Goal: Task Accomplishment & Management: Manage account settings

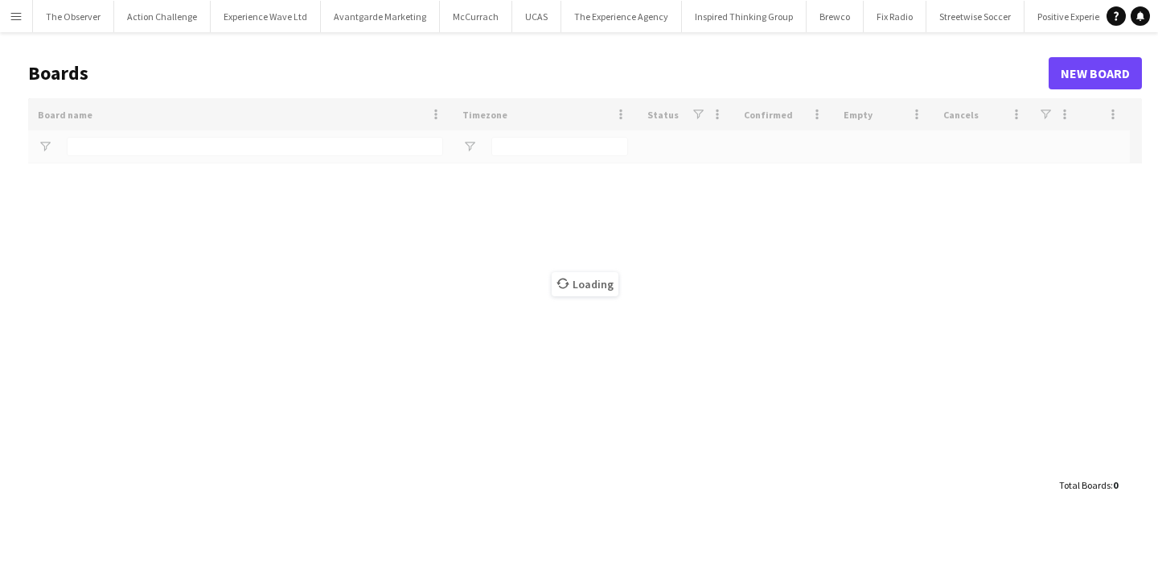
type input "***"
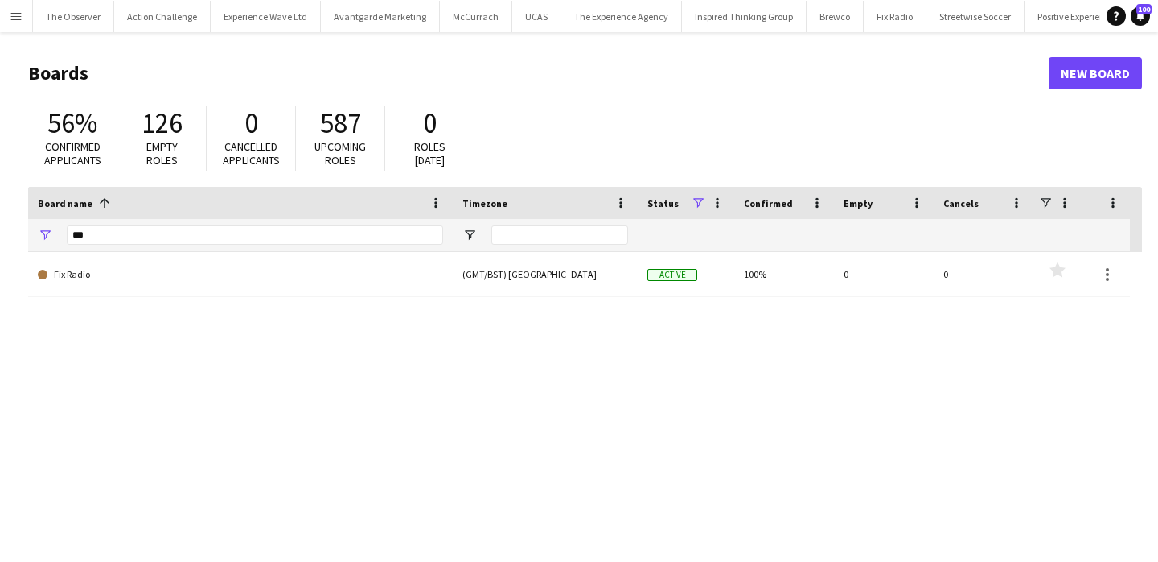
click at [8, 10] on button "Menu" at bounding box center [16, 16] width 32 height 32
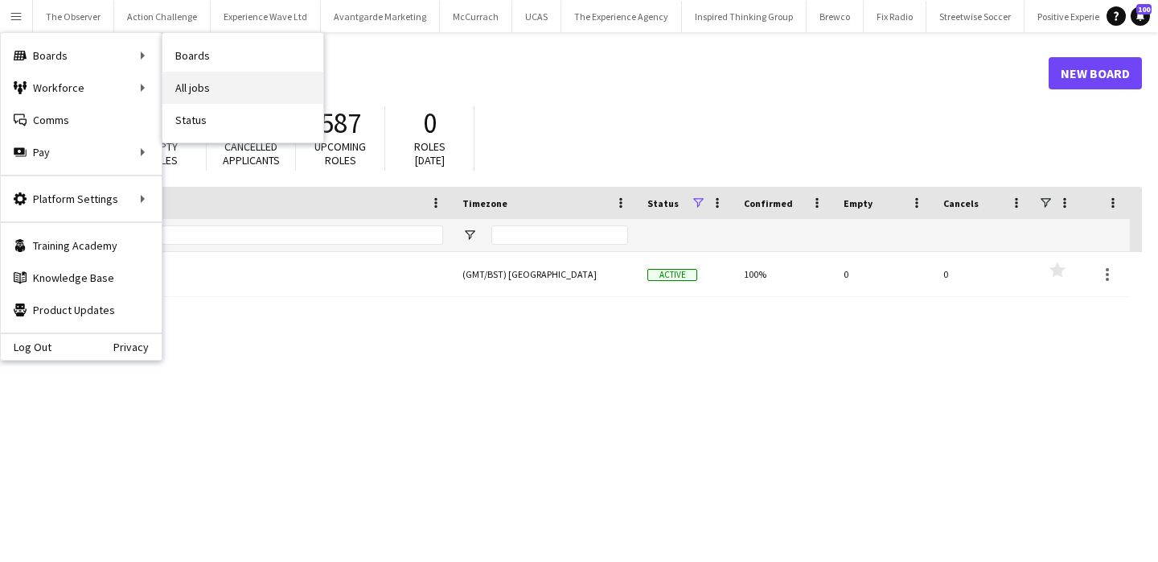
click at [207, 89] on link "All jobs" at bounding box center [243, 88] width 161 height 32
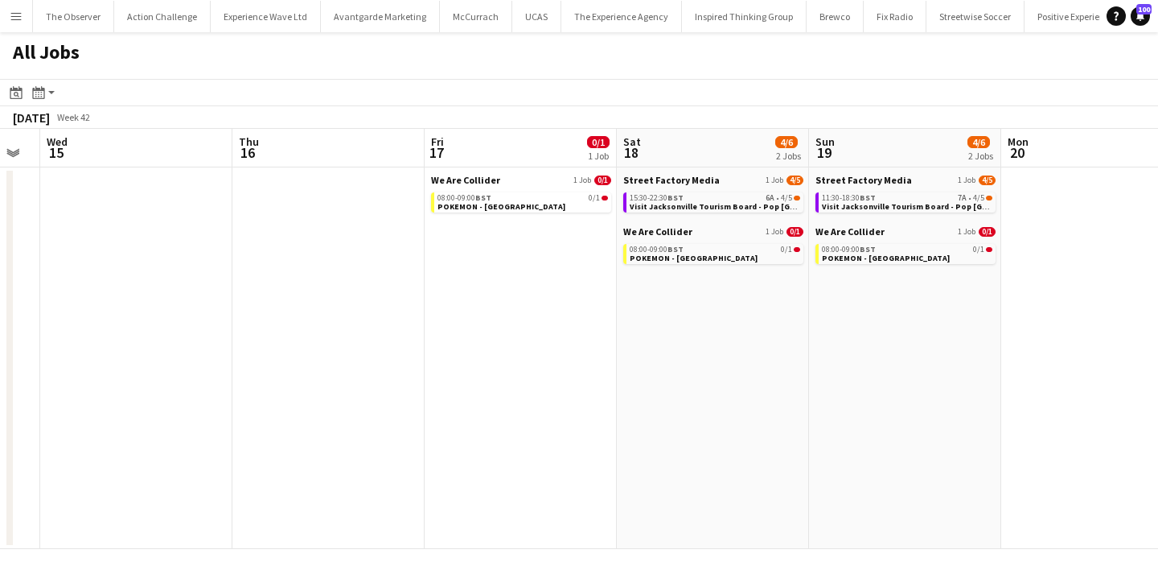
scroll to position [0, 487]
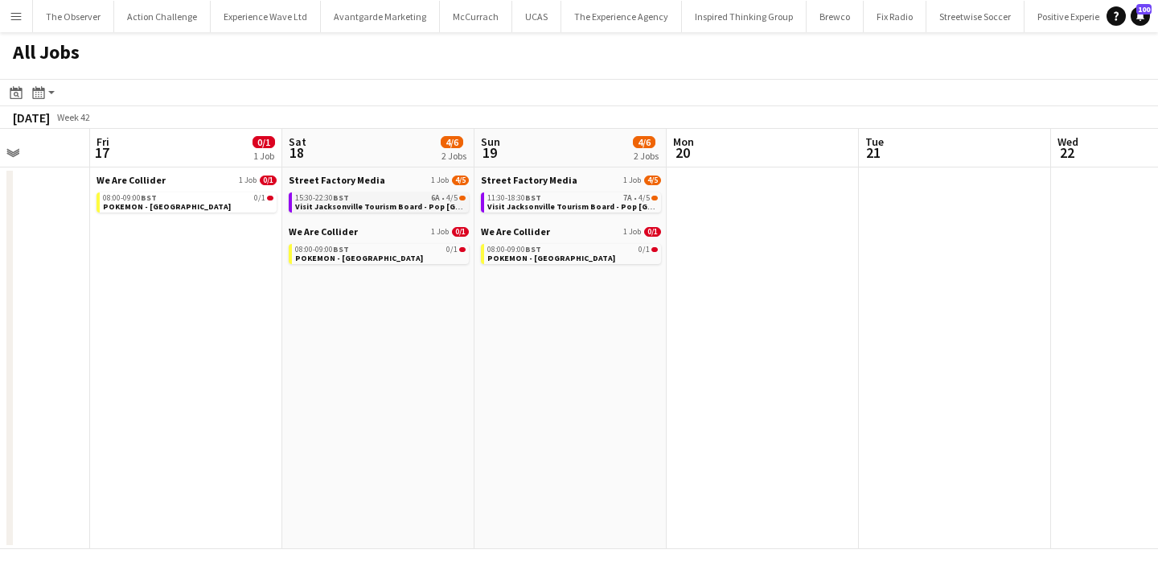
click at [421, 207] on span "Visit Jacksonville Tourism Board - Pop [GEOGRAPHIC_DATA]" at bounding box center [411, 206] width 232 height 10
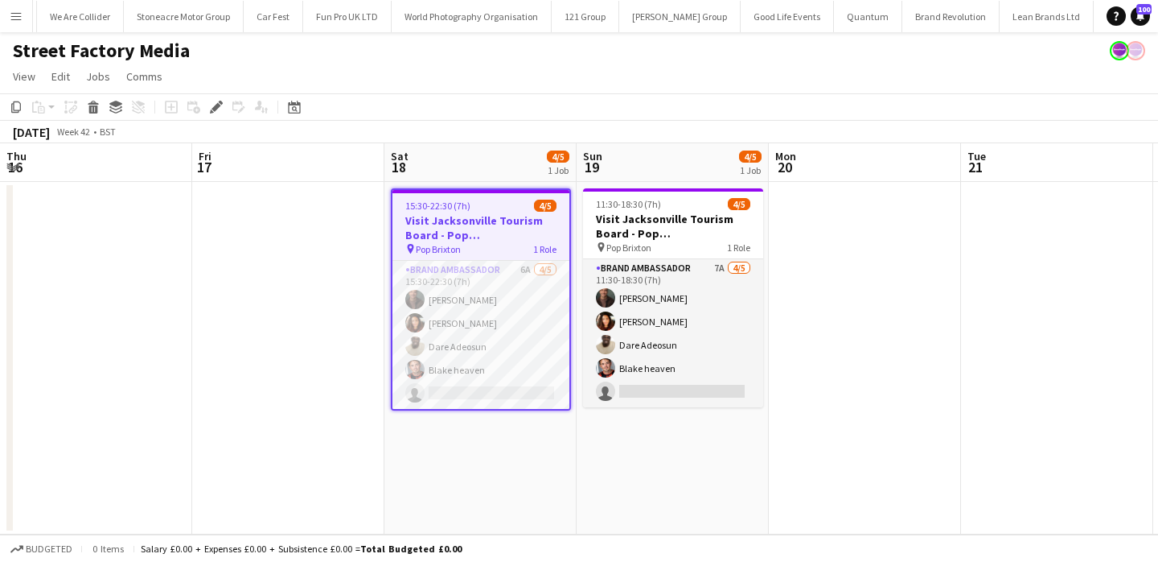
scroll to position [0, 579]
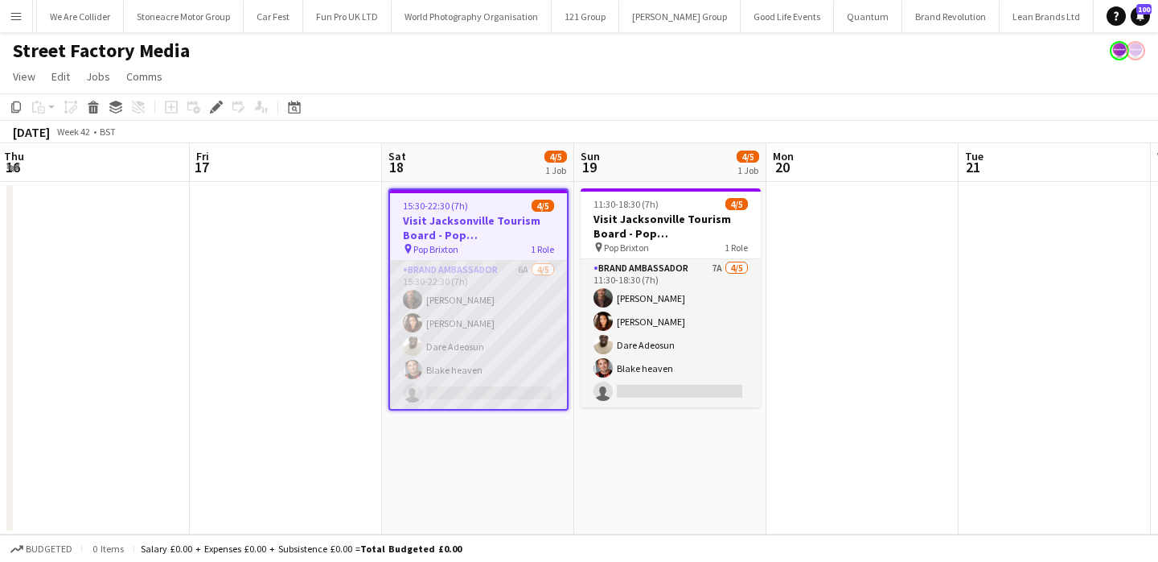
click at [509, 330] on app-card-role "Brand Ambassador 6A 4/5 15:30-22:30 (7h) Colin Marshall Medina Charpentier Dare…" at bounding box center [478, 335] width 177 height 148
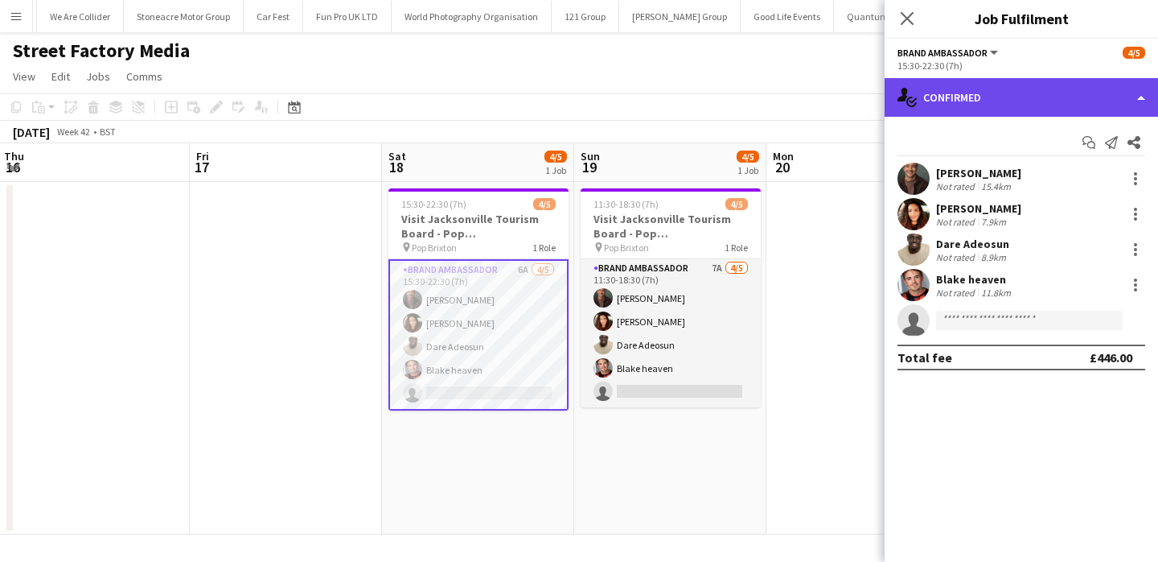
click at [1006, 78] on div "single-neutral-actions-check-2 Confirmed" at bounding box center [1022, 97] width 274 height 39
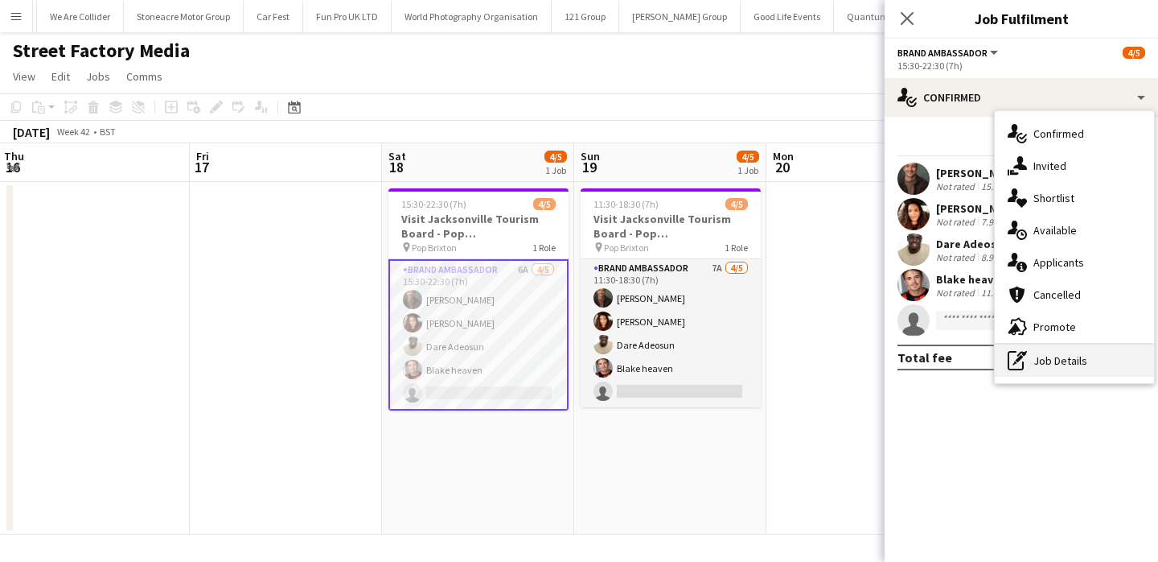
click at [1072, 363] on div "pen-write Job Details" at bounding box center [1074, 360] width 159 height 32
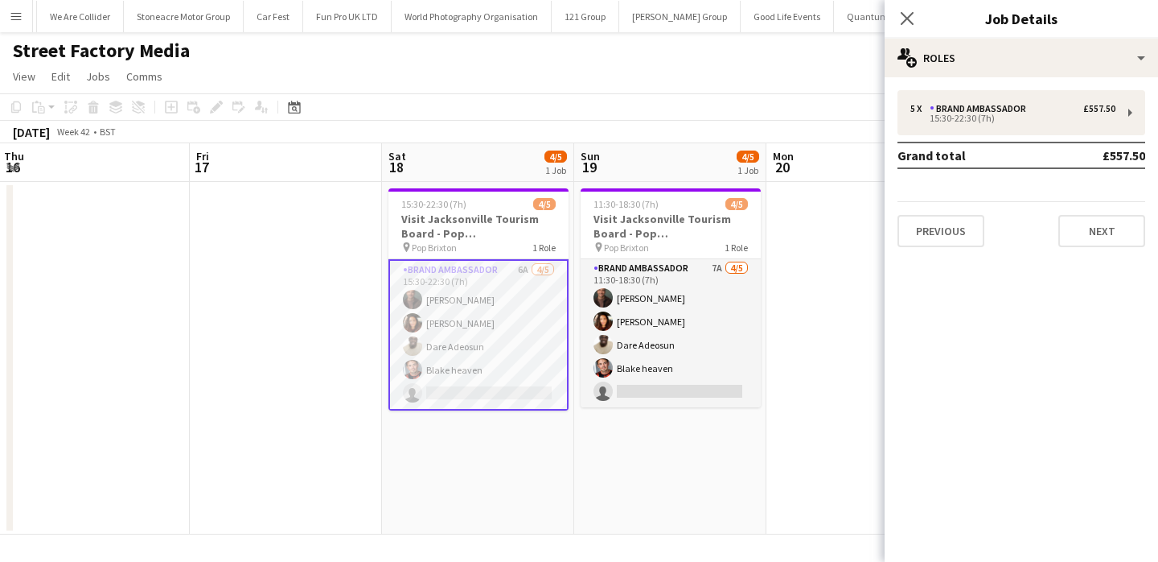
click at [830, 410] on app-date-cell at bounding box center [863, 358] width 192 height 352
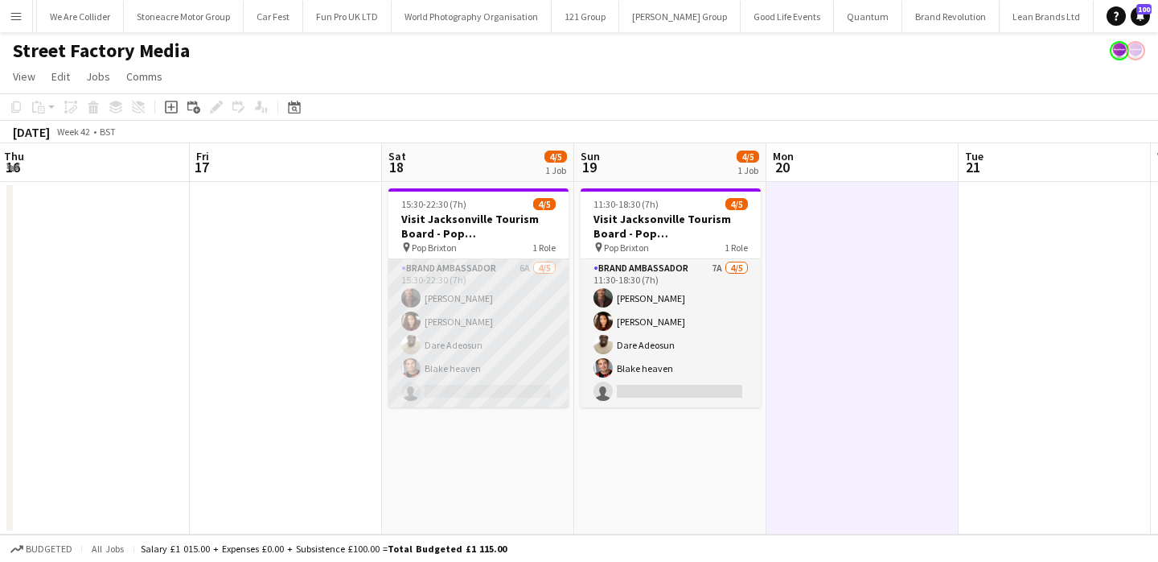
click at [471, 297] on app-card-role "Brand Ambassador 6A 4/5 15:30-22:30 (7h) Colin Marshall Medina Charpentier Dare…" at bounding box center [479, 333] width 180 height 148
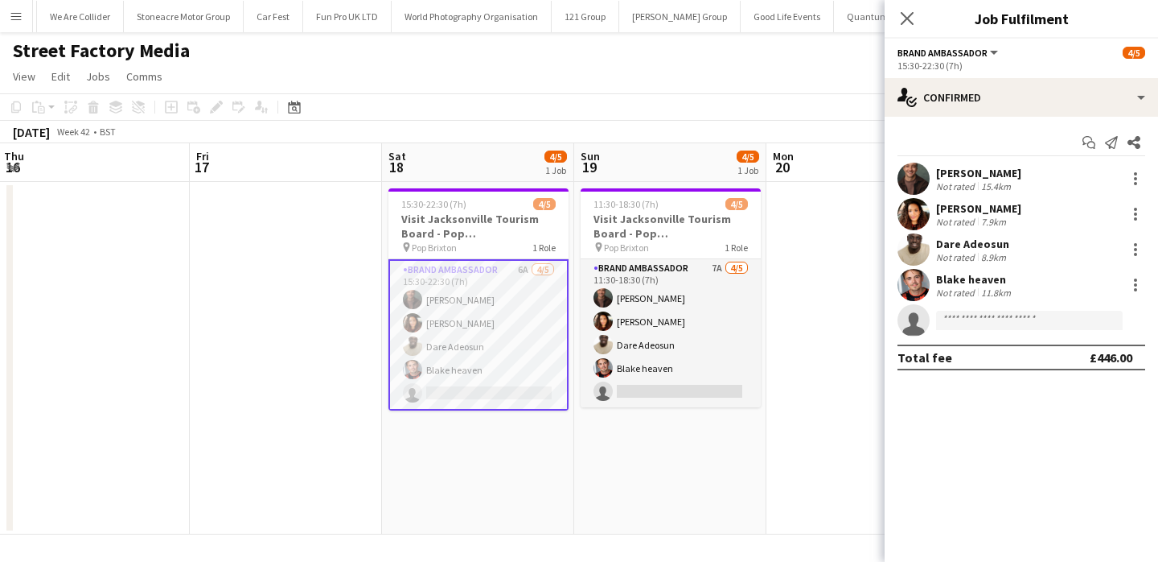
click at [475, 434] on app-date-cell "15:30-22:30 (7h) 4/5 Visit Jacksonville Tourism Board - Pop Brixton pin Pop Bri…" at bounding box center [478, 358] width 192 height 352
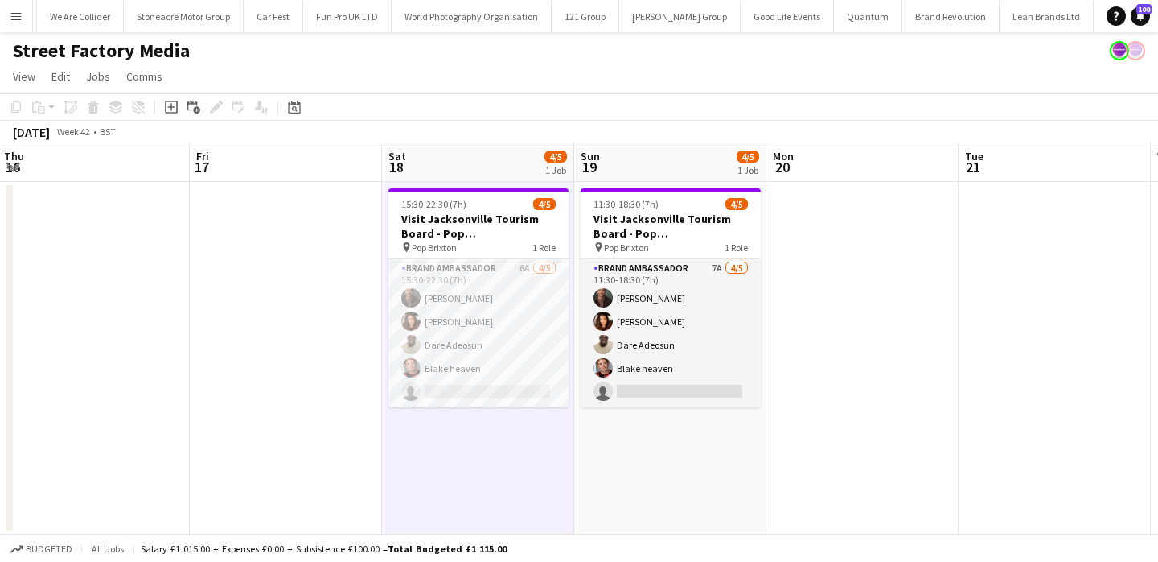
click at [10, 6] on button "Menu" at bounding box center [16, 16] width 32 height 32
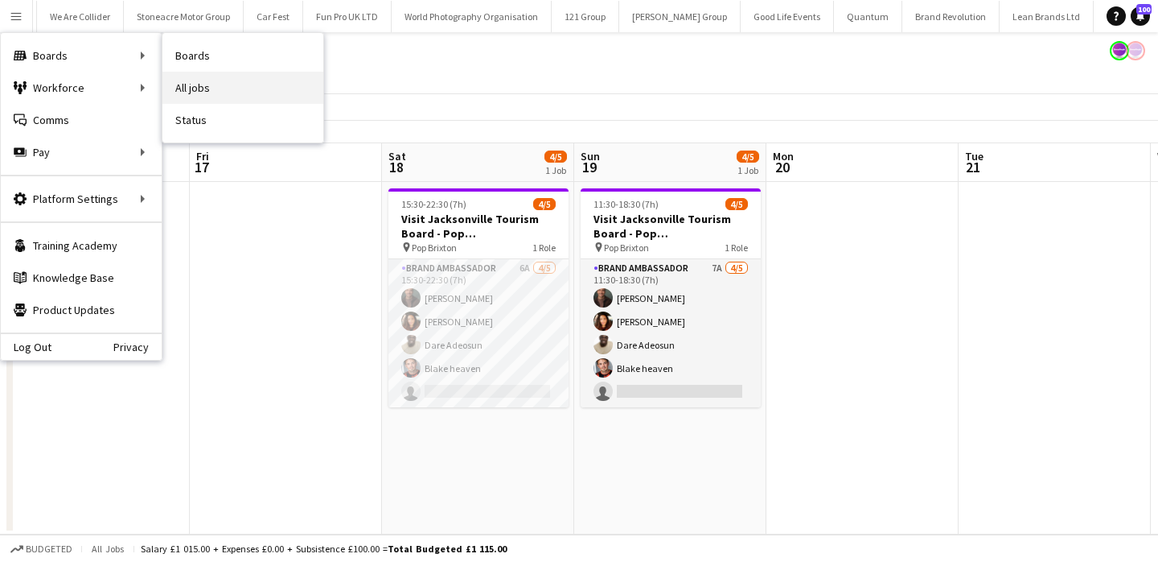
click at [205, 84] on link "All jobs" at bounding box center [243, 88] width 161 height 32
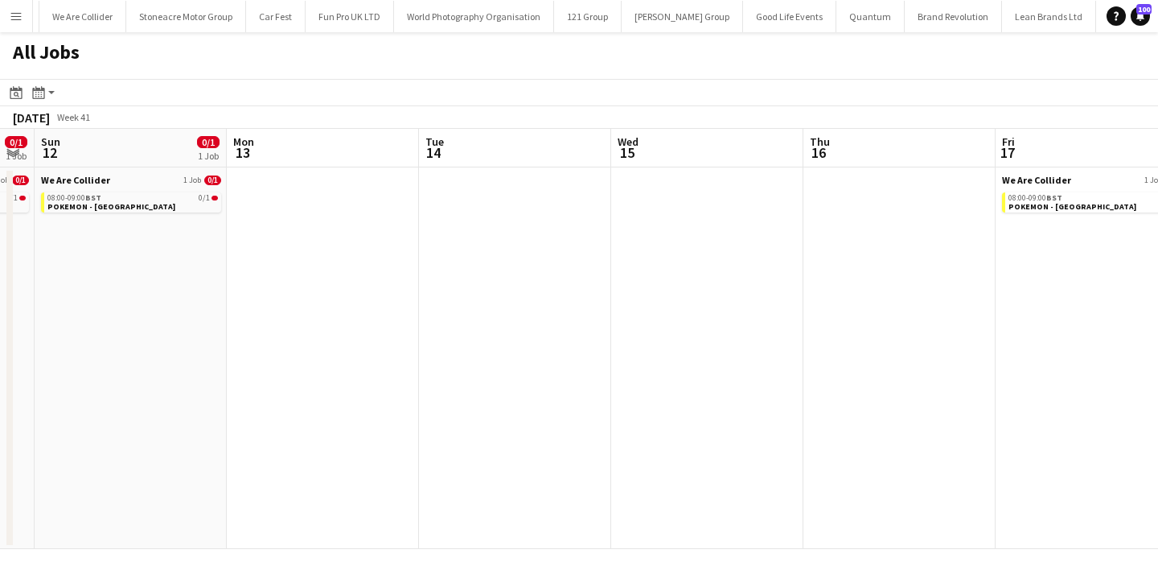
scroll to position [0, 412]
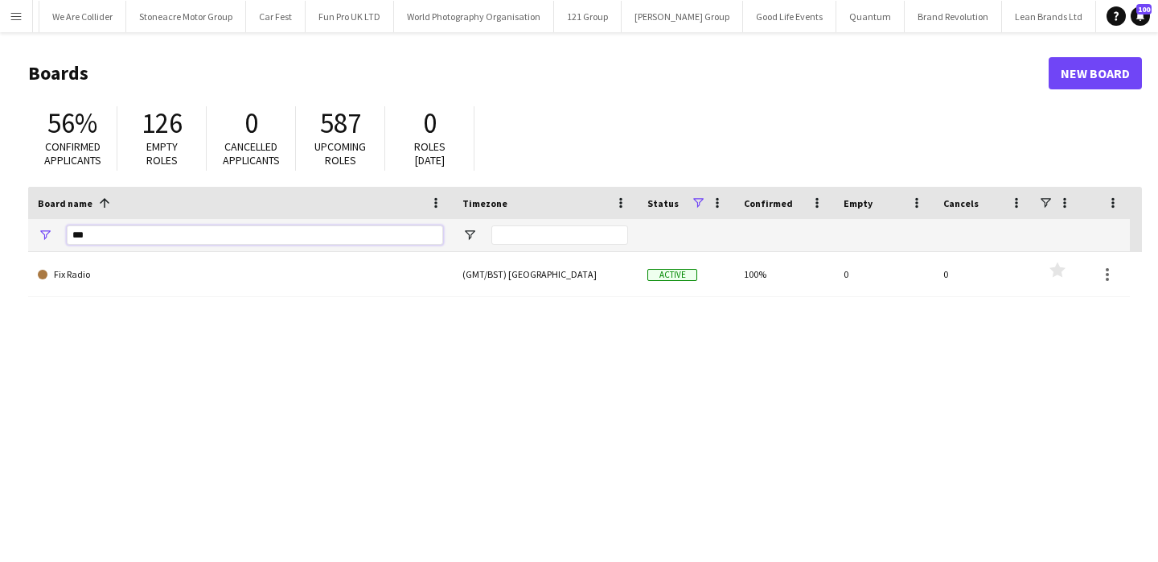
click at [214, 240] on input "***" at bounding box center [255, 234] width 376 height 19
click at [213, 240] on input "***" at bounding box center [255, 234] width 376 height 19
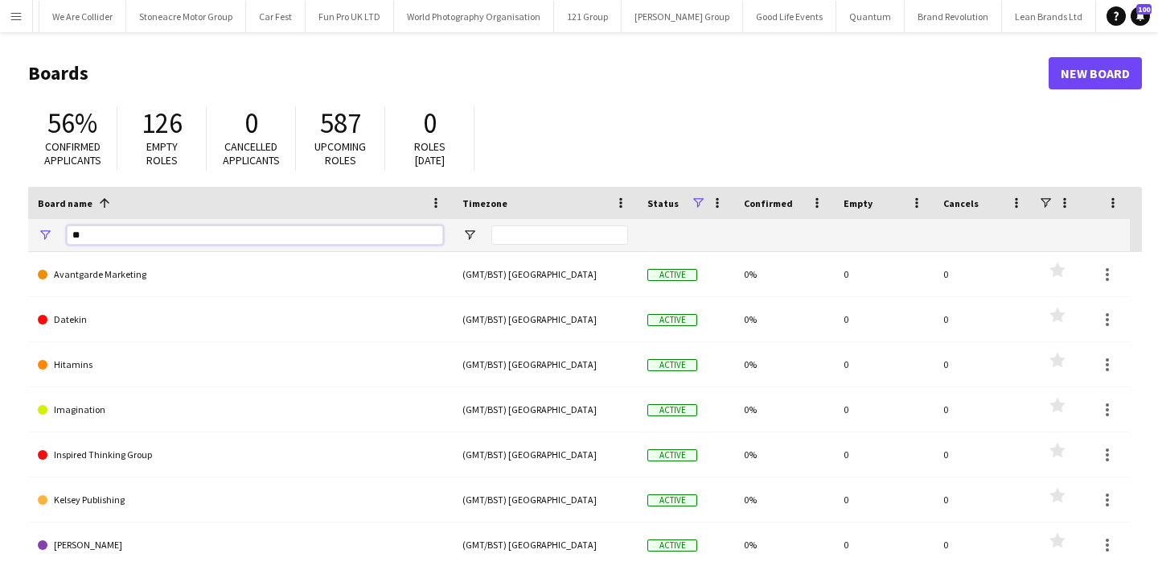
type input "*"
click at [18, 25] on button "Menu" at bounding box center [16, 16] width 32 height 32
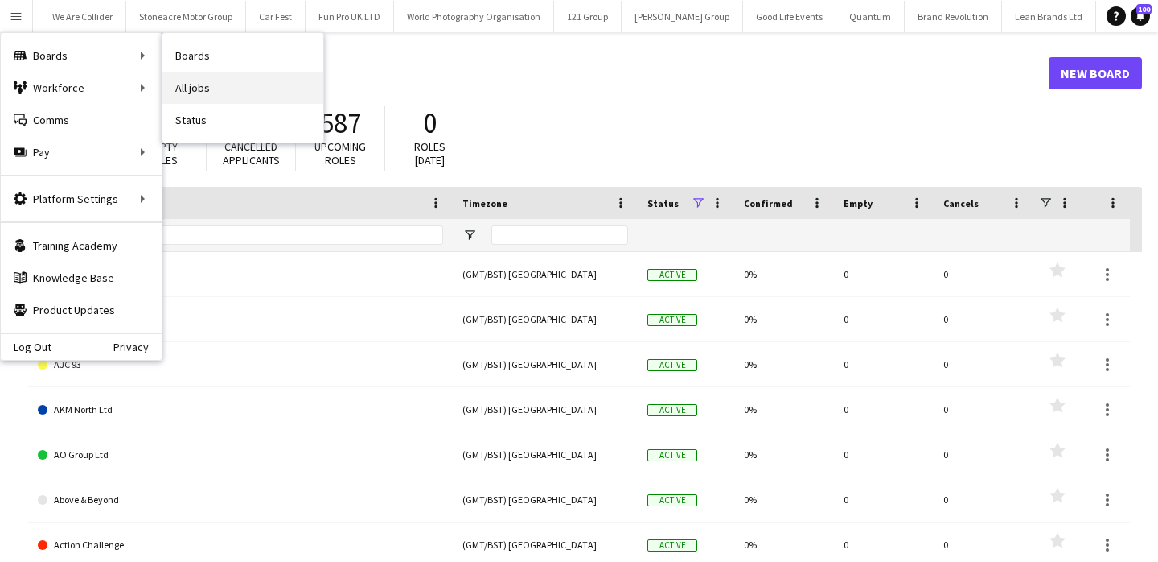
click at [190, 80] on link "All jobs" at bounding box center [243, 88] width 161 height 32
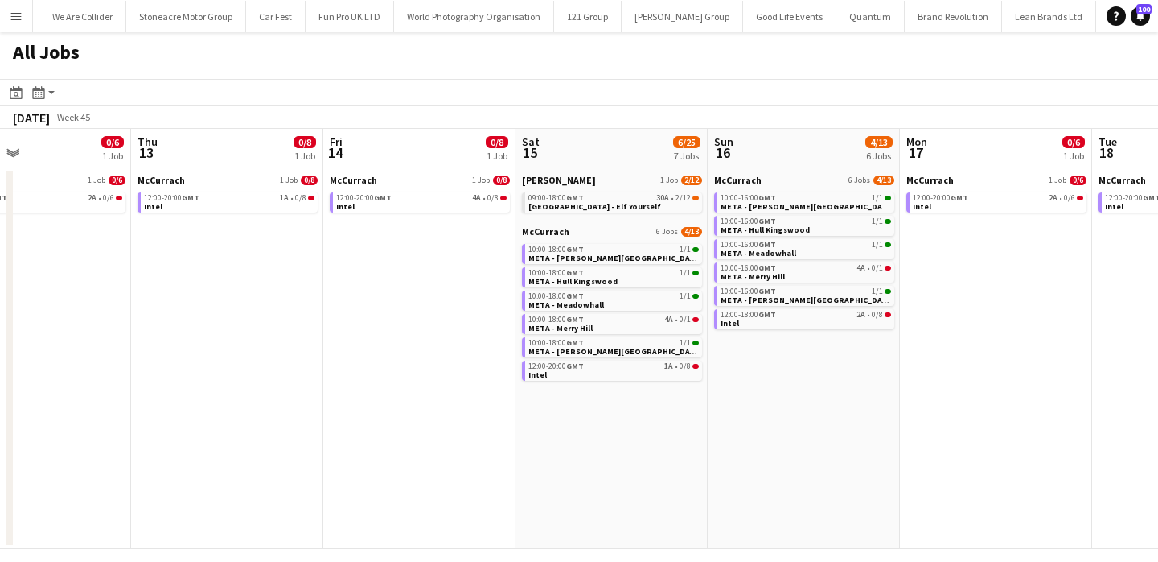
scroll to position [0, 648]
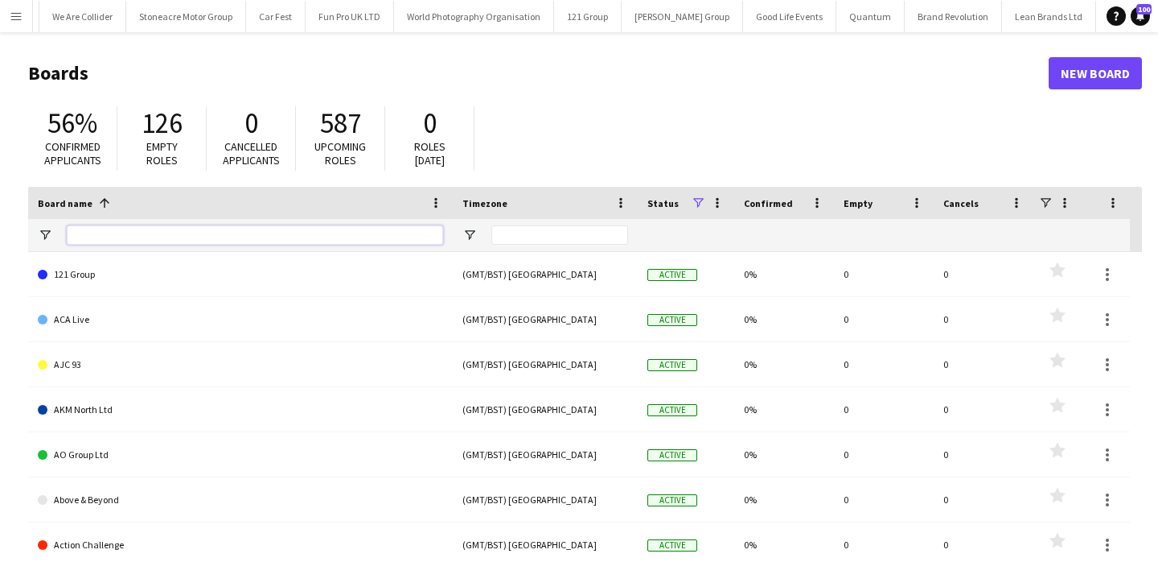
click at [257, 239] on input "Board name Filter Input" at bounding box center [255, 234] width 376 height 19
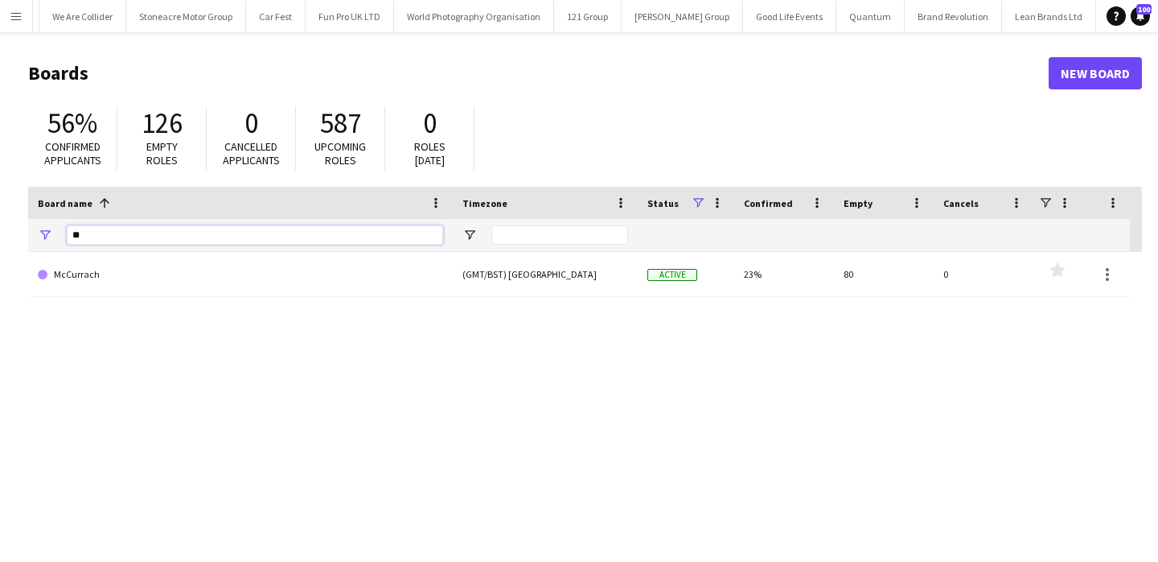
type input "**"
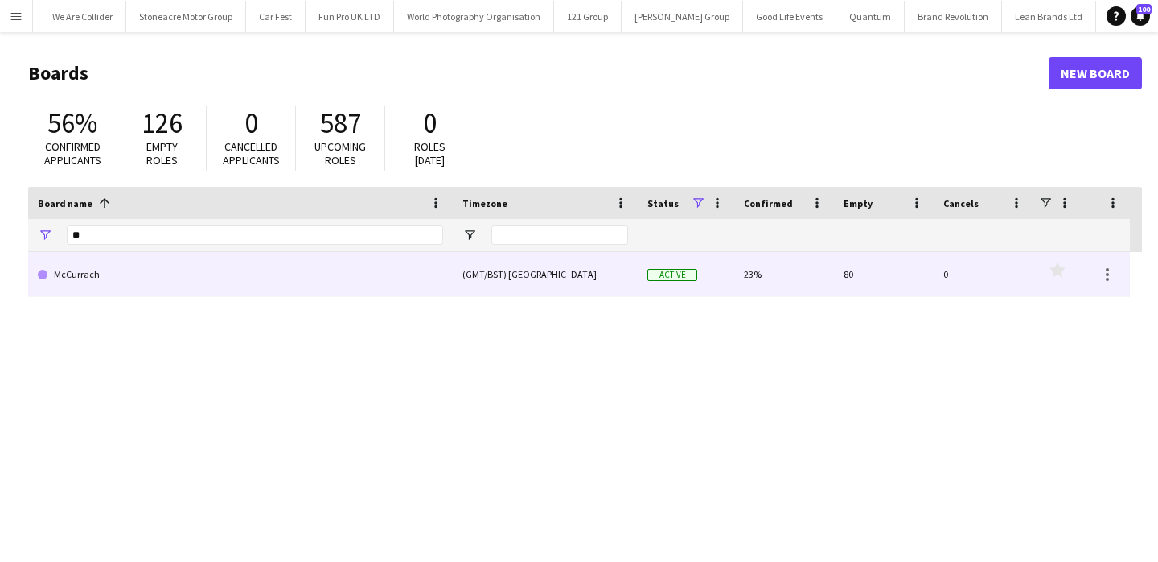
click at [254, 285] on link "McCurrach" at bounding box center [240, 274] width 405 height 45
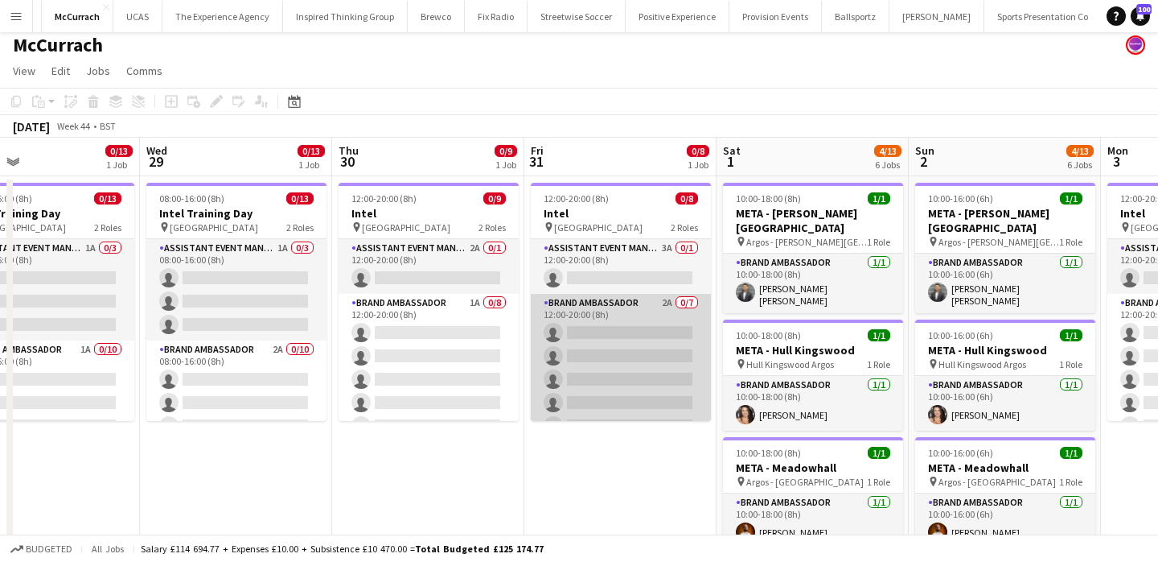
scroll to position [68, 0]
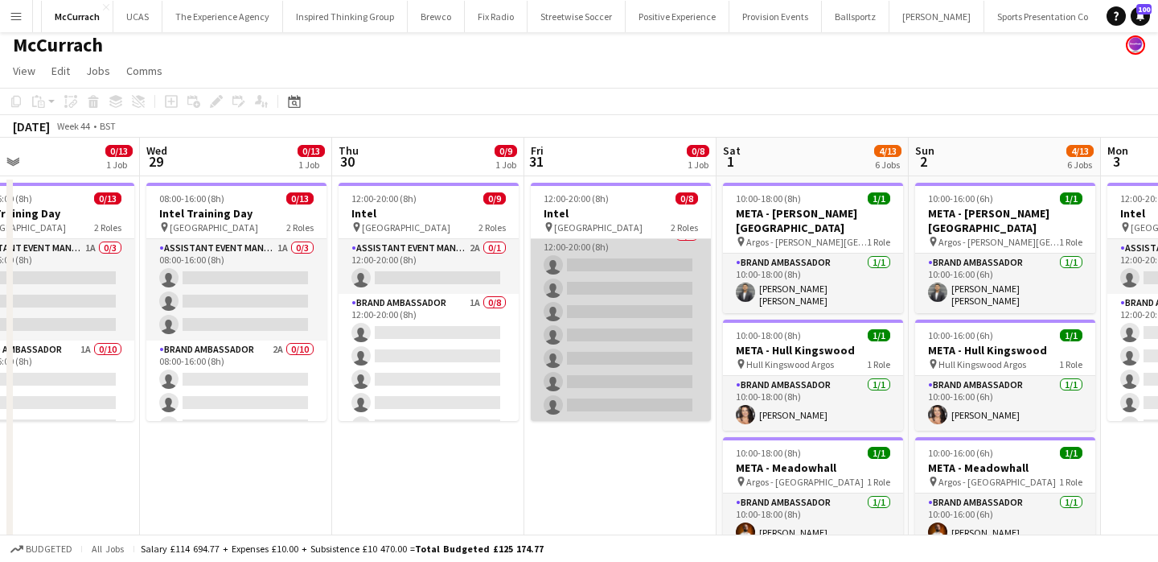
click at [602, 296] on app-card-role "Brand Ambassador 2A 0/7 12:00-20:00 (8h) single-neutral-actions single-neutral-…" at bounding box center [621, 323] width 180 height 195
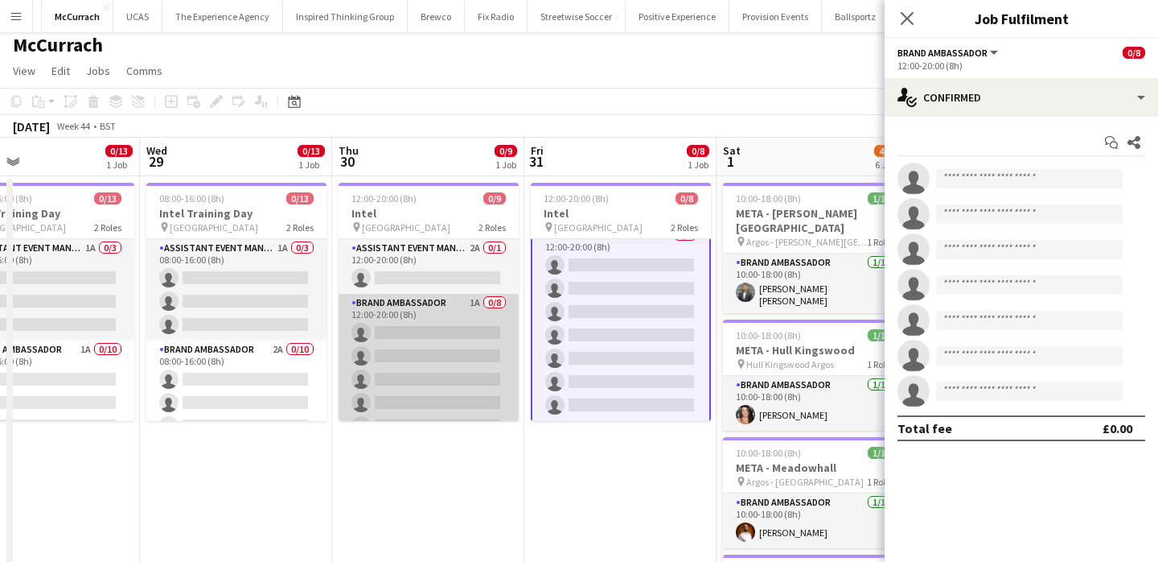
click at [467, 355] on app-card-role "Brand Ambassador 1A 0/8 12:00-20:00 (8h) single-neutral-actions single-neutral-…" at bounding box center [429, 403] width 180 height 218
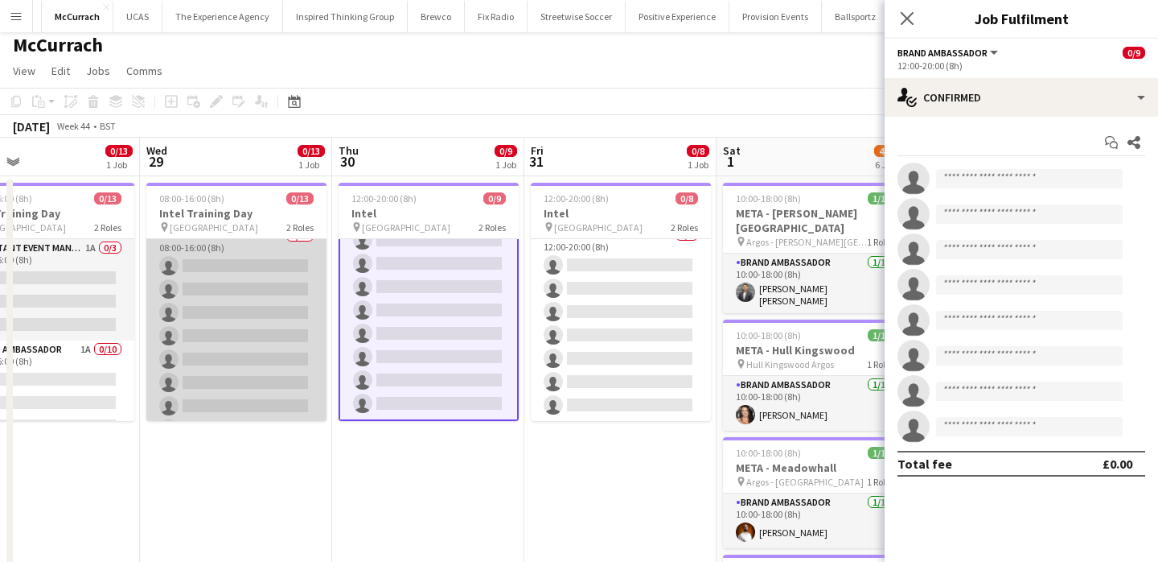
scroll to position [93, 0]
click at [253, 293] on app-card-role "Brand Ambassador 2A 0/10 08:00-16:00 (8h) single-neutral-actions single-neutral…" at bounding box center [236, 380] width 180 height 265
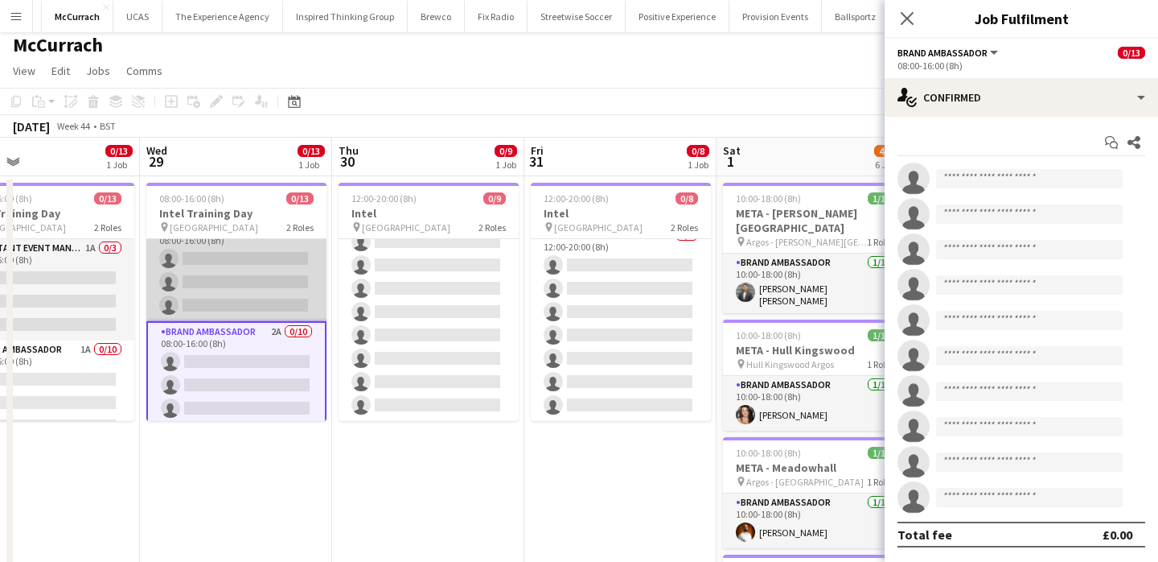
click at [246, 258] on app-card-role "Assistant Event Manager 1A 0/3 08:00-16:00 (8h) single-neutral-actions single-n…" at bounding box center [236, 270] width 180 height 101
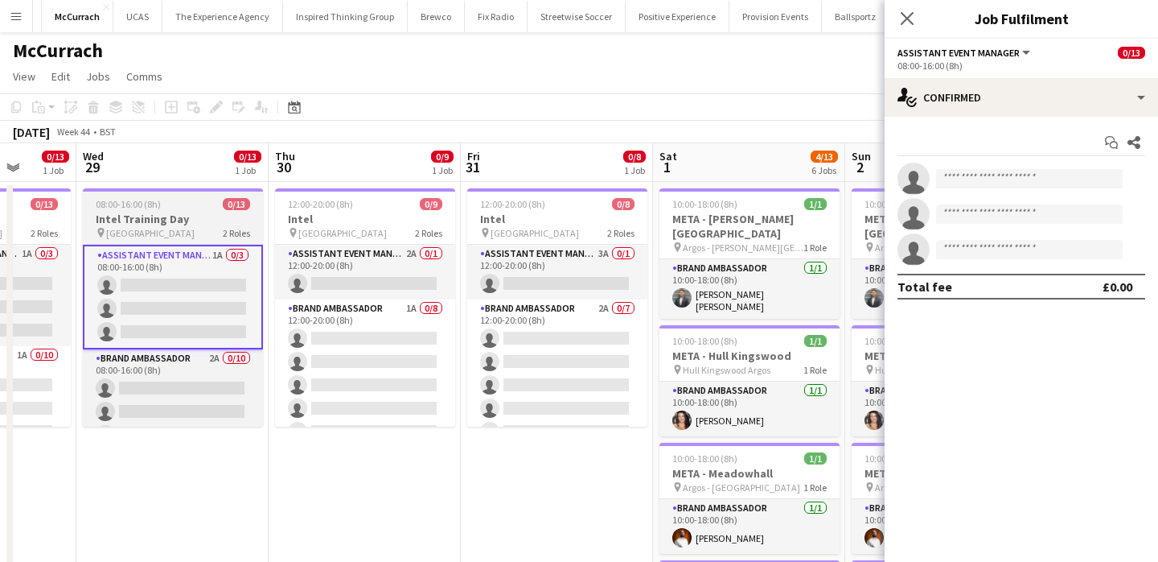
scroll to position [0, 674]
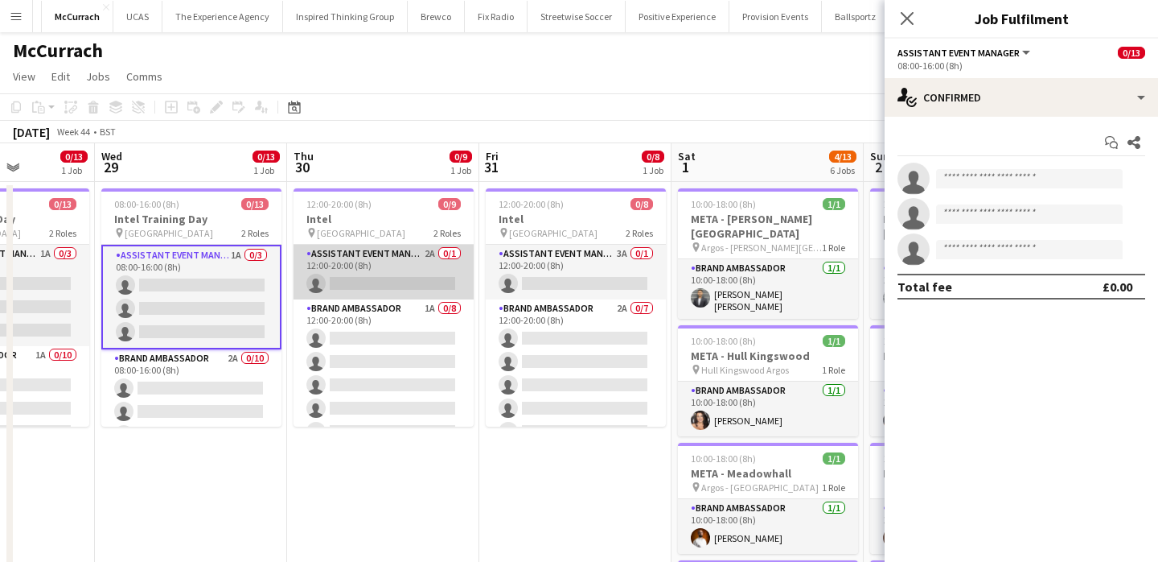
click at [374, 272] on app-card-role "Assistant Event Manager 2A 0/1 12:00-20:00 (8h) single-neutral-actions" at bounding box center [384, 272] width 180 height 55
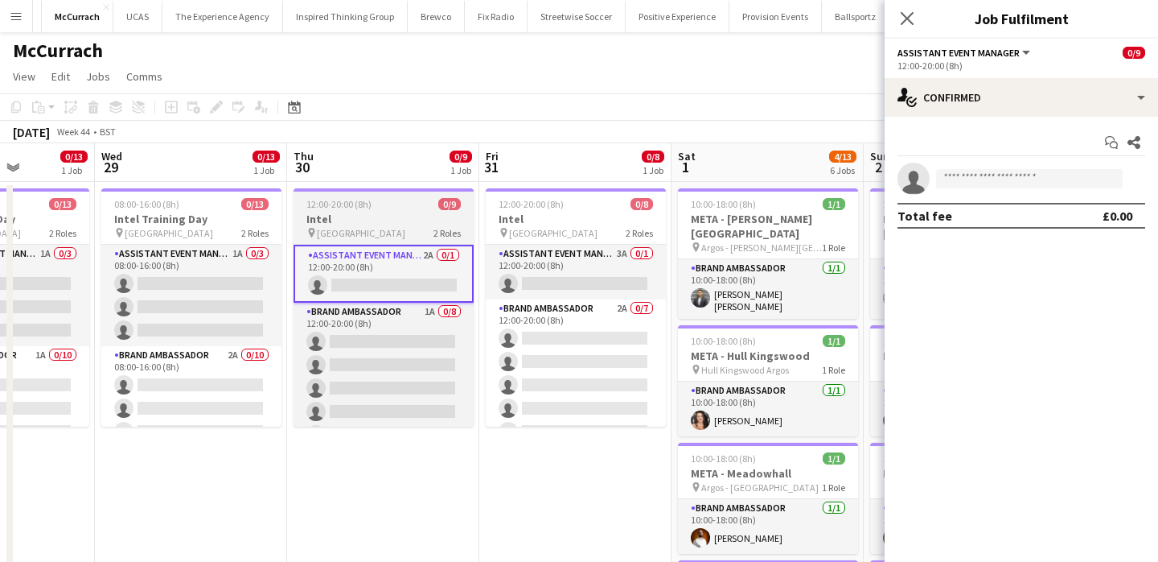
click at [381, 228] on div "pin London 2 Roles" at bounding box center [384, 232] width 180 height 13
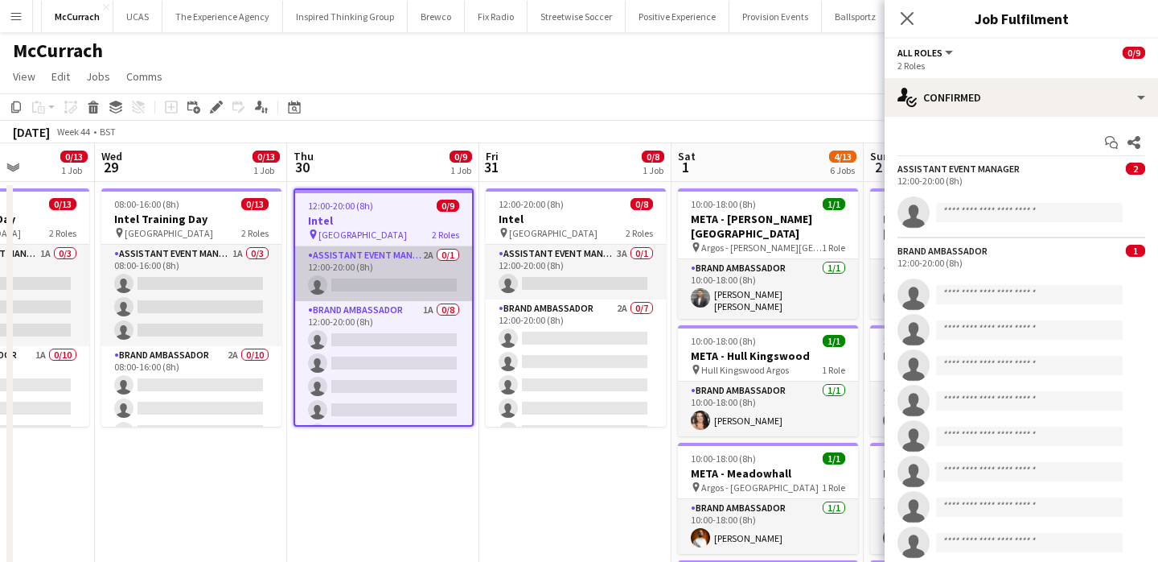
click at [385, 260] on app-card-role "Assistant Event Manager 2A 0/1 12:00-20:00 (8h) single-neutral-actions" at bounding box center [383, 273] width 177 height 55
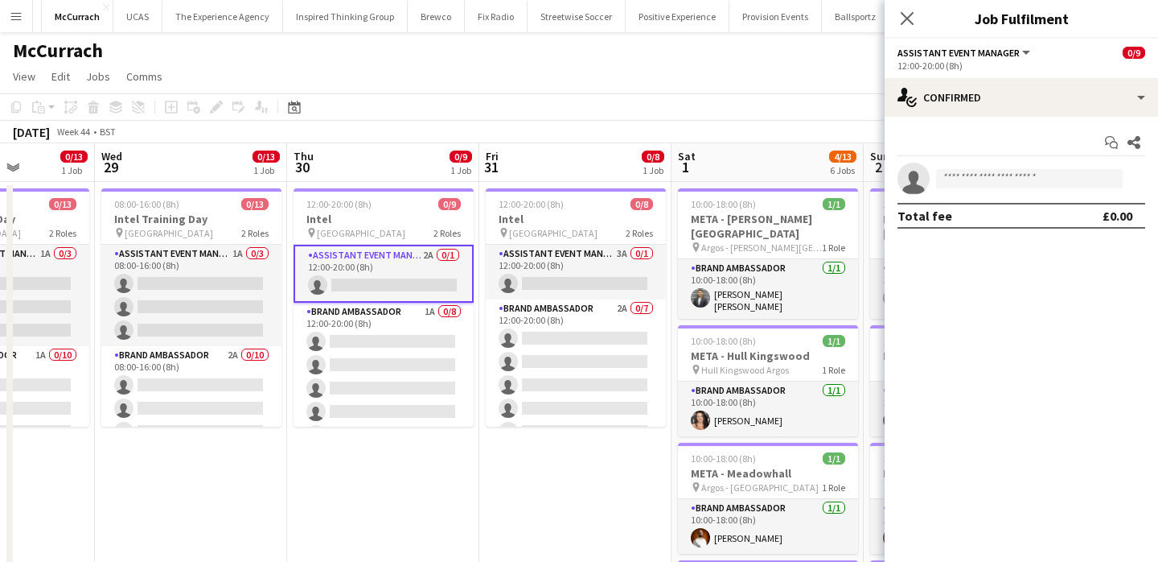
click at [26, 17] on button "Menu" at bounding box center [16, 16] width 32 height 32
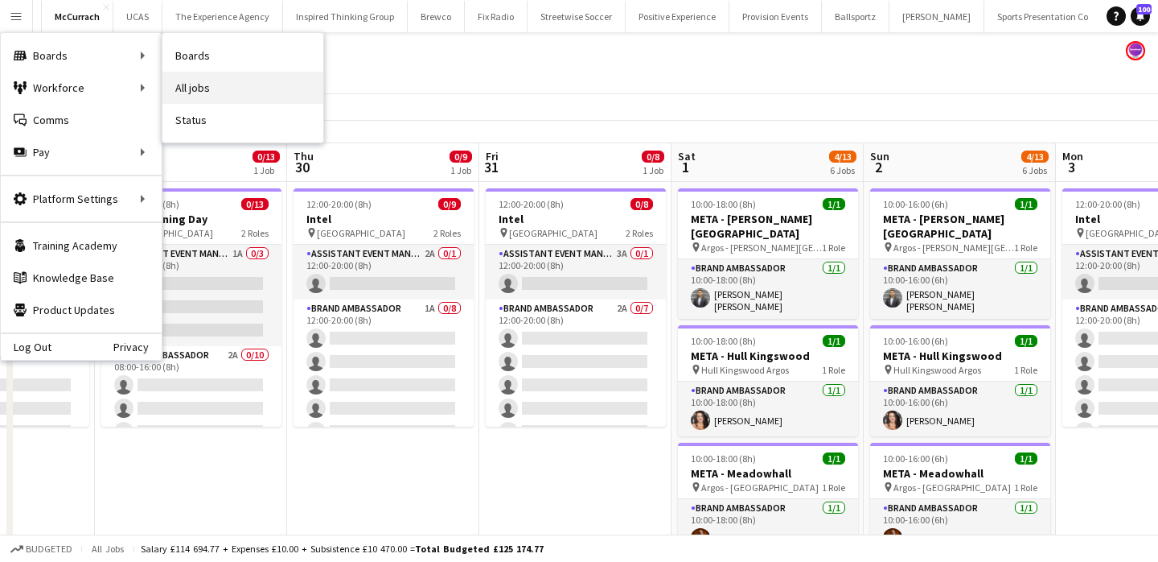
click at [237, 81] on link "All jobs" at bounding box center [243, 88] width 161 height 32
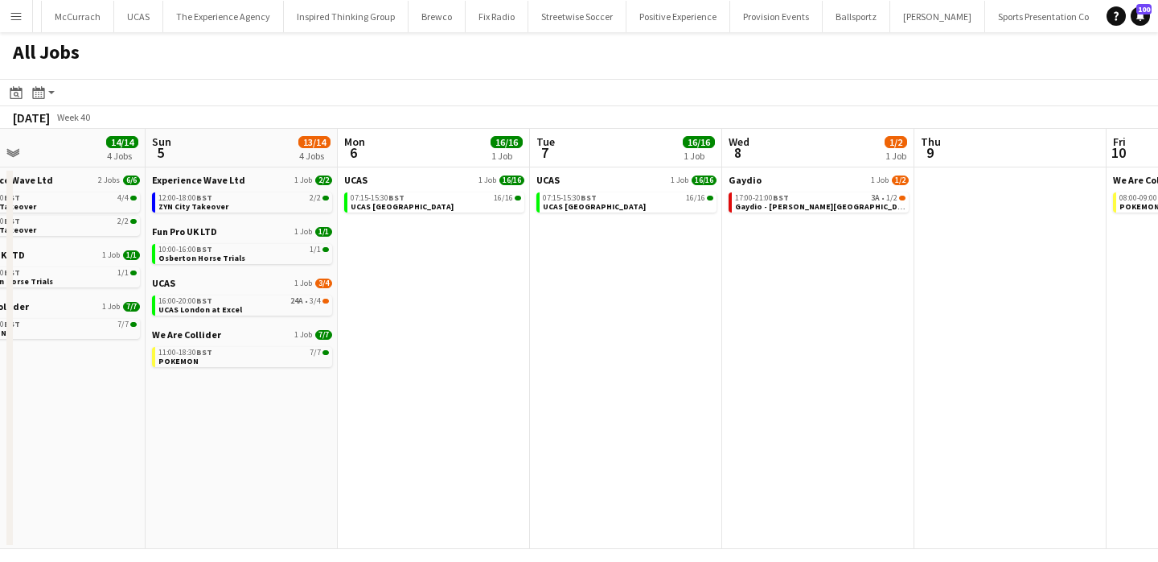
scroll to position [0, 451]
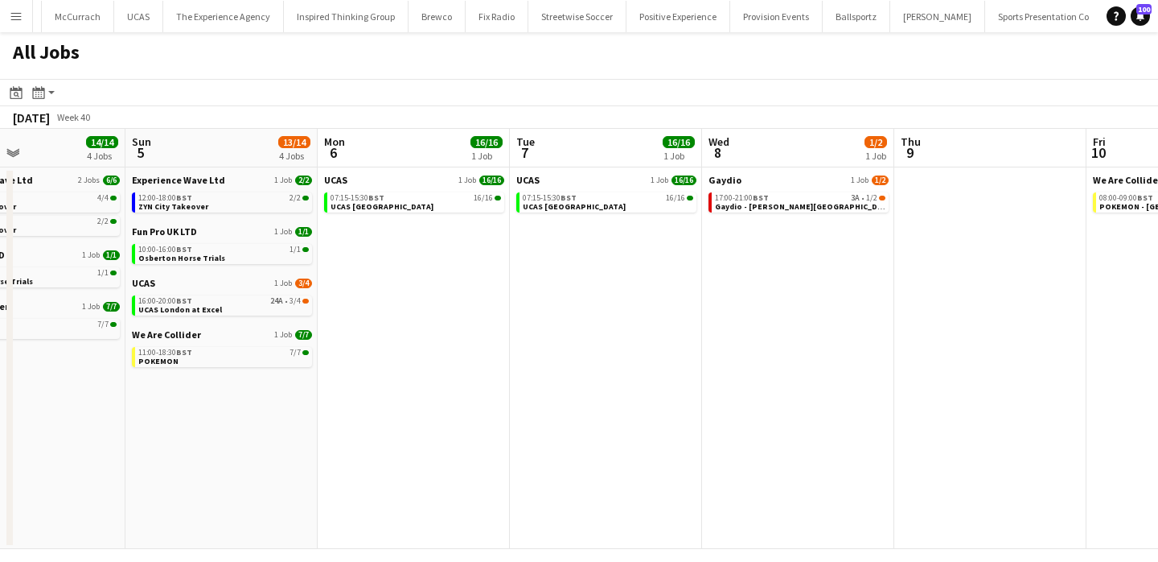
click at [13, 24] on button "Menu" at bounding box center [16, 16] width 32 height 32
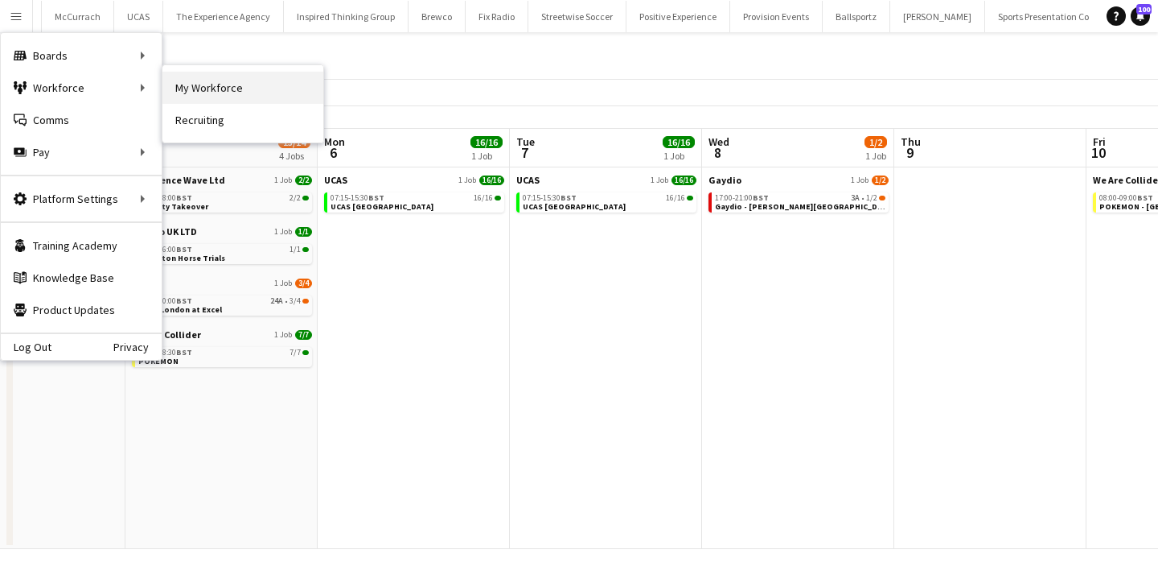
click at [179, 103] on link "My Workforce" at bounding box center [243, 88] width 161 height 32
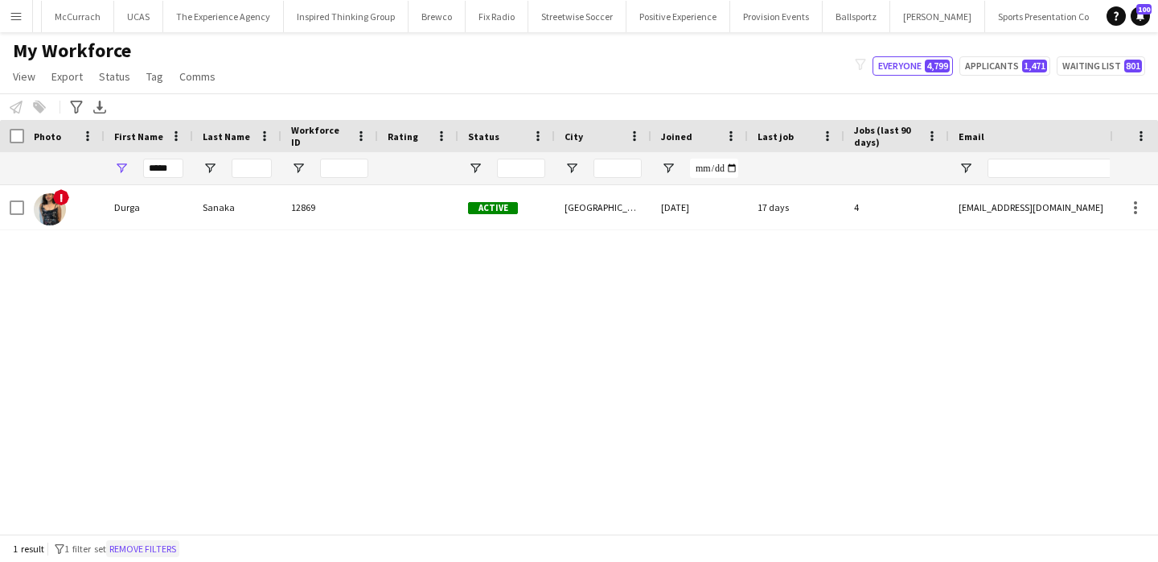
click at [171, 550] on button "Remove filters" at bounding box center [142, 549] width 73 height 18
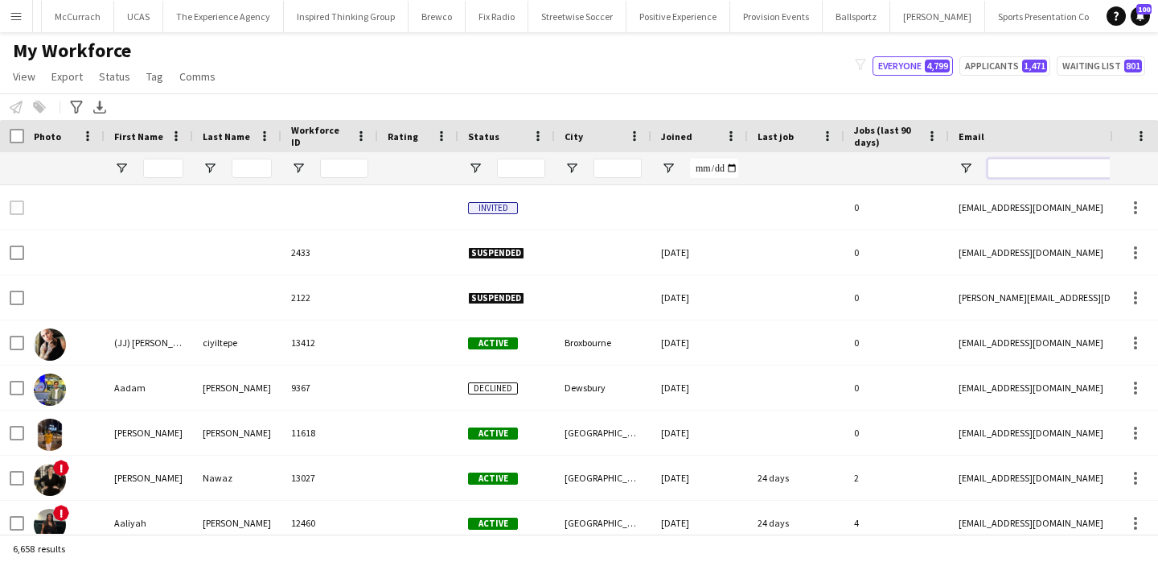
click at [1017, 171] on input "Email Filter Input" at bounding box center [1125, 167] width 274 height 19
paste input "**********"
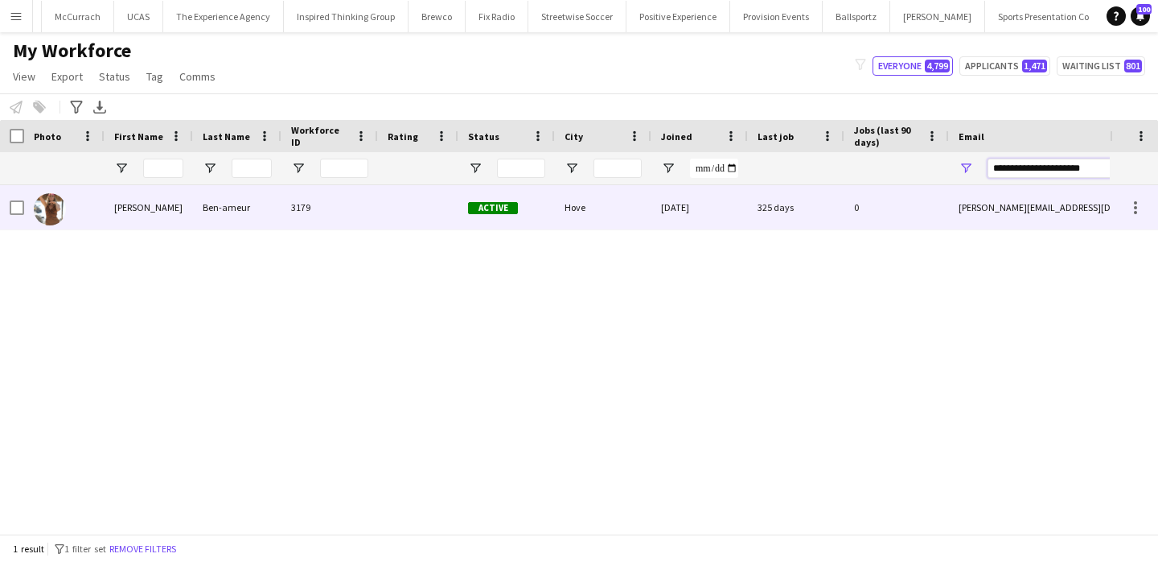
type input "**********"
click at [578, 190] on div "Hove" at bounding box center [603, 207] width 97 height 44
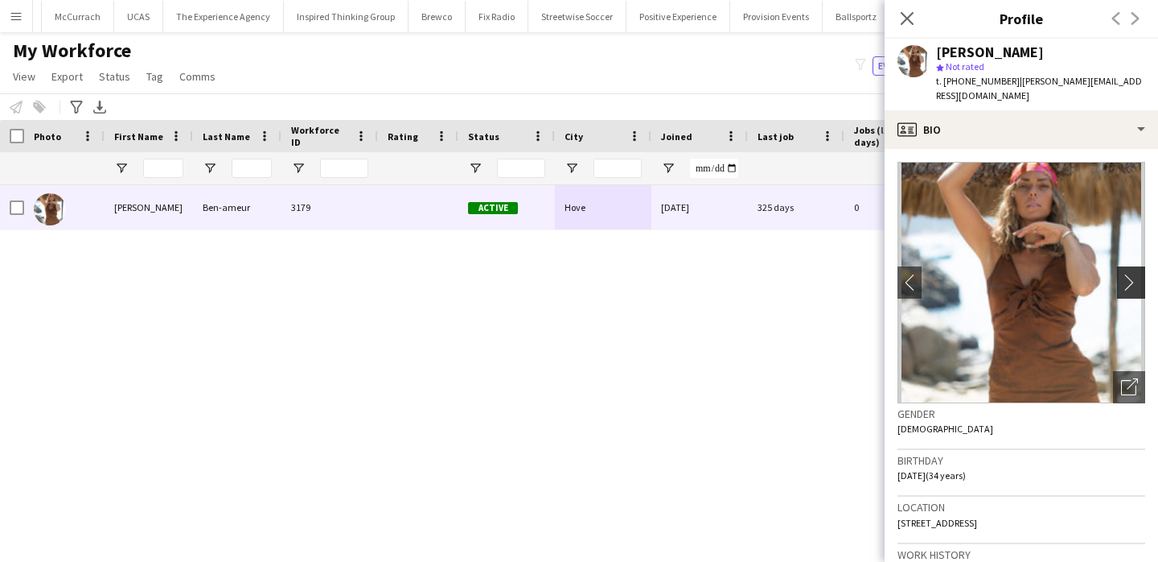
click at [1131, 266] on button "chevron-right" at bounding box center [1133, 282] width 32 height 32
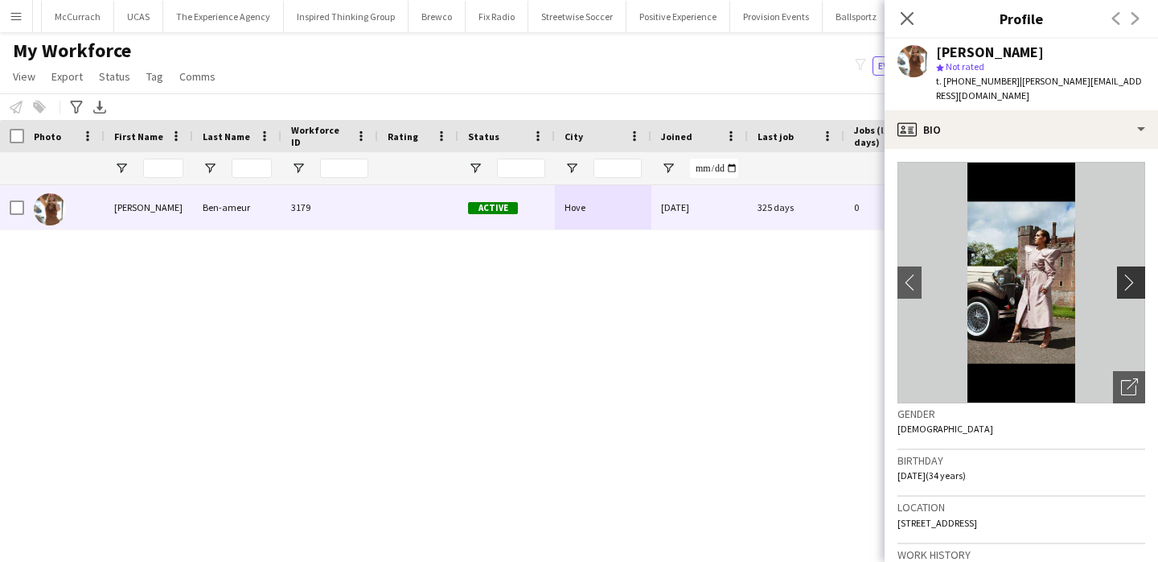
click at [1131, 266] on button "chevron-right" at bounding box center [1133, 282] width 32 height 32
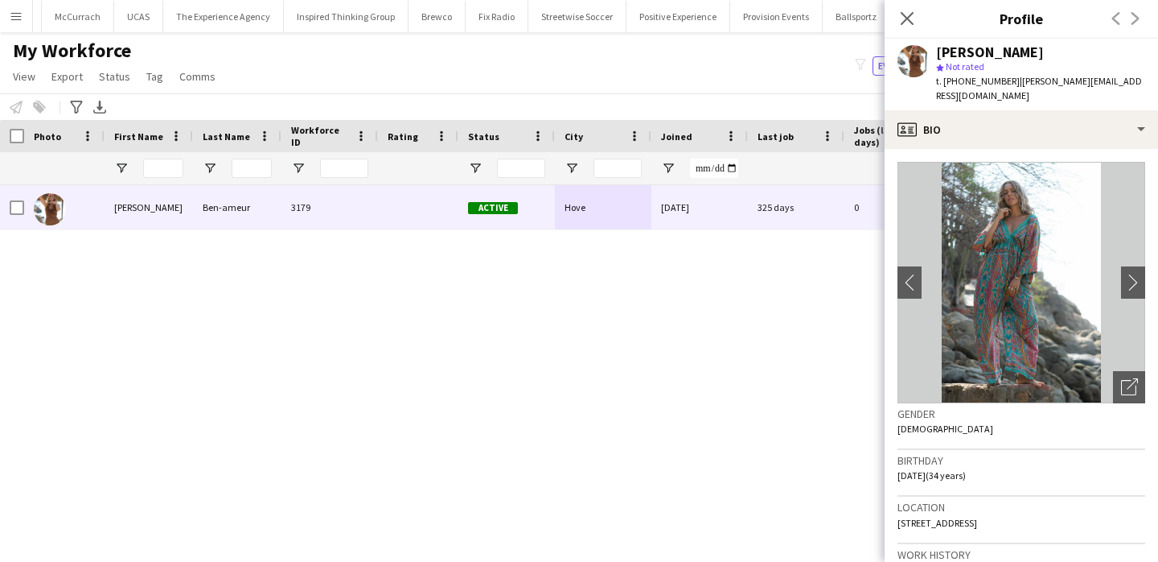
click at [17, 19] on app-icon "Menu" at bounding box center [16, 16] width 13 height 13
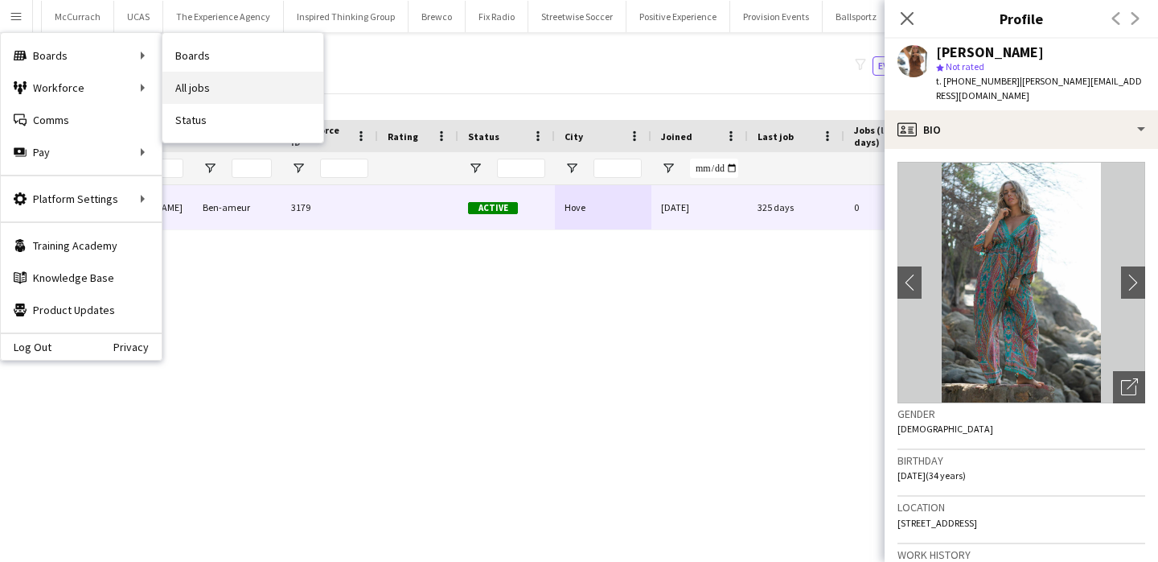
click at [206, 91] on link "All jobs" at bounding box center [243, 88] width 161 height 32
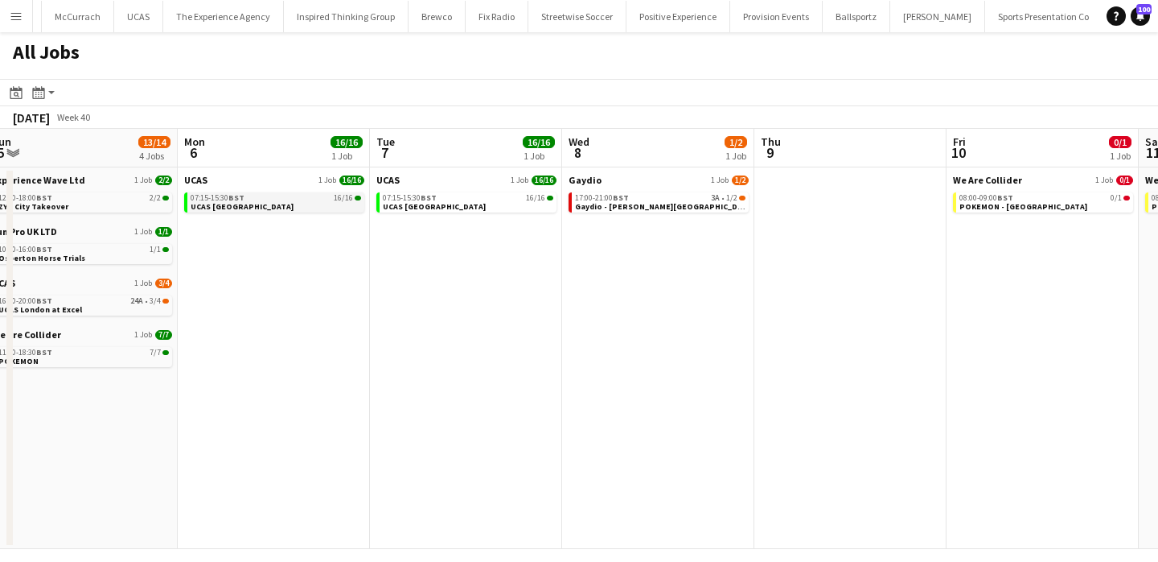
scroll to position [0, 397]
click at [294, 205] on link "07:15-15:30 BST 16/16 UCAS London" at bounding box center [278, 201] width 171 height 19
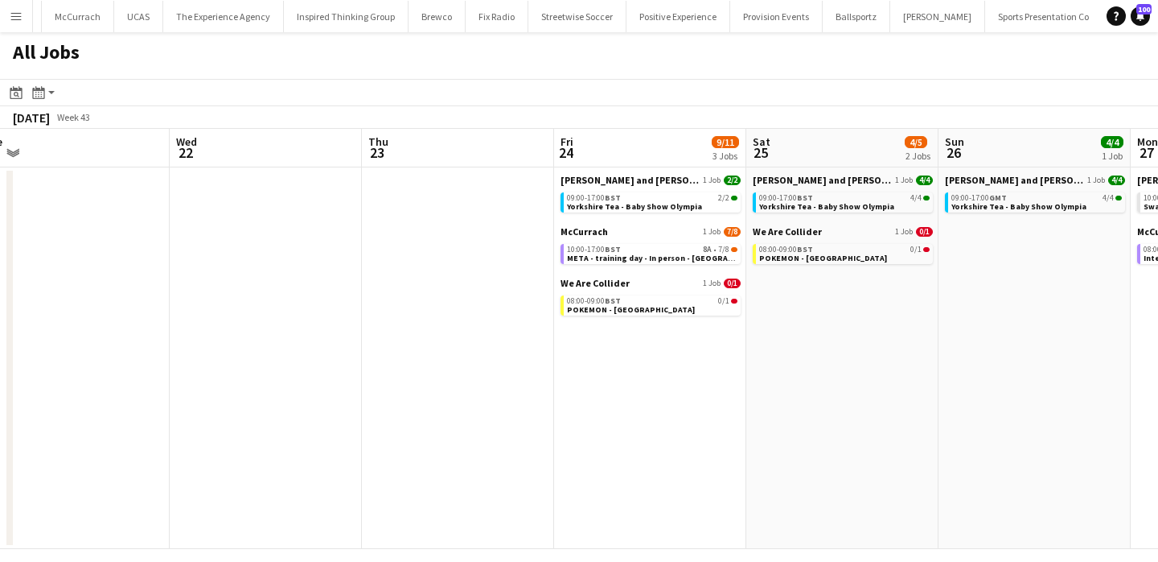
scroll to position [0, 576]
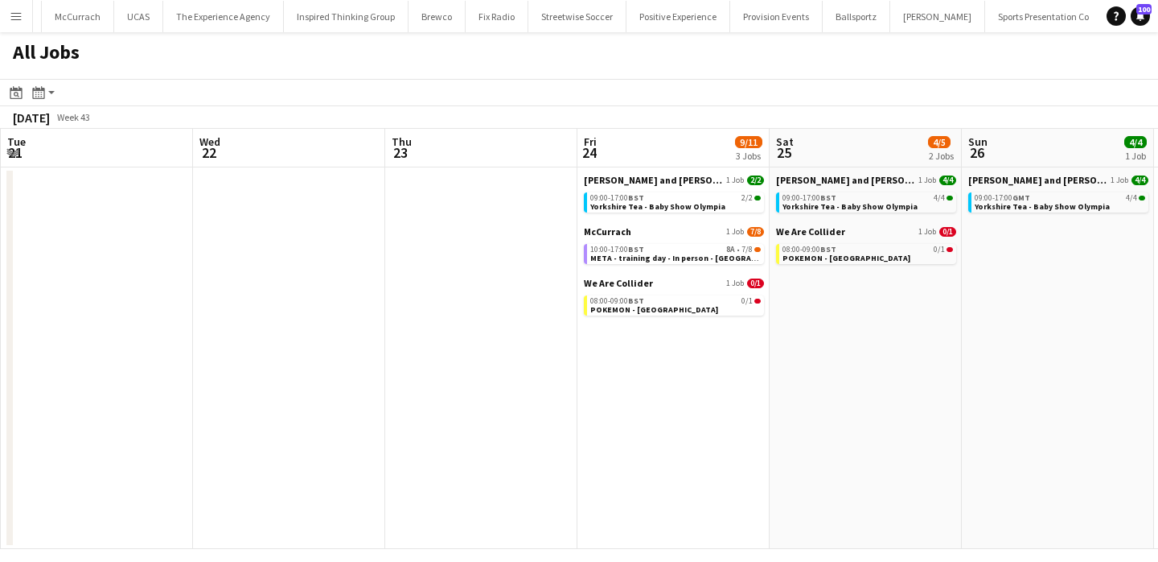
click at [16, 27] on button "Menu" at bounding box center [16, 16] width 32 height 32
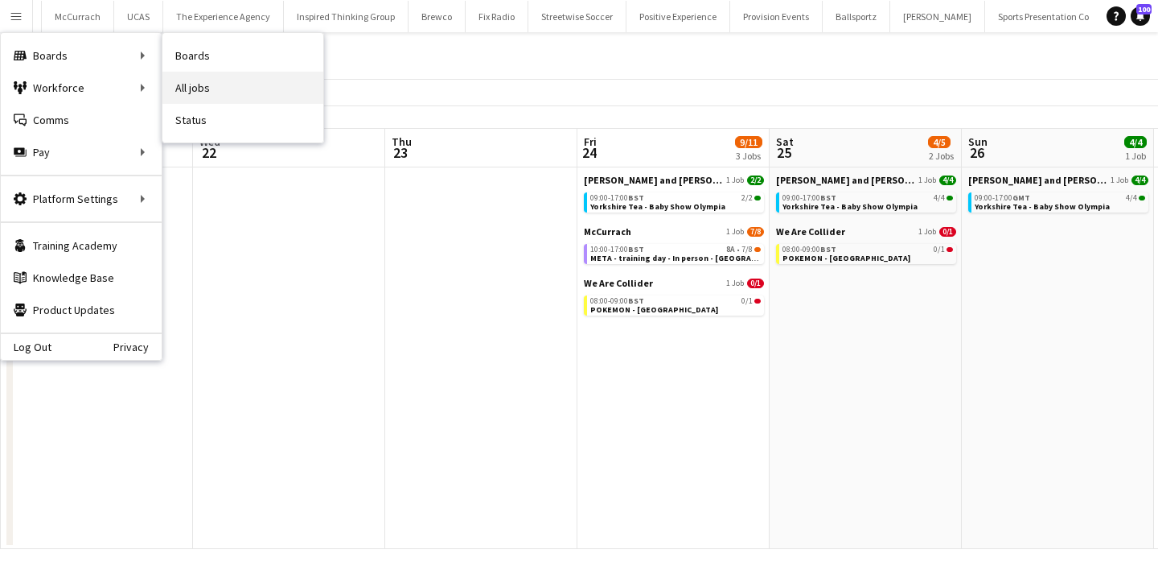
click at [216, 89] on link "All jobs" at bounding box center [243, 88] width 161 height 32
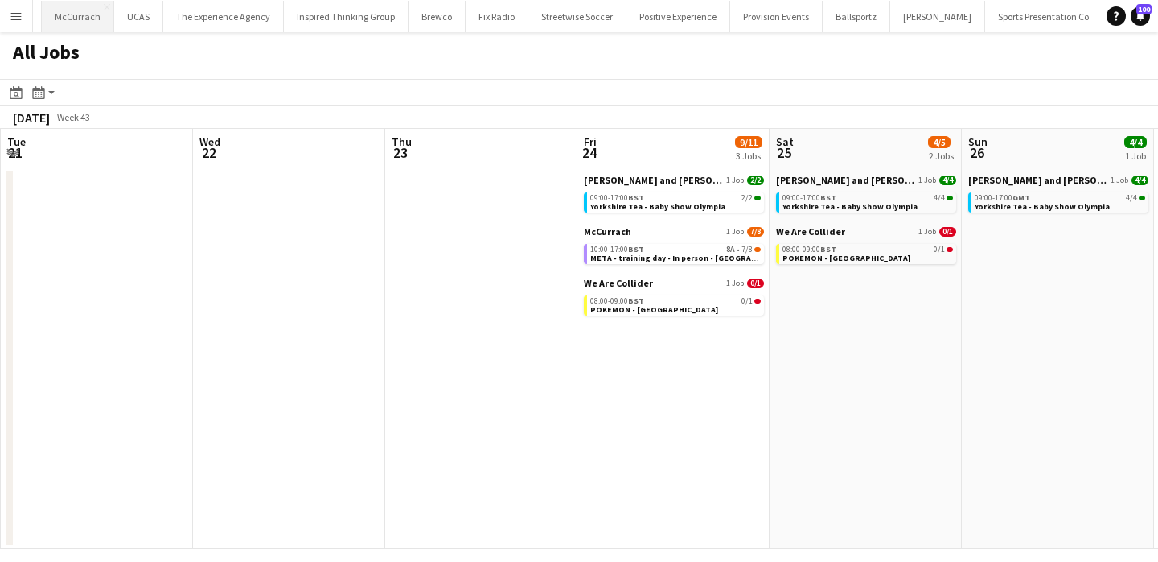
click at [42, 18] on button "McCurrach Close" at bounding box center [78, 16] width 72 height 31
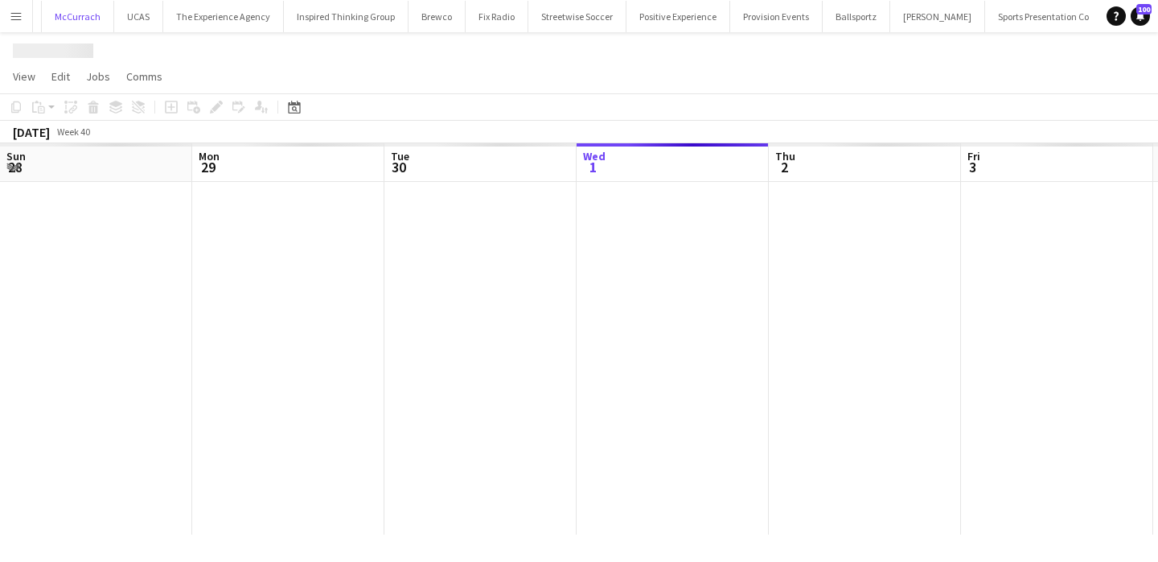
scroll to position [0, 385]
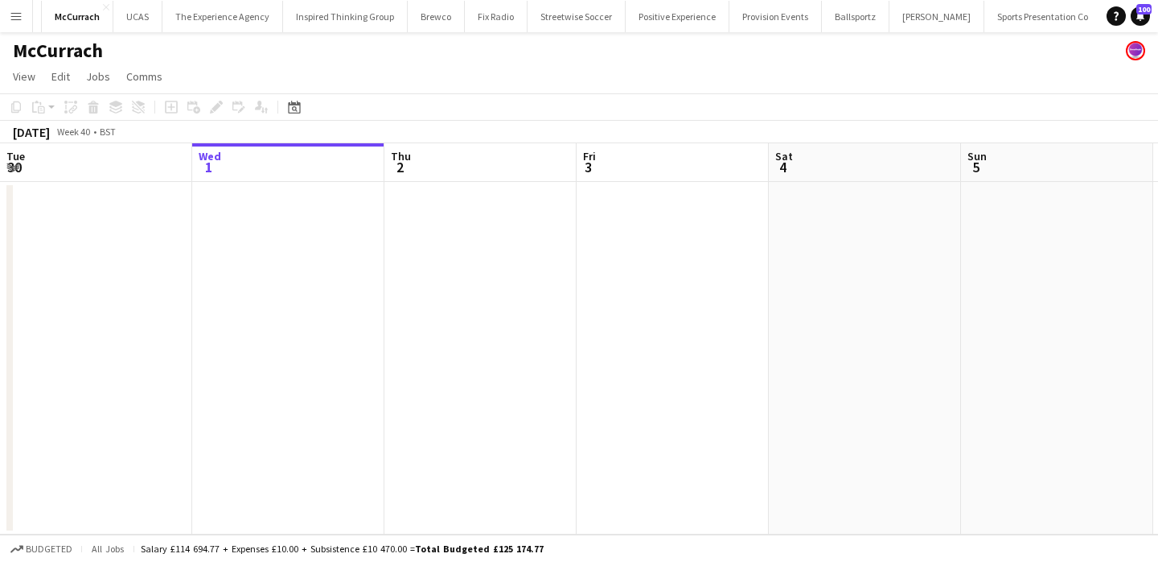
click at [23, 18] on button "Menu" at bounding box center [16, 16] width 32 height 32
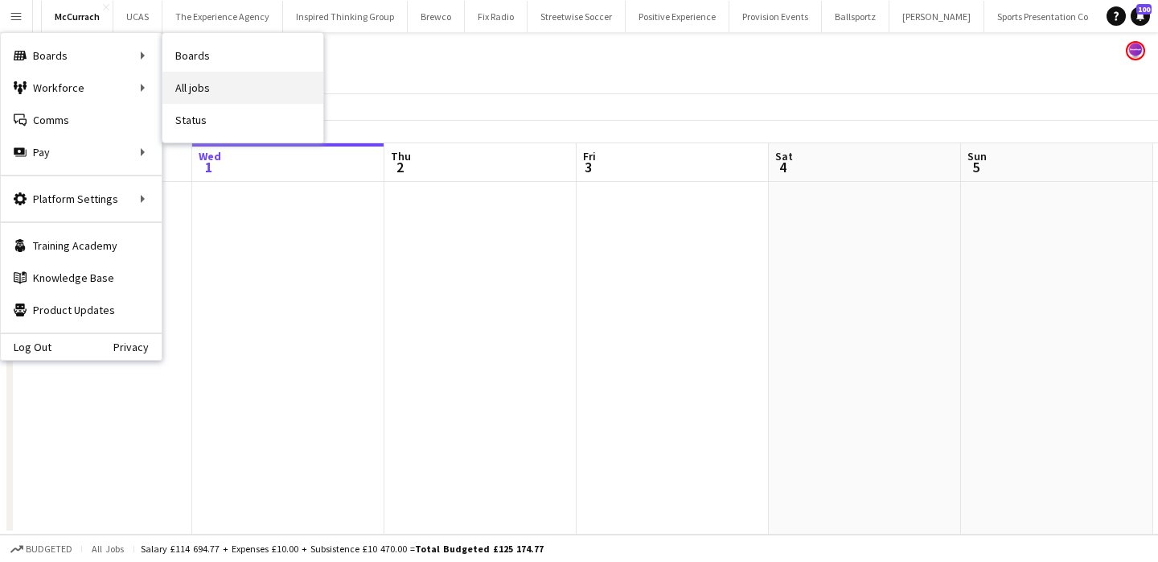
click at [196, 90] on link "All jobs" at bounding box center [243, 88] width 161 height 32
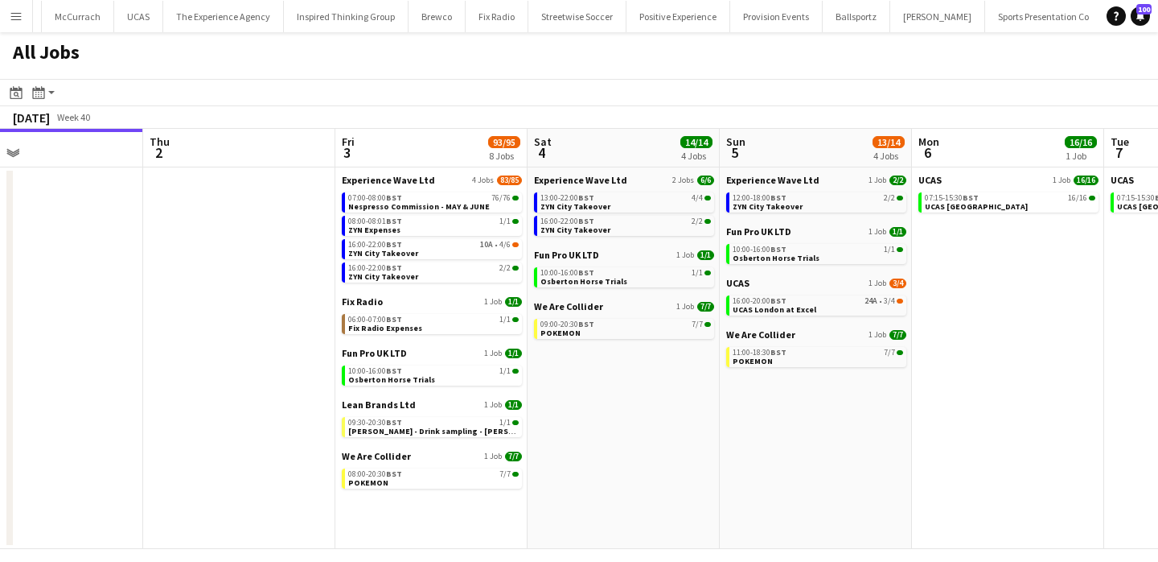
scroll to position [0, 775]
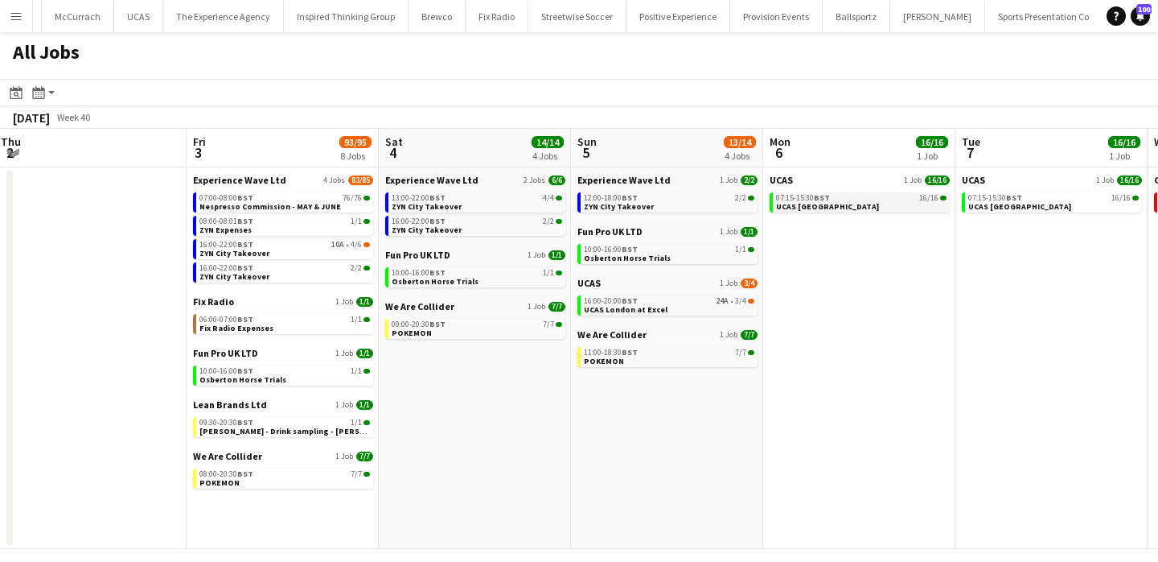
click at [829, 199] on span "BST" at bounding box center [822, 197] width 16 height 10
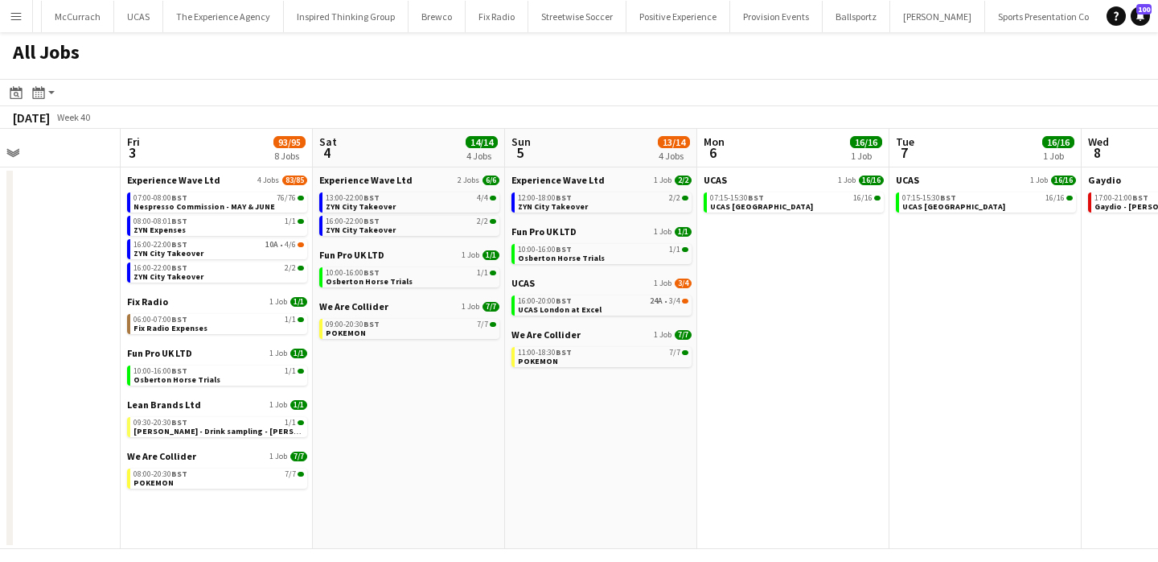
scroll to position [0, 457]
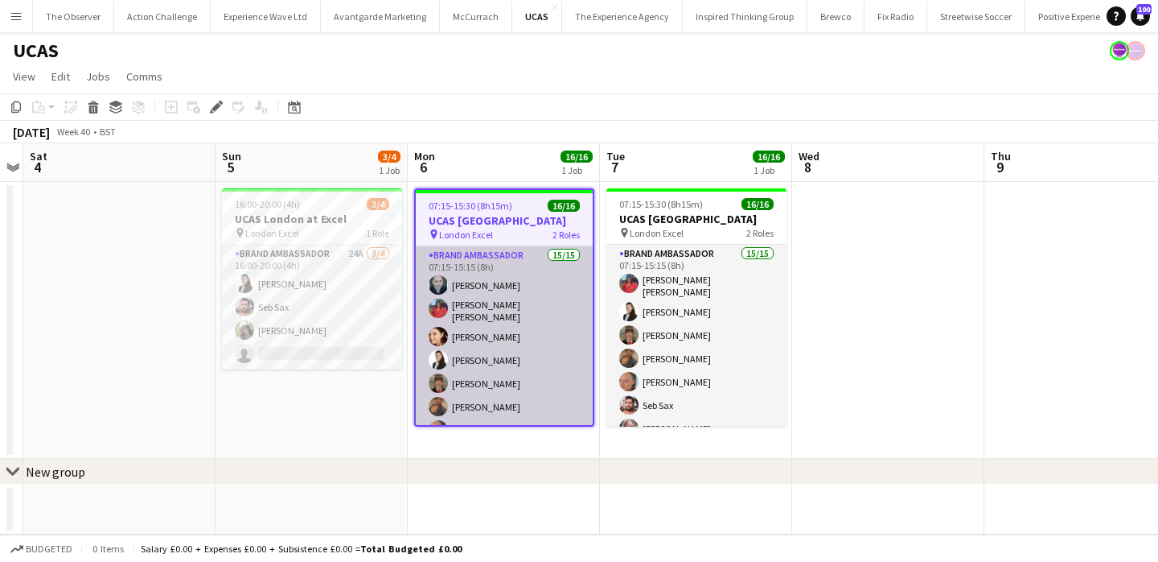
scroll to position [257, 0]
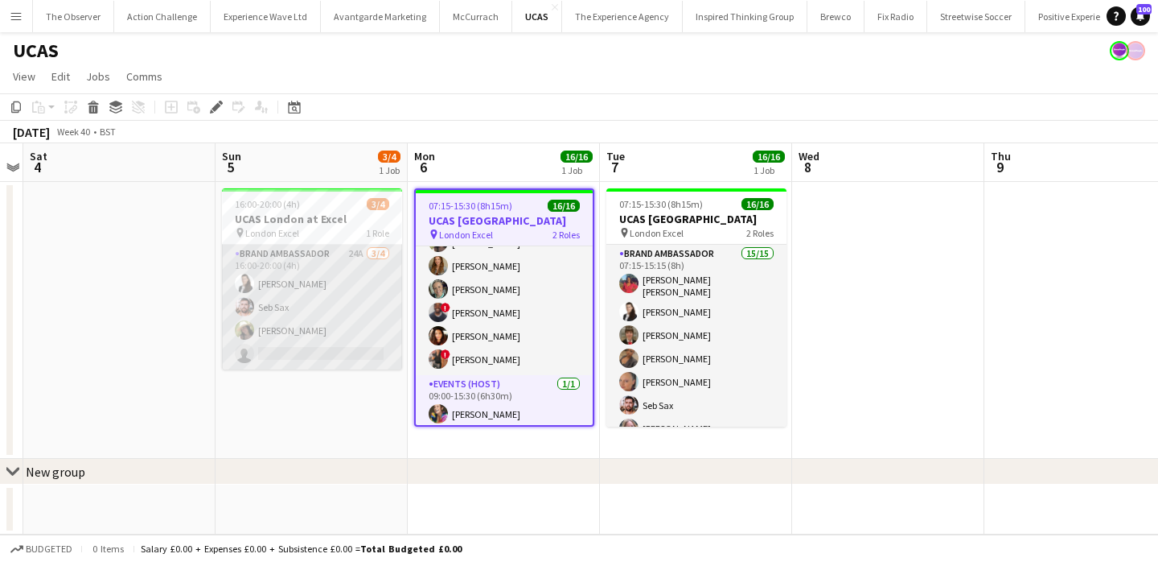
click at [322, 323] on app-card-role "Brand Ambassador 24A 3/4 16:00-20:00 (4h) Mariia Legun Seb Sax rocio cejas sing…" at bounding box center [312, 307] width 180 height 125
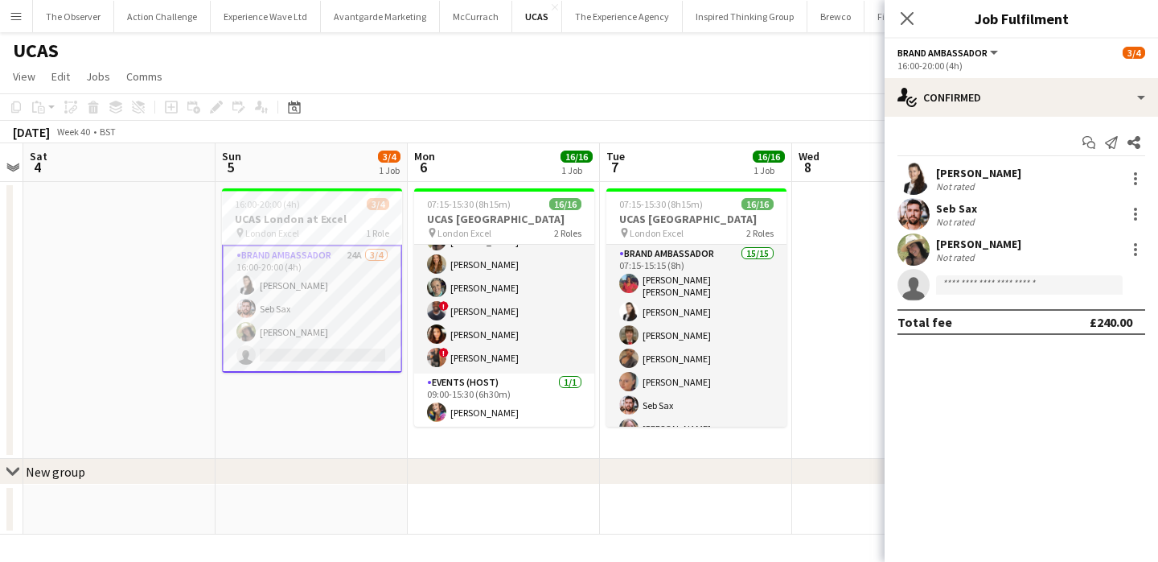
scroll to position [254, 0]
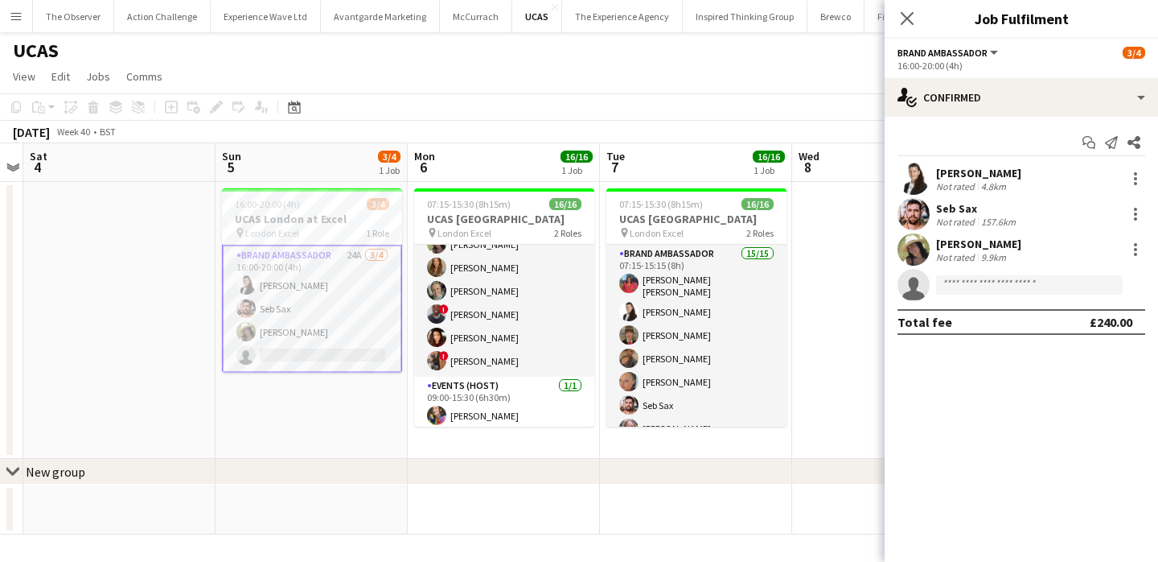
click at [341, 389] on app-date-cell "16:00-20:00 (4h) 3/4 UCAS London at Excel pin London Excel 1 Role Brand Ambassa…" at bounding box center [312, 320] width 192 height 277
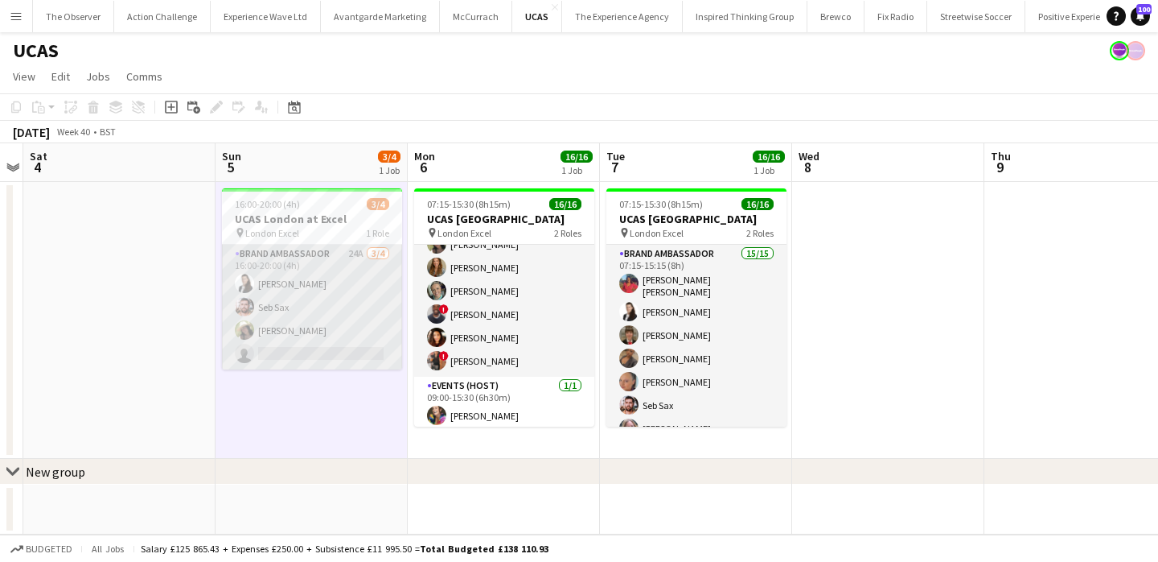
click at [353, 313] on app-card-role "Brand Ambassador 24A 3/4 16:00-20:00 (4h) Mariia Legun Seb Sax rocio cejas sing…" at bounding box center [312, 307] width 180 height 125
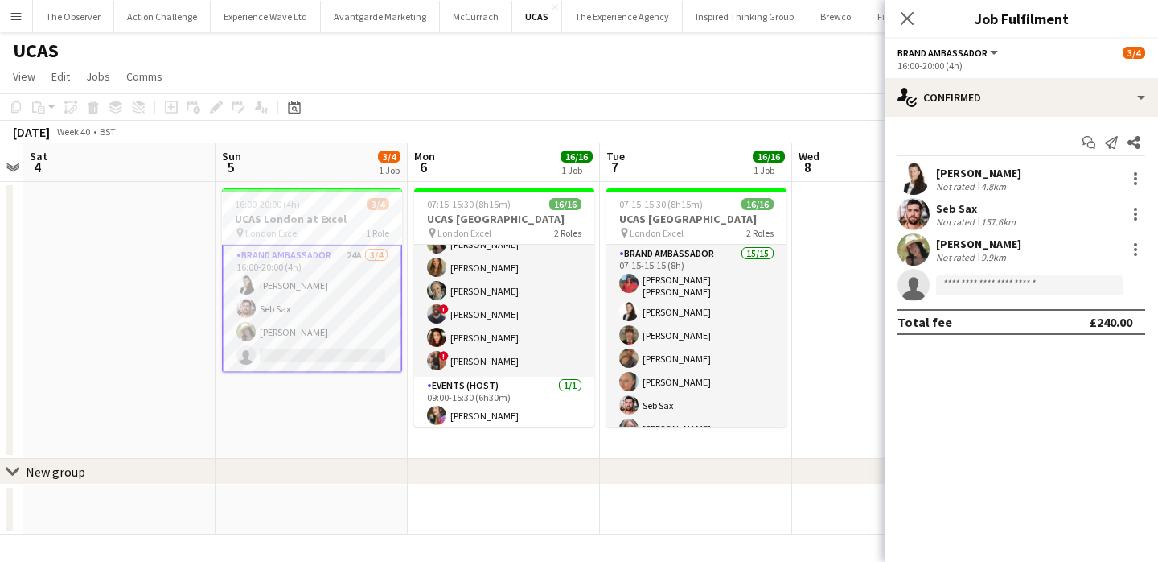
click at [352, 401] on app-date-cell "16:00-20:00 (4h) 3/4 UCAS London at Excel pin London Excel 1 Role Brand Ambassa…" at bounding box center [312, 320] width 192 height 277
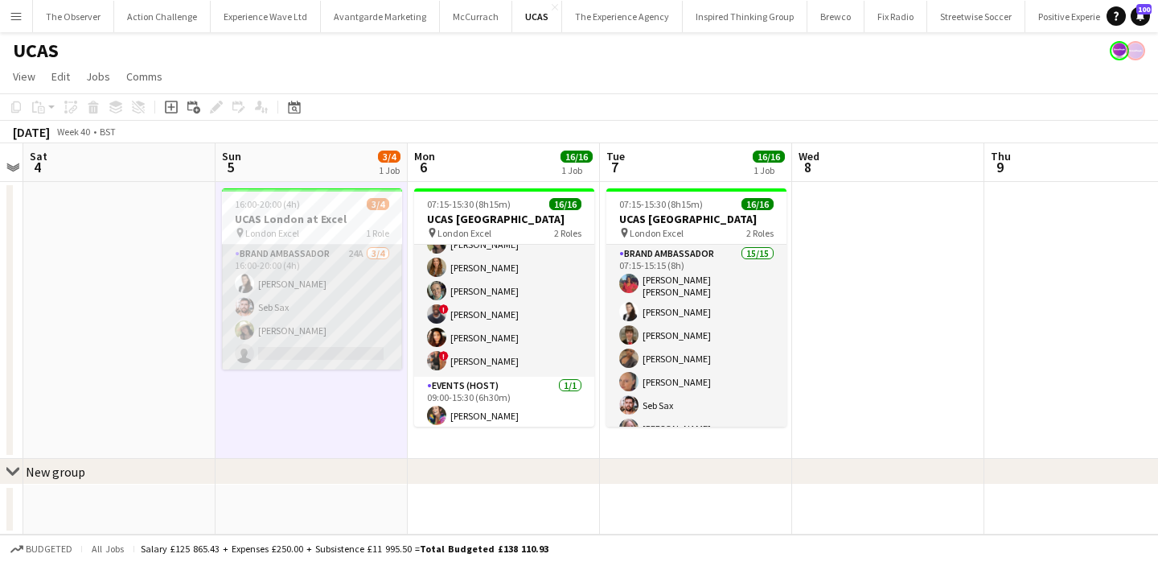
click at [364, 309] on app-card-role "Brand Ambassador 24A 3/4 16:00-20:00 (4h) Mariia Legun Seb Sax rocio cejas sing…" at bounding box center [312, 307] width 180 height 125
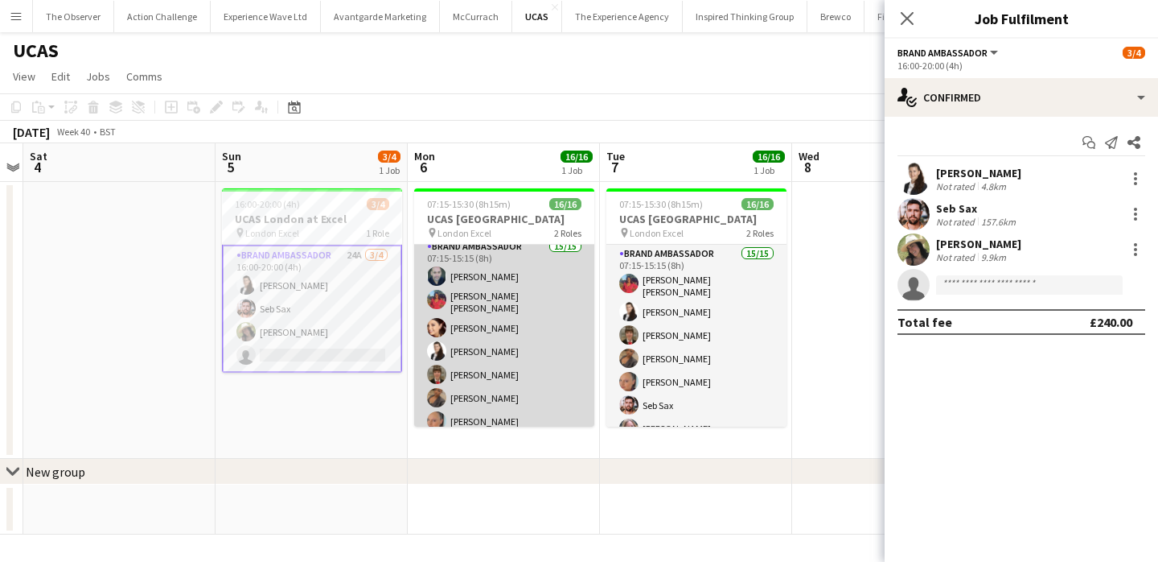
scroll to position [4, 0]
click at [527, 283] on app-card-role "Brand Ambassador 15/15 07:15-15:15 (8h) david chittenden Jennifer Jonah Natasha…" at bounding box center [504, 434] width 180 height 386
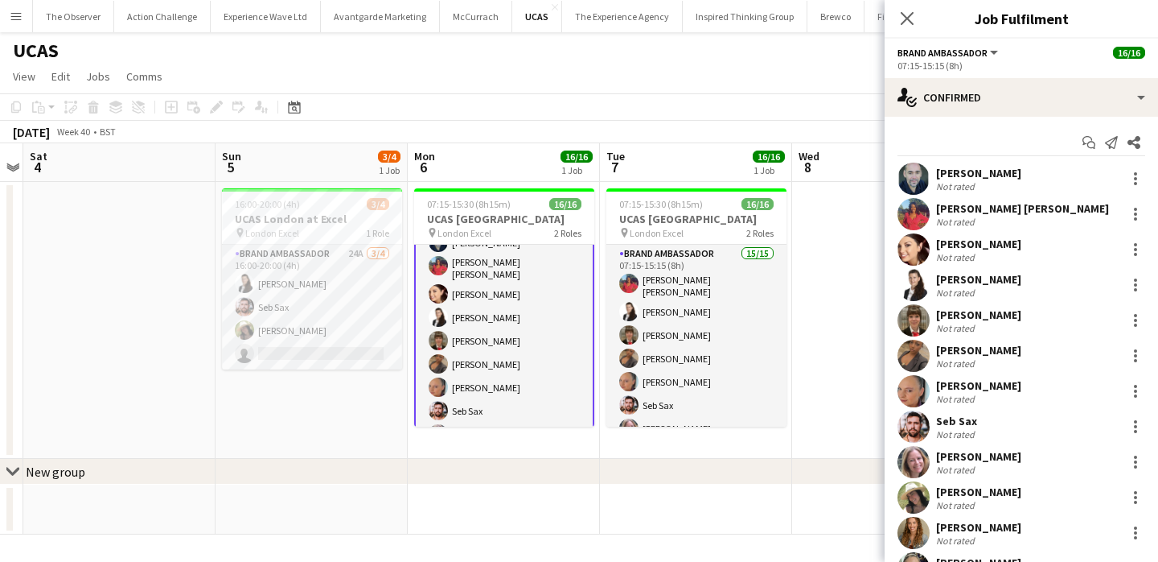
scroll to position [39, 0]
click at [21, 10] on app-icon "Menu" at bounding box center [16, 16] width 13 height 13
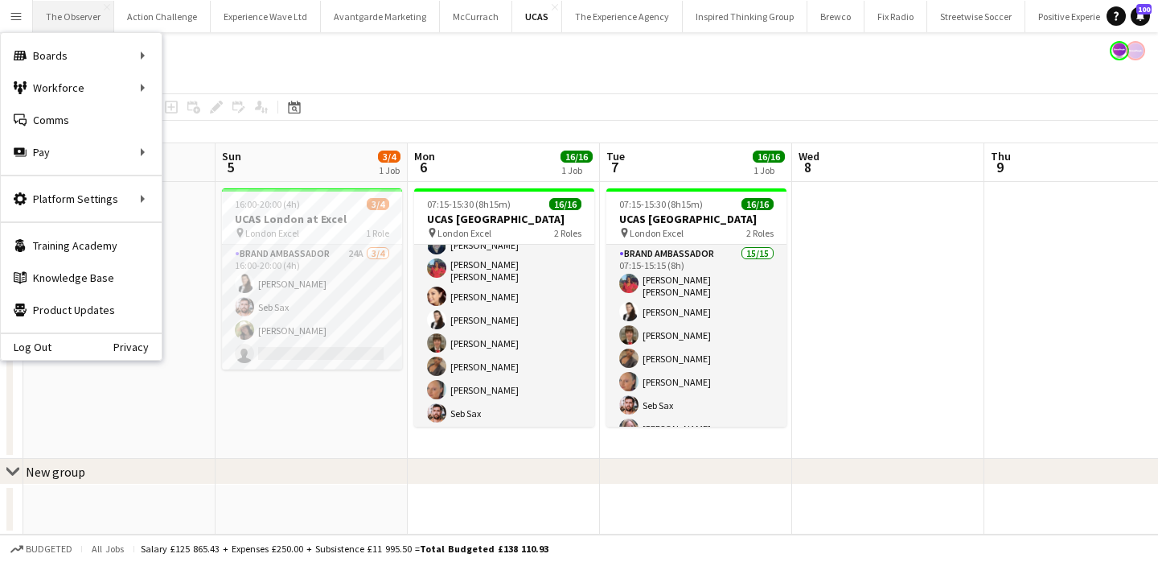
scroll to position [37, 0]
click at [211, 75] on link "All jobs" at bounding box center [243, 88] width 161 height 32
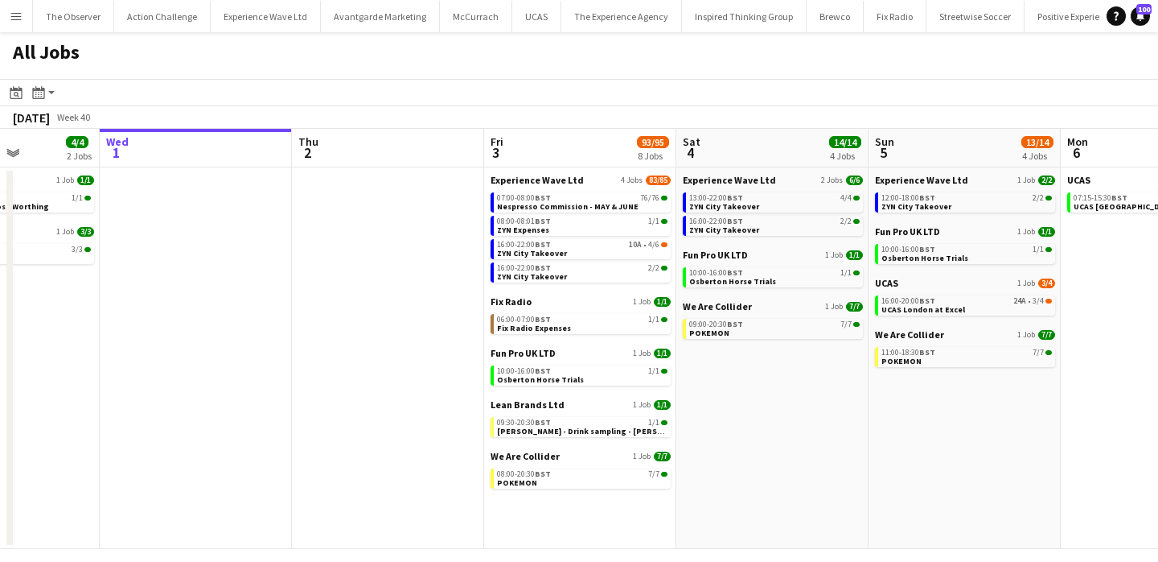
scroll to position [0, 483]
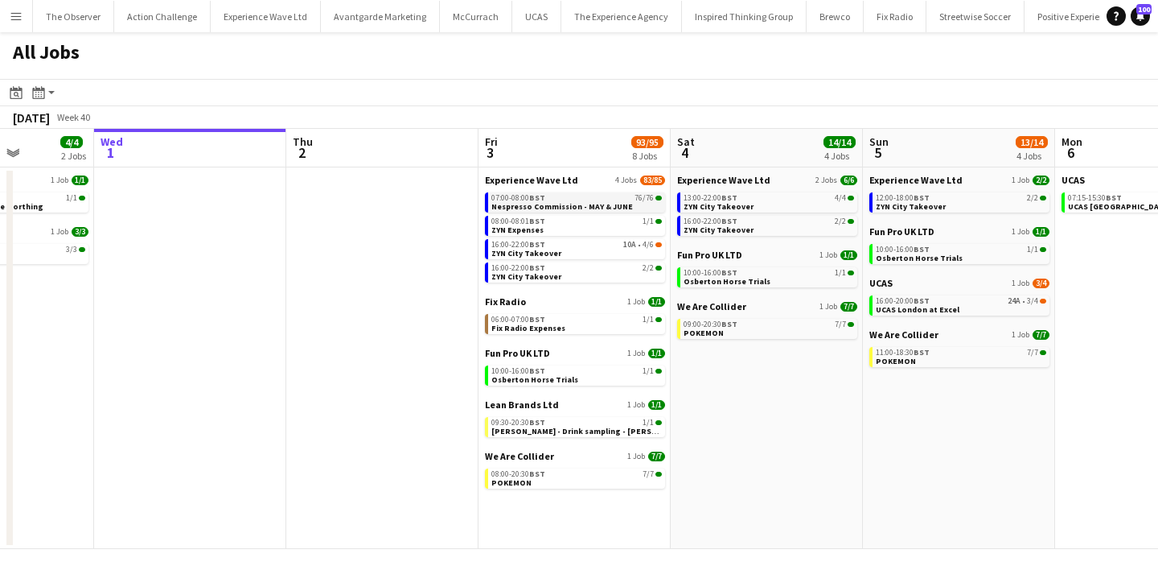
click at [566, 200] on div "07:00-08:00 BST 76/76" at bounding box center [577, 198] width 171 height 8
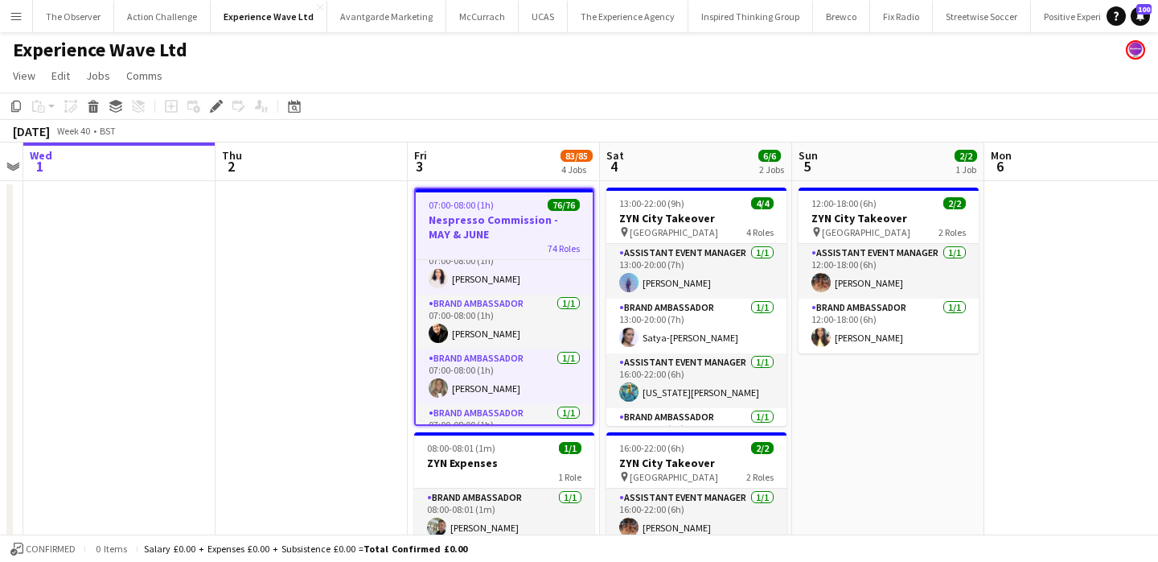
scroll to position [1565, 0]
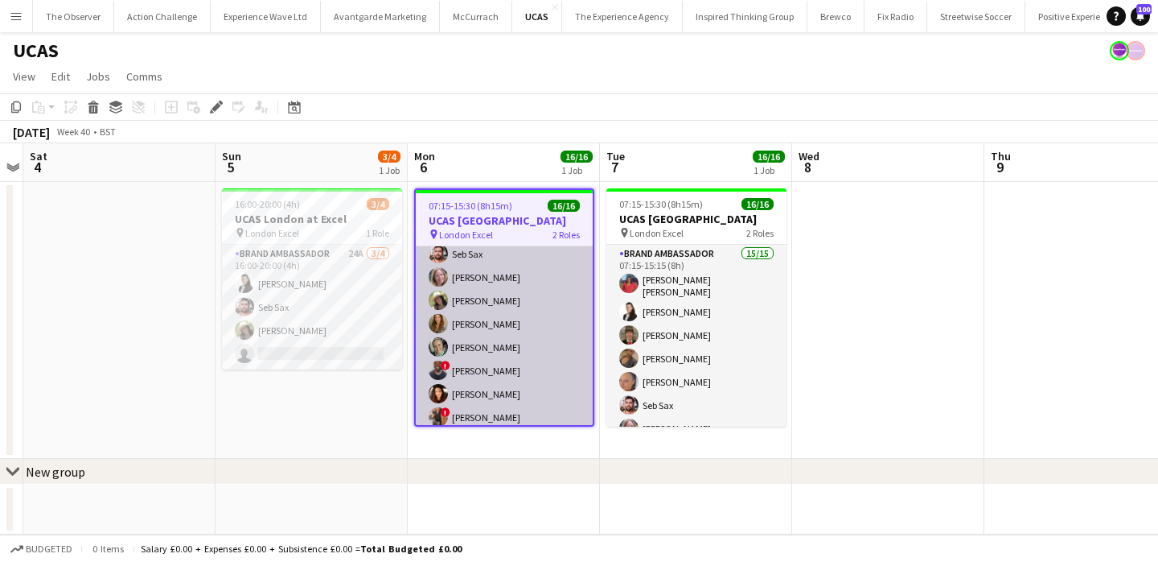
scroll to position [193, 0]
click at [488, 356] on app-card-role "Brand Ambassador 15/15 07:15-15:15 (8h) david chittenden Jennifer Jonah Natasha…" at bounding box center [504, 246] width 177 height 386
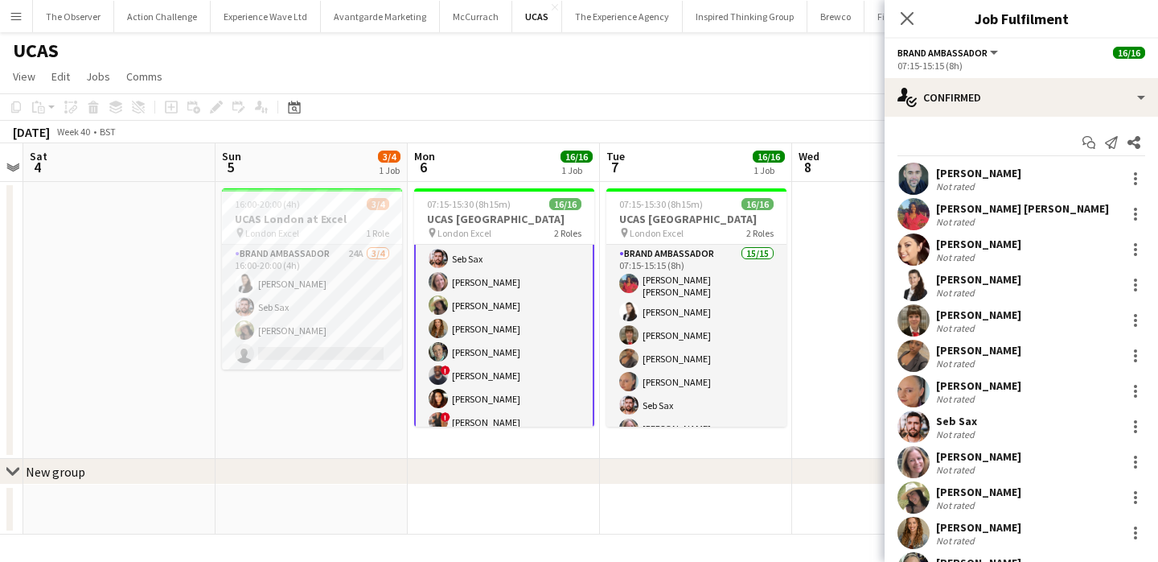
scroll to position [175, 0]
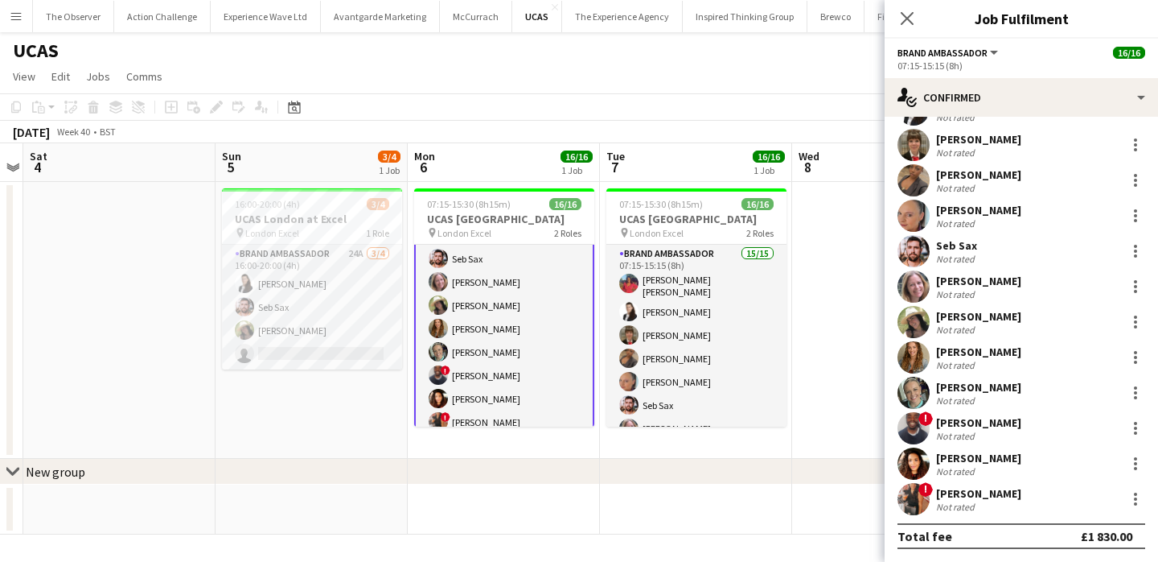
click at [923, 393] on app-user-avatar at bounding box center [914, 392] width 32 height 32
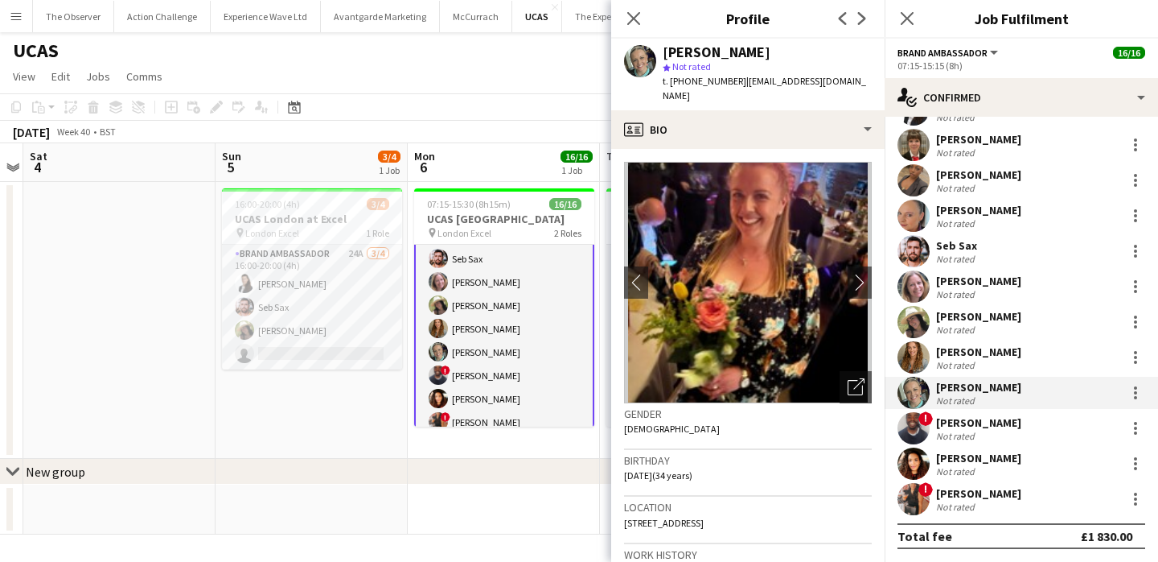
click at [902, 525] on div "Total fee £1 830.00" at bounding box center [1022, 536] width 248 height 26
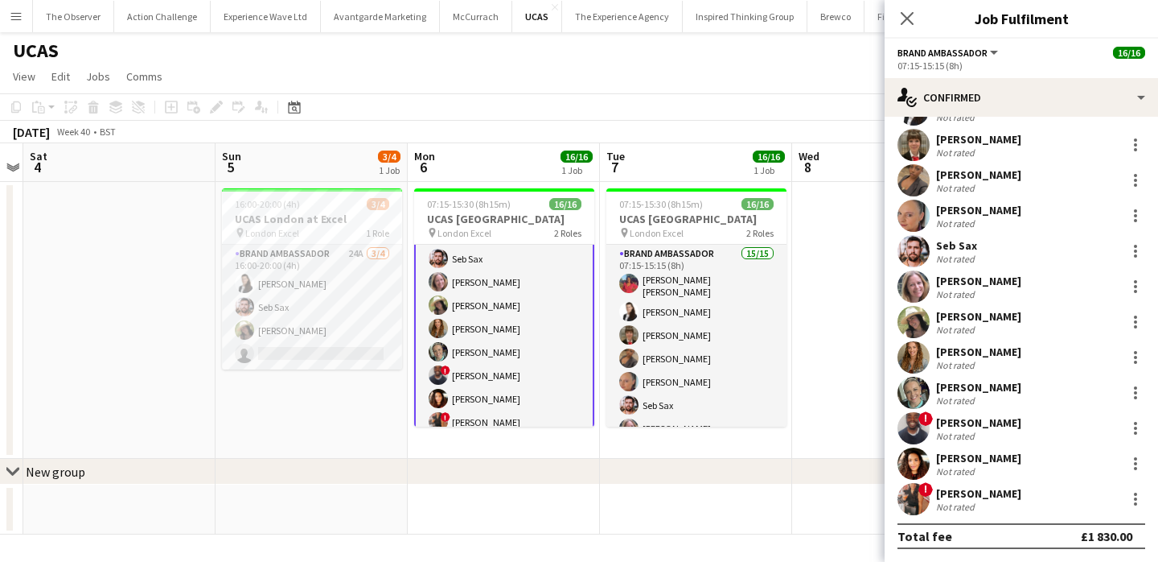
click at [918, 500] on app-user-avatar at bounding box center [914, 499] width 32 height 32
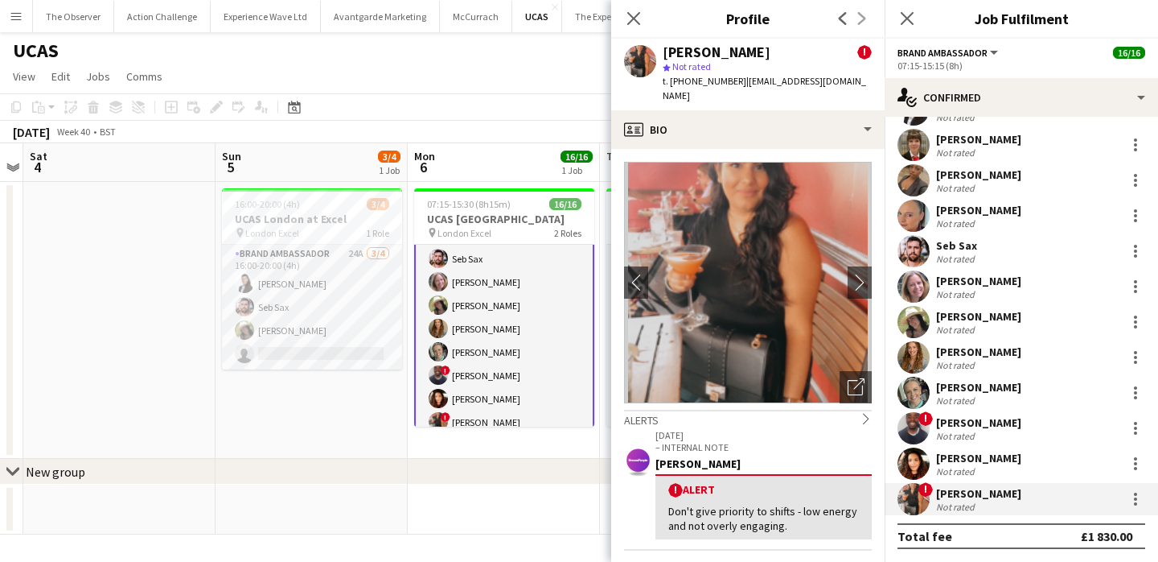
click at [689, 83] on span "t. +447984625065" at bounding box center [705, 81] width 84 height 12
drag, startPoint x: 689, startPoint y: 83, endPoint x: 672, endPoint y: 83, distance: 17.7
click at [672, 83] on span "t. +447984625065" at bounding box center [705, 81] width 84 height 12
click at [924, 403] on app-user-avatar at bounding box center [914, 392] width 32 height 32
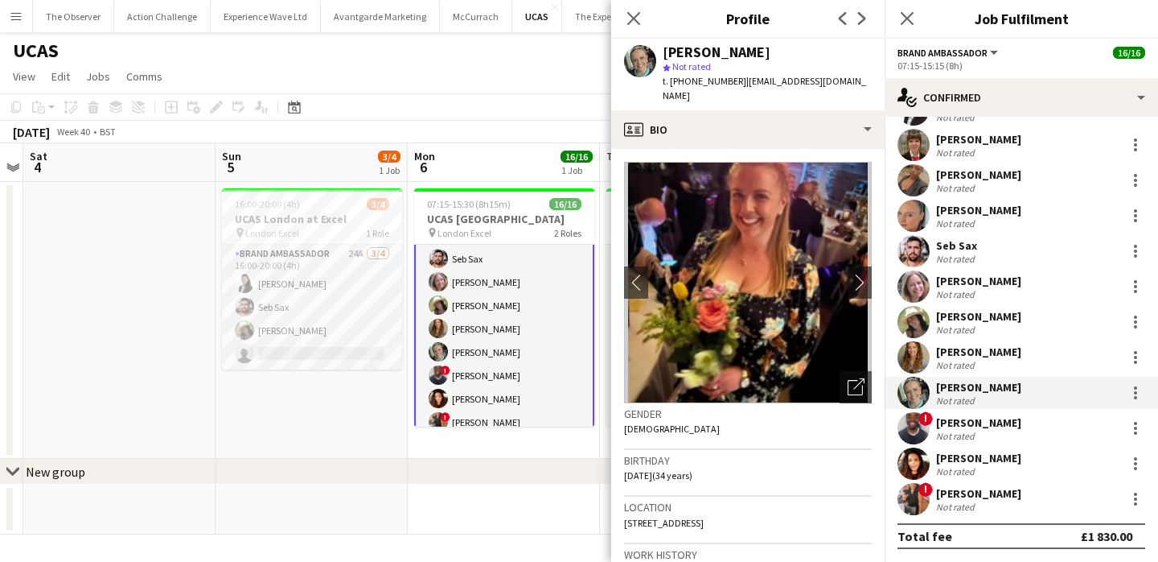
click at [533, 457] on app-date-cell "07:15-15:30 (8h15m) 16/16 UCAS London pin London Excel 2 Roles Brand Ambassador…" at bounding box center [504, 320] width 192 height 277
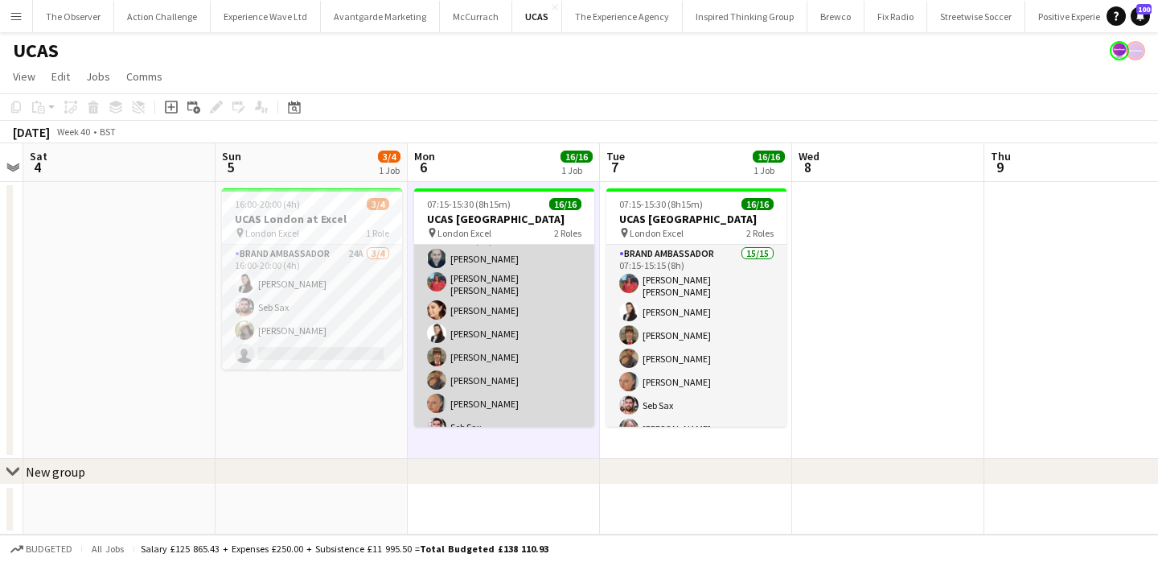
scroll to position [0, 0]
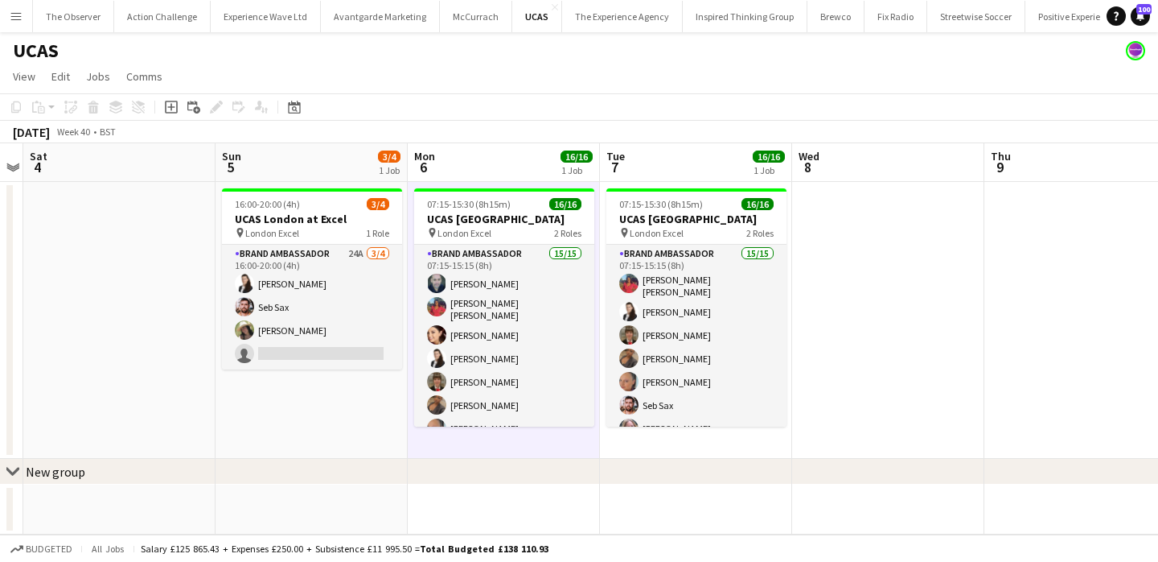
click at [13, 17] on app-icon "Menu" at bounding box center [16, 16] width 13 height 13
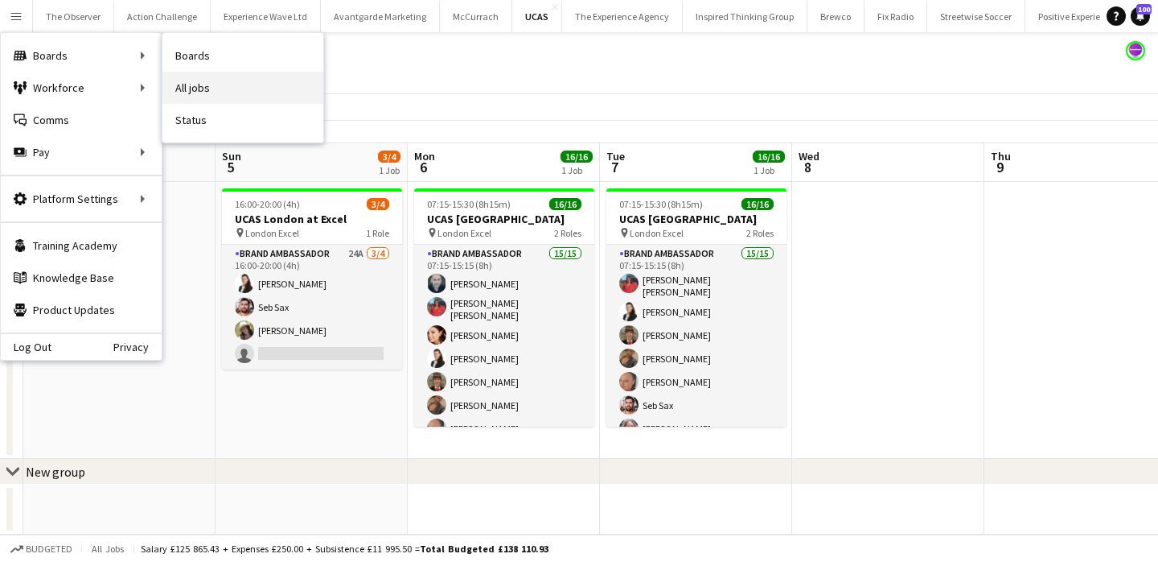
click at [195, 80] on link "All jobs" at bounding box center [243, 88] width 161 height 32
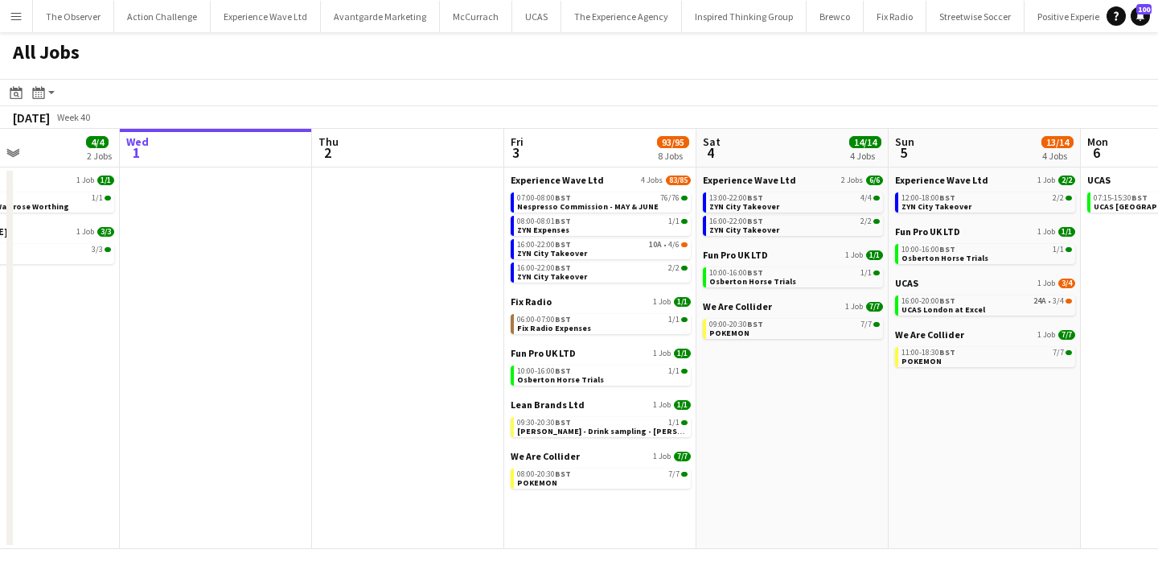
scroll to position [0, 714]
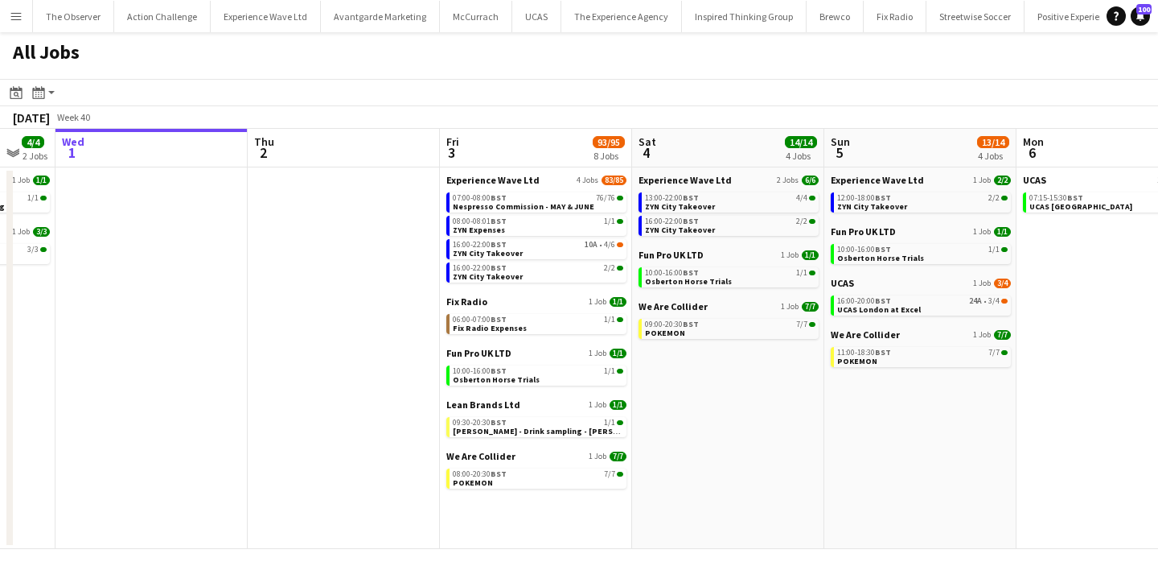
click at [565, 491] on div "We Are Collider 1 Job 7/7 08:00-20:30 BST 7/7 POKEMON" at bounding box center [536, 471] width 180 height 42
click at [564, 478] on link "08:00-20:30 BST 7/7 POKEMON" at bounding box center [538, 477] width 171 height 19
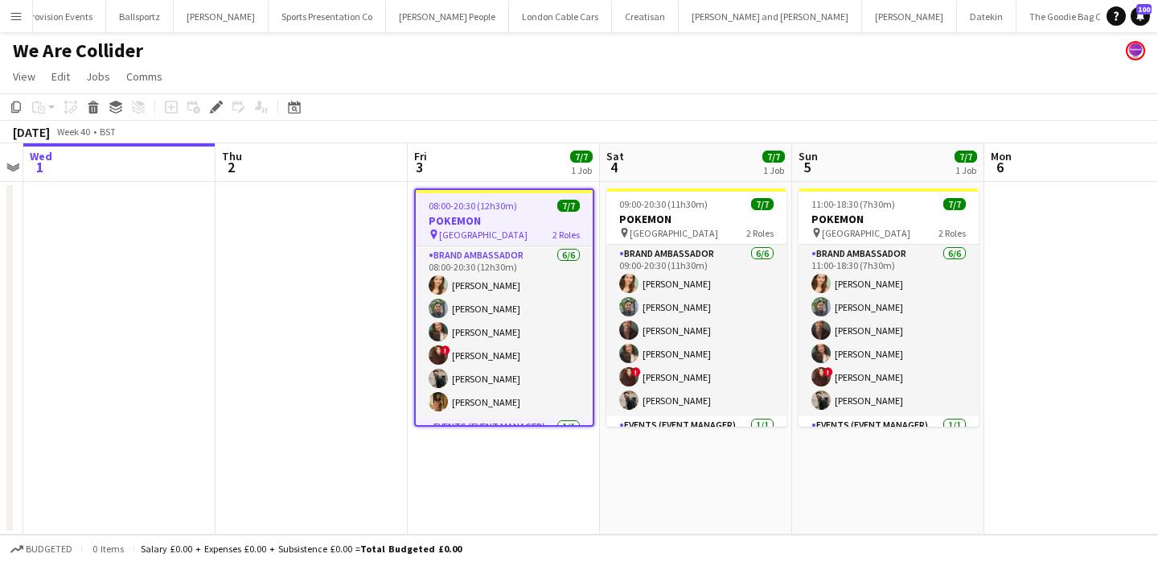
click at [15, 14] on app-icon "Menu" at bounding box center [16, 16] width 13 height 13
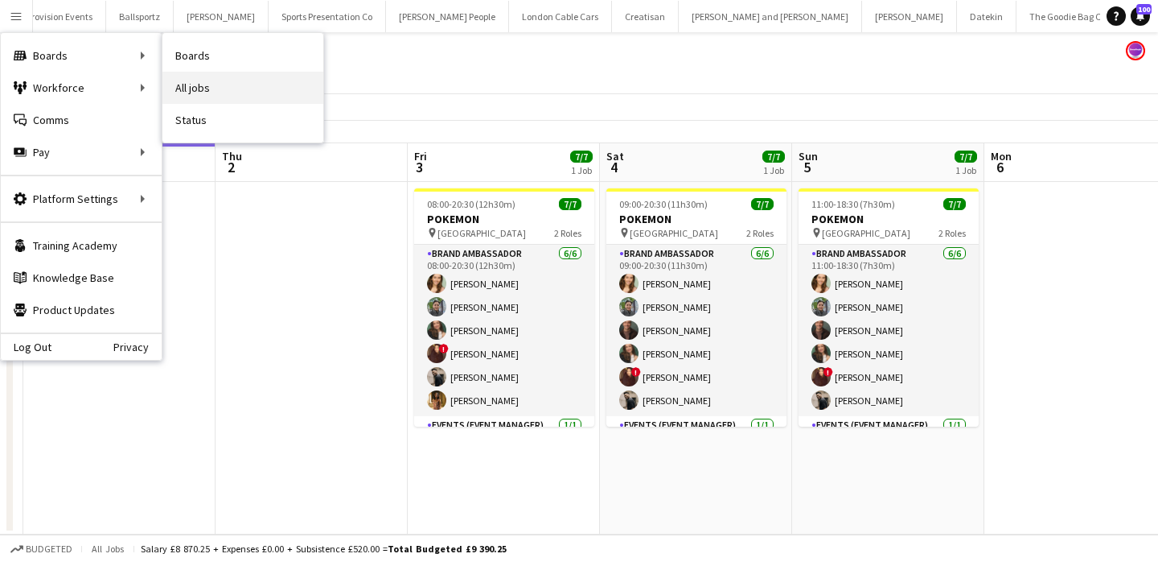
click at [200, 82] on link "All jobs" at bounding box center [243, 88] width 161 height 32
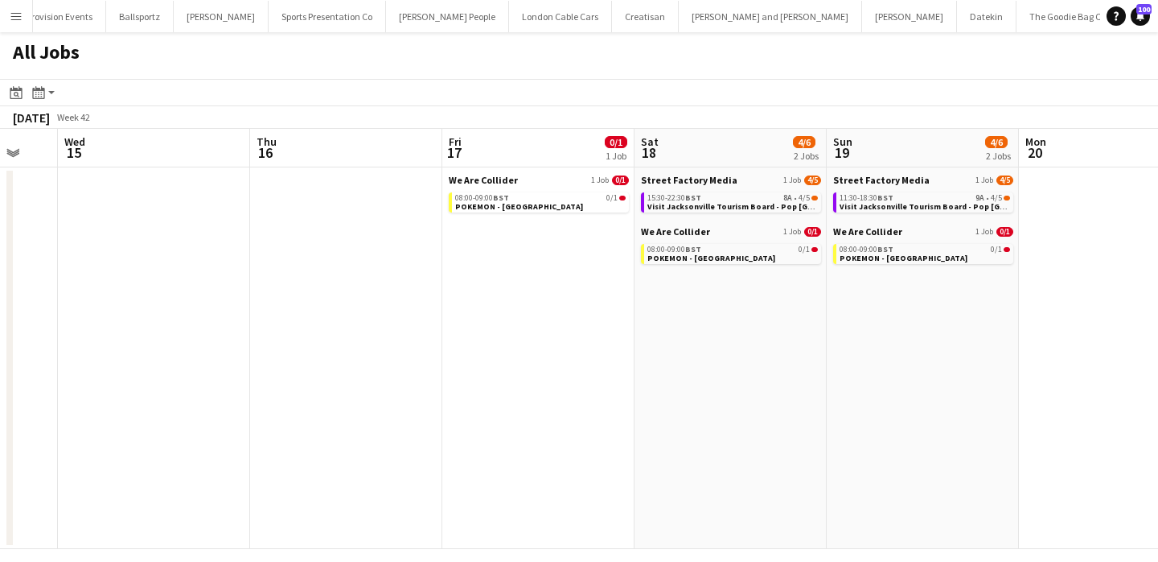
scroll to position [0, 533]
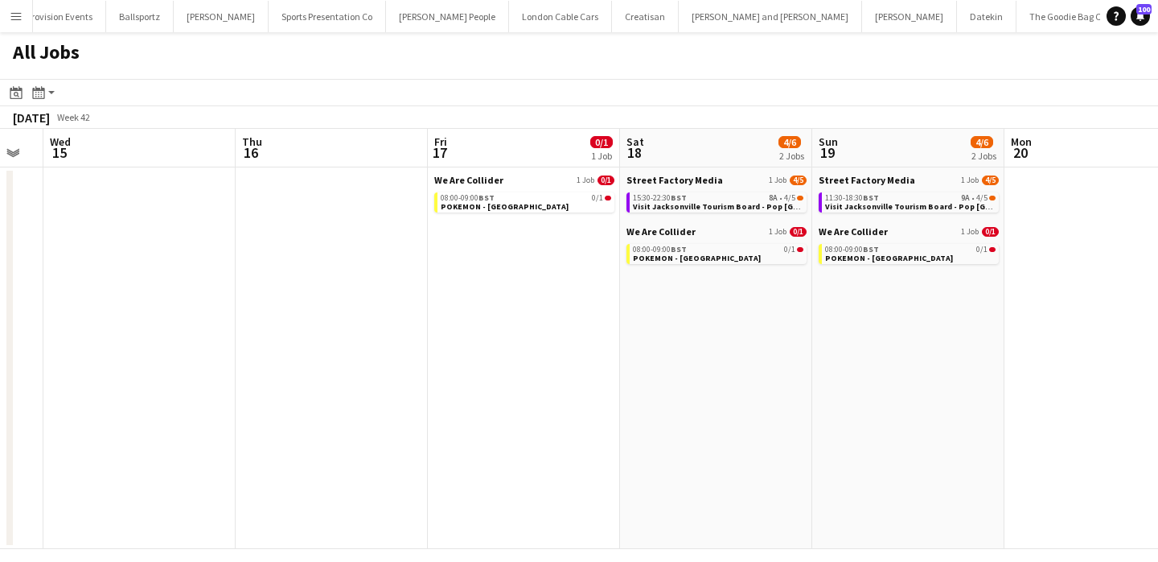
click at [20, 17] on app-icon "Menu" at bounding box center [16, 16] width 13 height 13
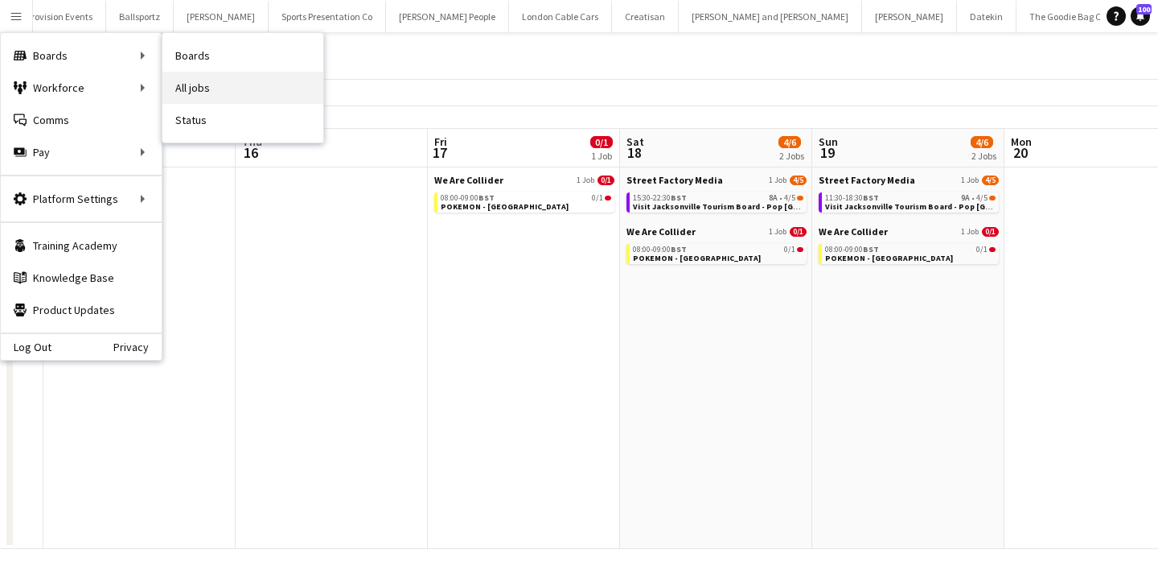
click at [241, 87] on link "All jobs" at bounding box center [243, 88] width 161 height 32
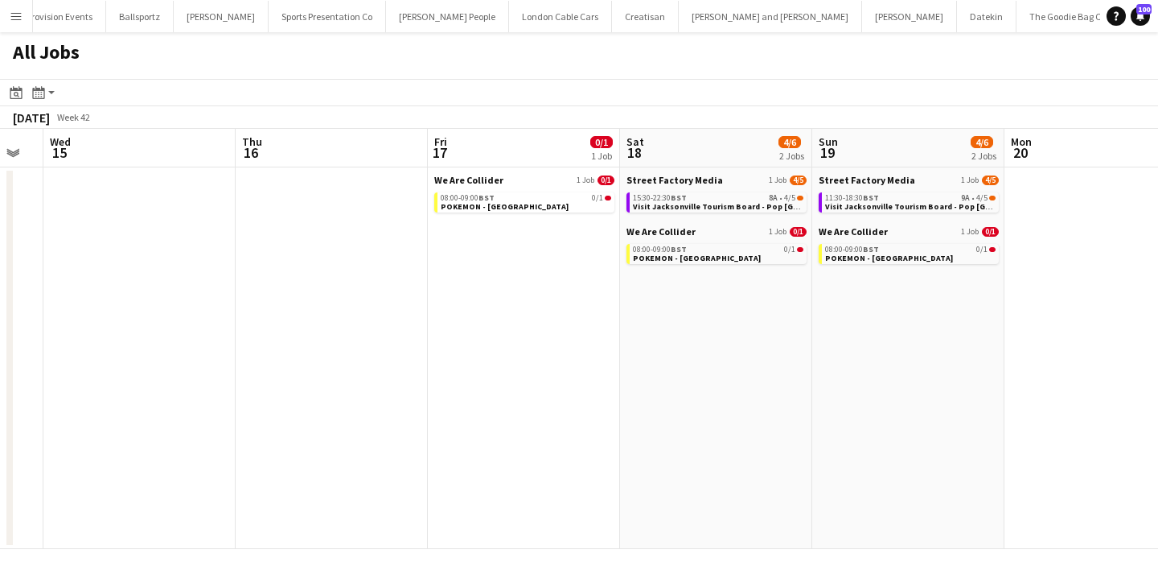
click at [6, 19] on button "Menu" at bounding box center [16, 16] width 32 height 32
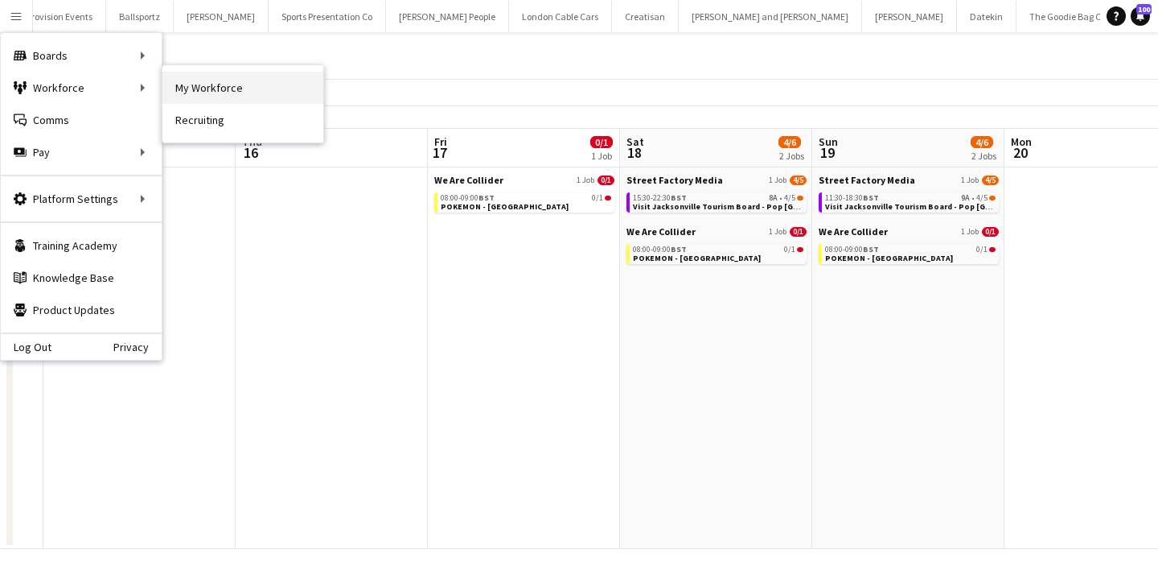
click at [202, 86] on link "My Workforce" at bounding box center [243, 88] width 161 height 32
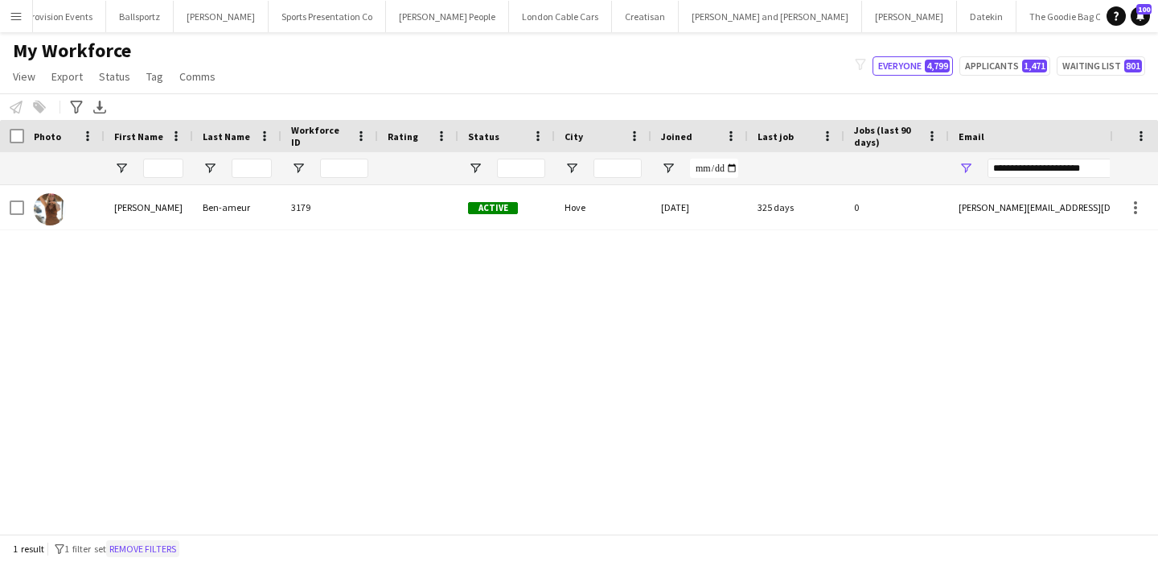
click at [179, 550] on button "Remove filters" at bounding box center [142, 549] width 73 height 18
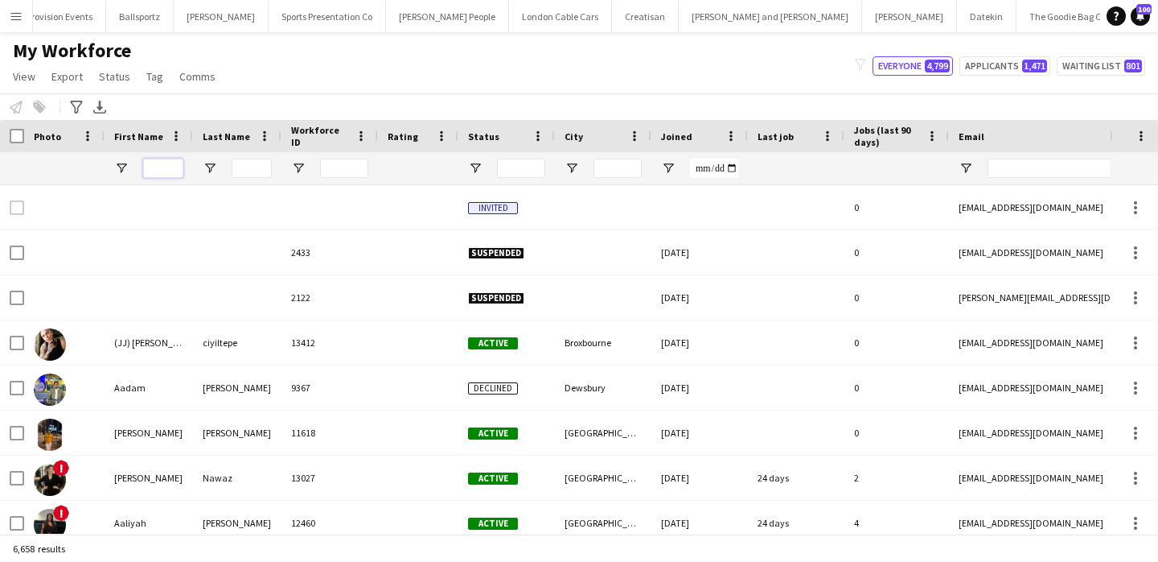
click at [163, 172] on input "First Name Filter Input" at bounding box center [163, 167] width 40 height 19
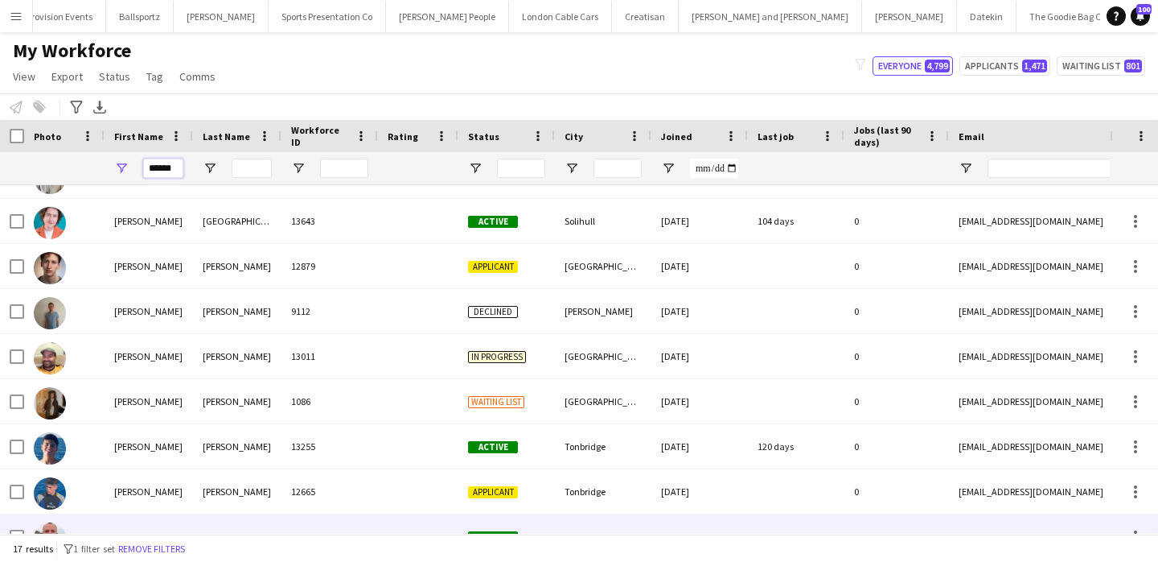
scroll to position [418, 0]
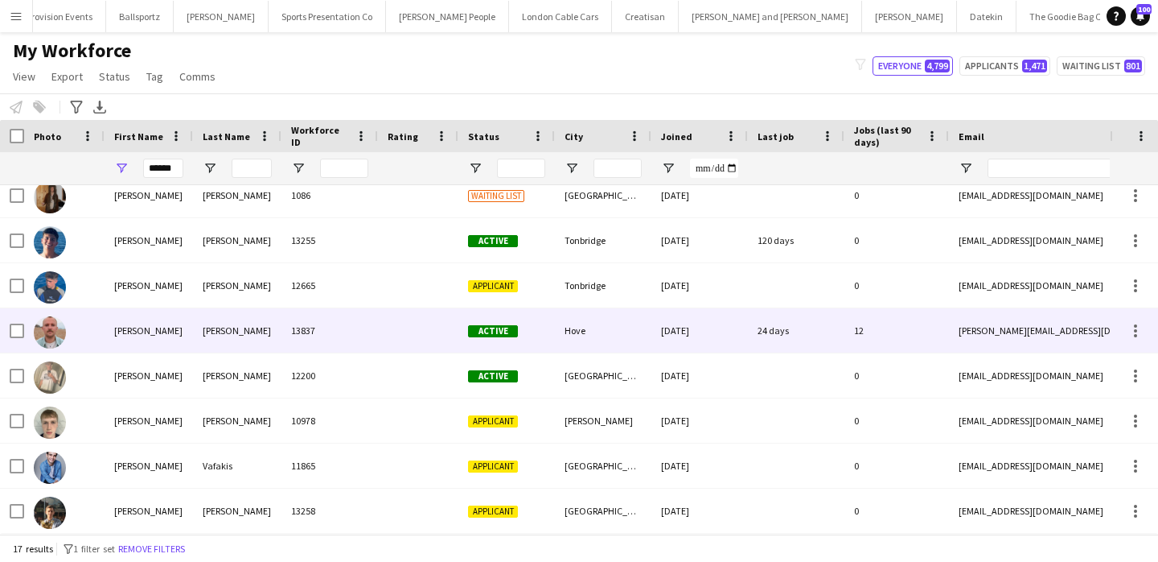
click at [306, 332] on div "13837" at bounding box center [330, 330] width 97 height 44
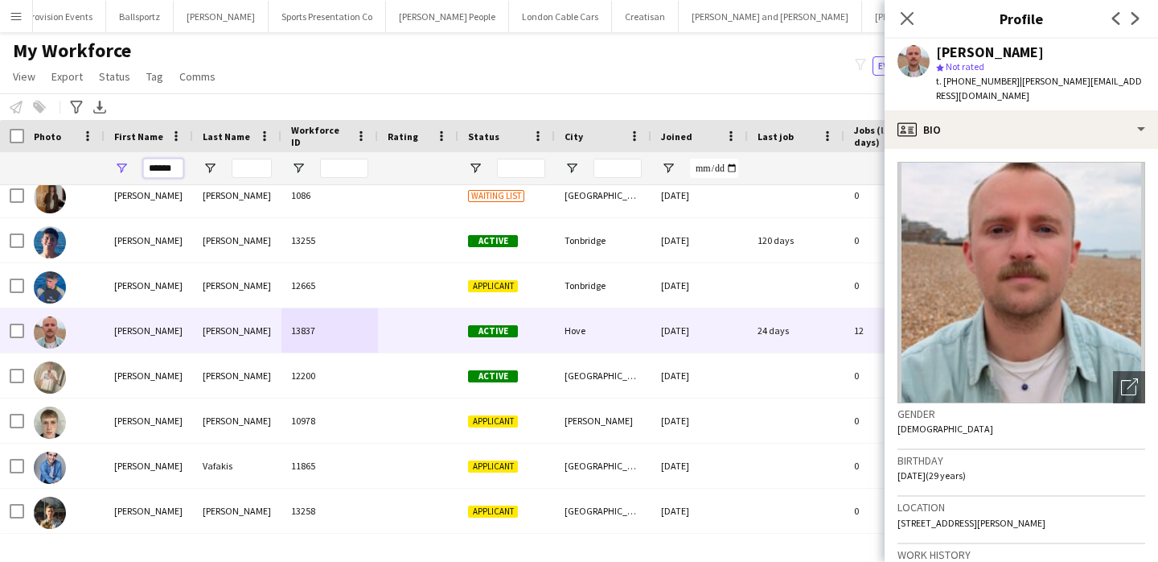
click at [154, 171] on input "******" at bounding box center [163, 167] width 40 height 19
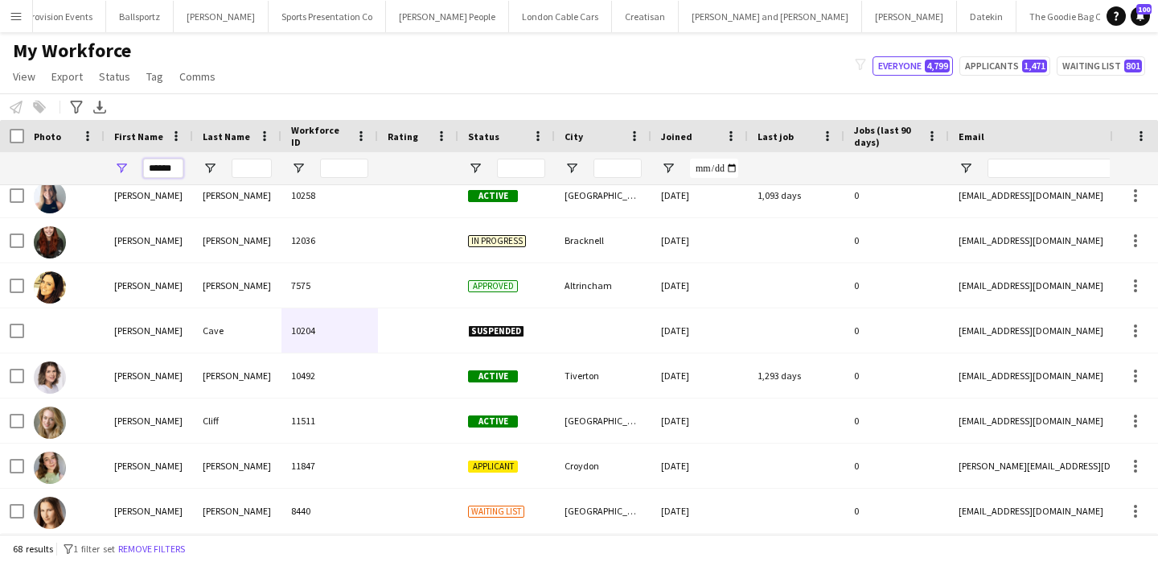
click at [154, 171] on input "******" at bounding box center [163, 167] width 40 height 19
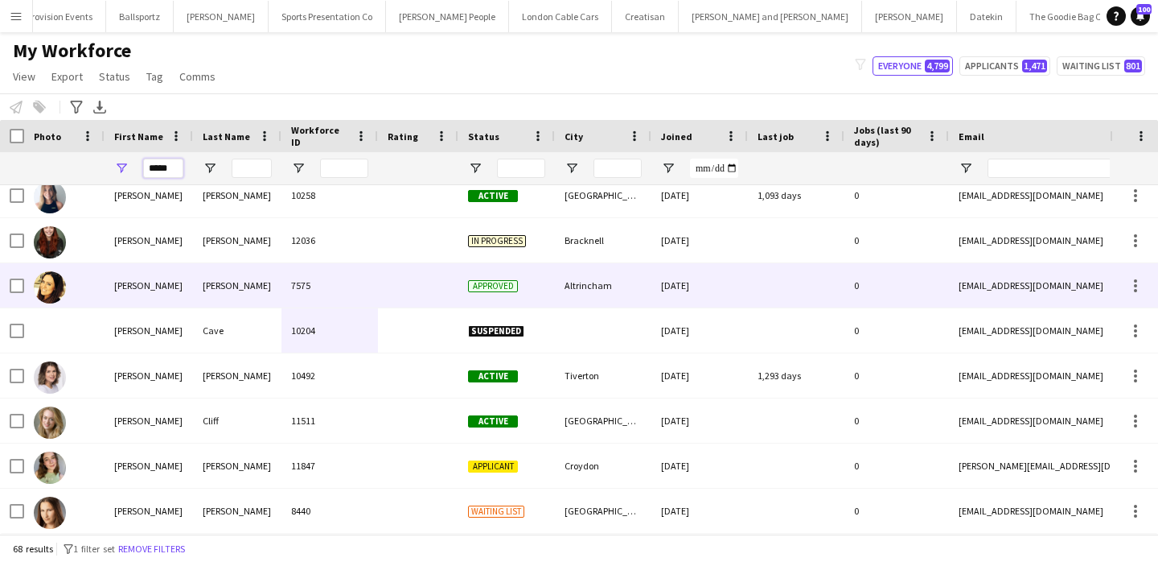
type input "******"
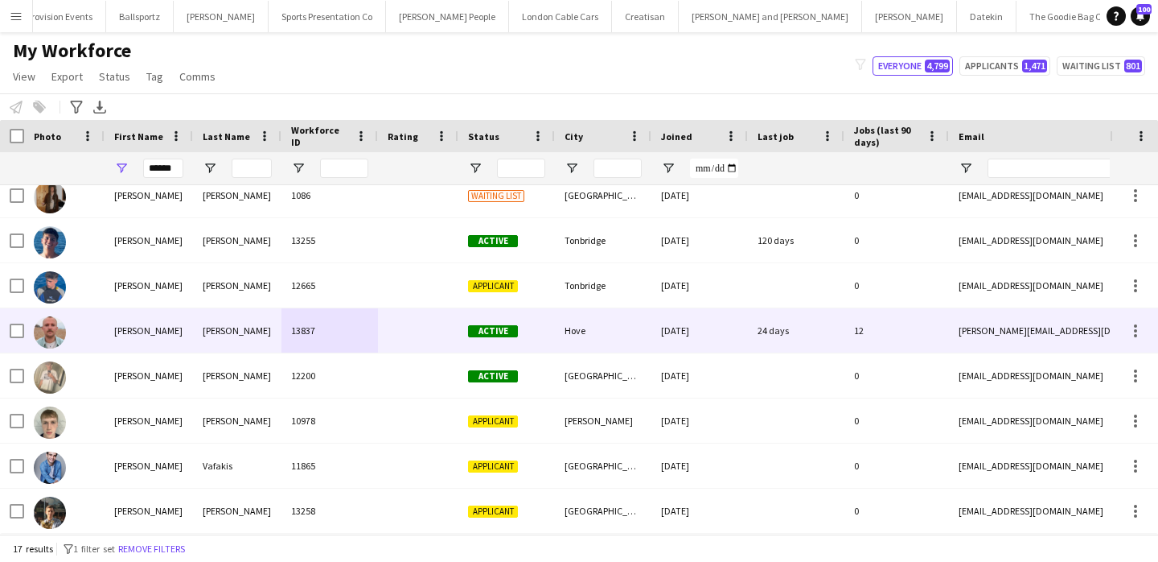
click at [242, 322] on div "[PERSON_NAME]" at bounding box center [237, 330] width 88 height 44
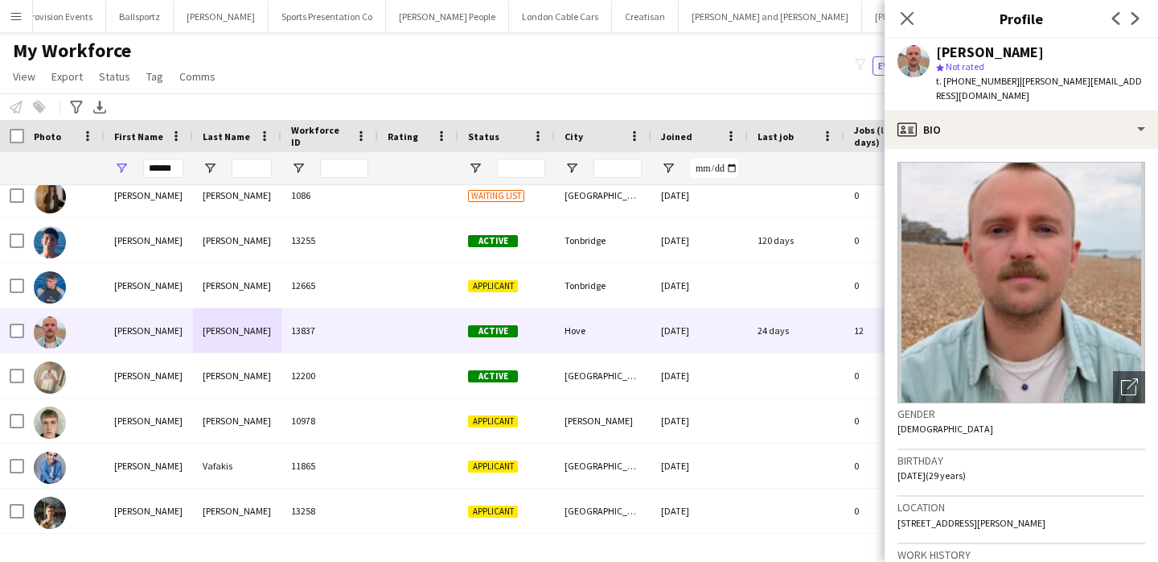
click at [965, 79] on span "t. [PHONE_NUMBER]" at bounding box center [978, 81] width 84 height 12
drag, startPoint x: 965, startPoint y: 79, endPoint x: 945, endPoint y: 81, distance: 19.5
click at [945, 81] on span "t. [PHONE_NUMBER]" at bounding box center [978, 81] width 84 height 12
copy span "[PHONE_NUMBER]"
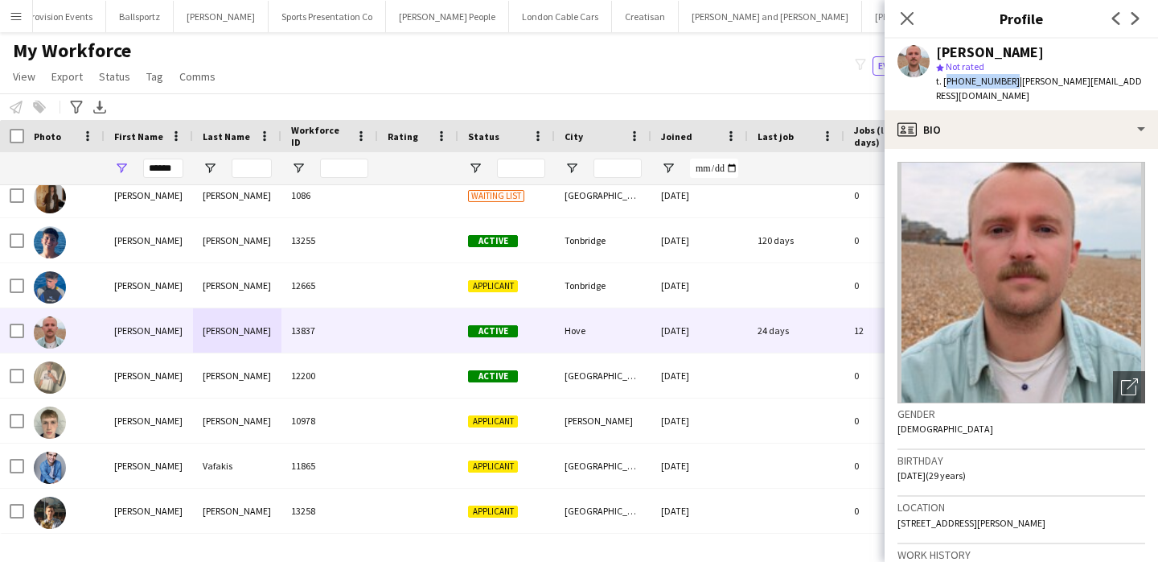
click at [17, 16] on app-icon "Menu" at bounding box center [16, 16] width 13 height 13
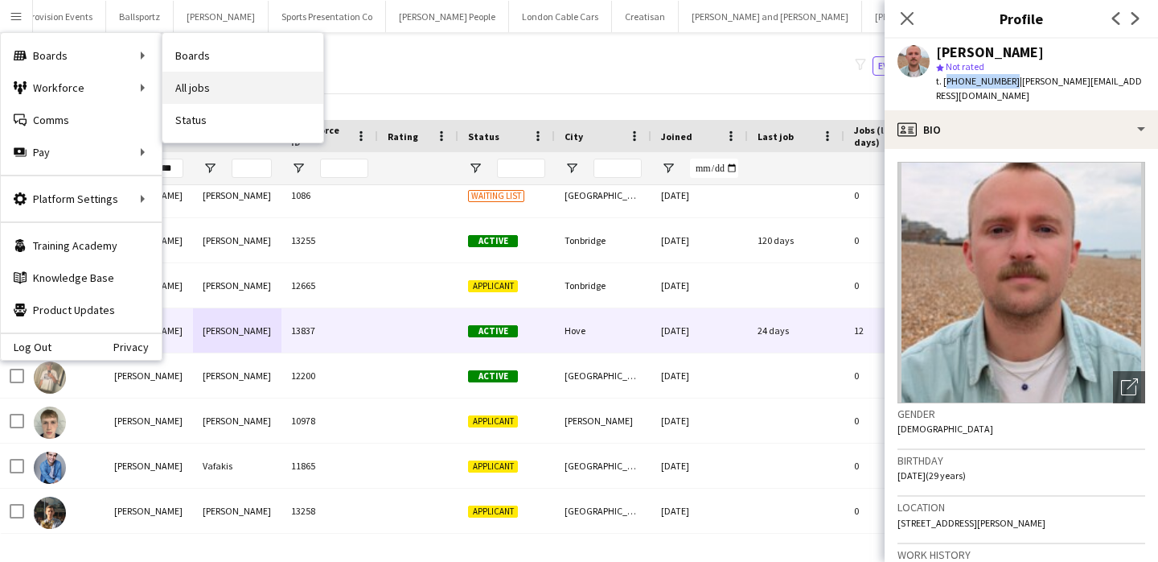
click at [204, 101] on link "All jobs" at bounding box center [243, 88] width 161 height 32
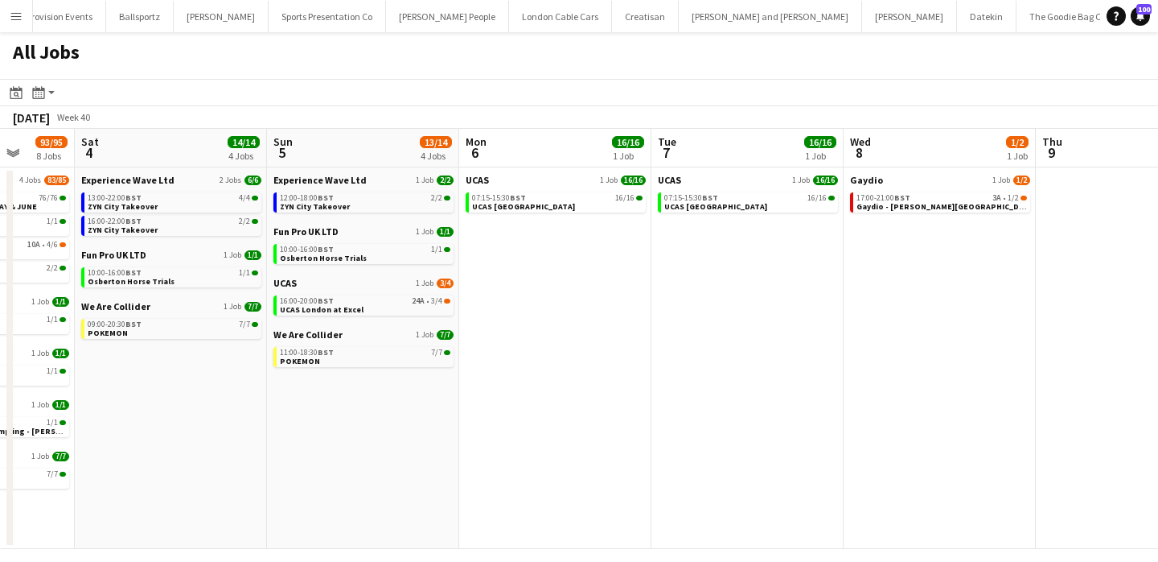
scroll to position [0, 714]
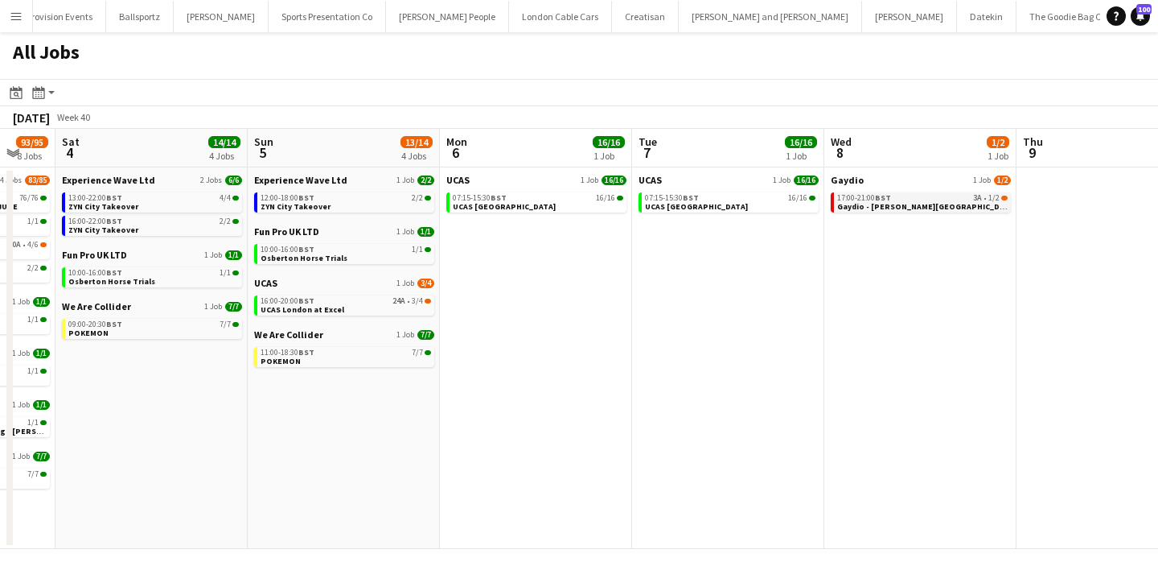
click at [918, 192] on link "17:00-21:00 BST 3A • 1/2 Gaydio - [PERSON_NAME][GEOGRAPHIC_DATA] Student Shoppi…" at bounding box center [922, 201] width 171 height 19
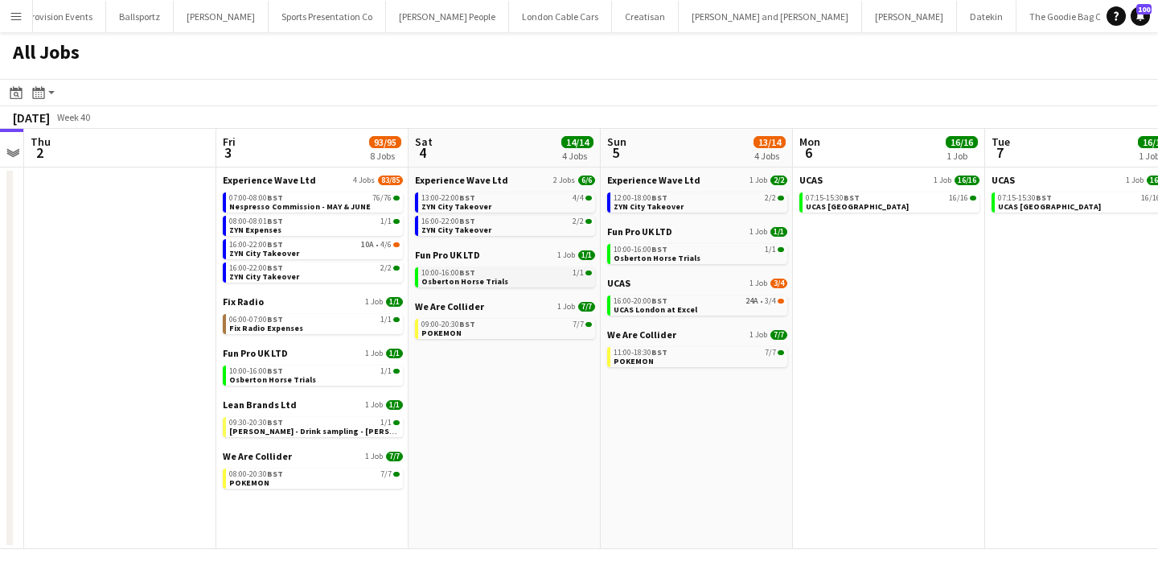
scroll to position [0, 339]
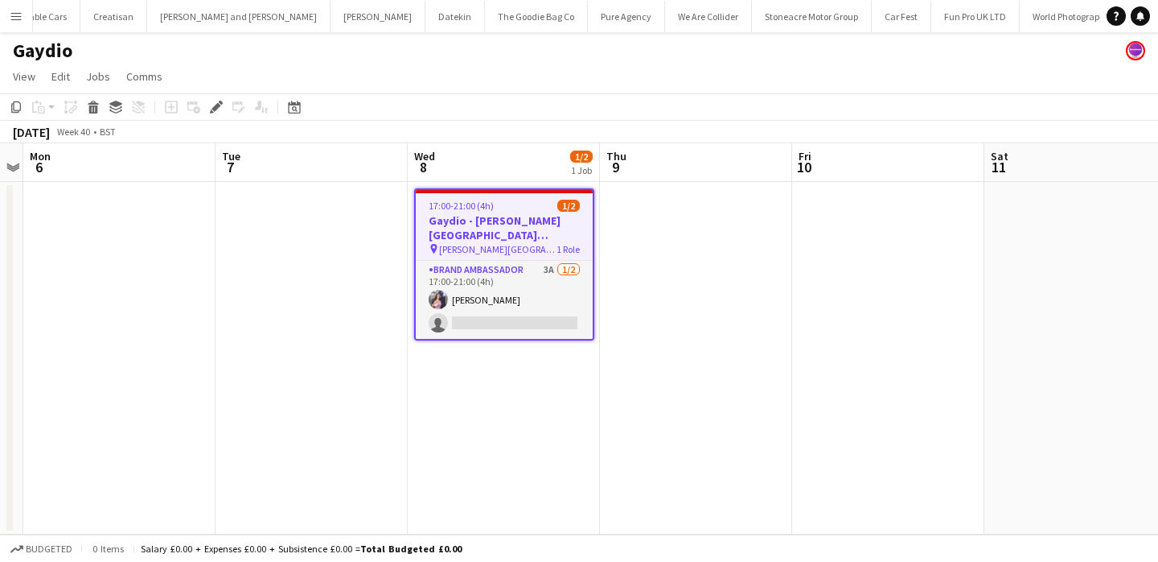
scroll to position [0, 2144]
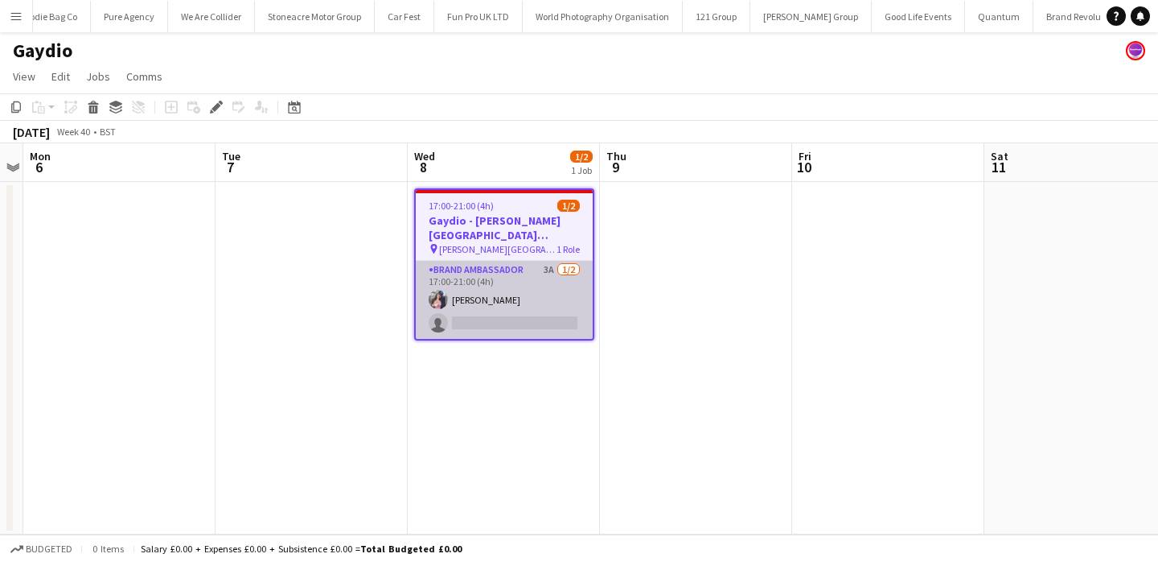
click at [502, 287] on app-card-role "Brand Ambassador 3A [DATE] 17:00-21:00 (4h) [PERSON_NAME] single-neutral-actions" at bounding box center [504, 300] width 177 height 78
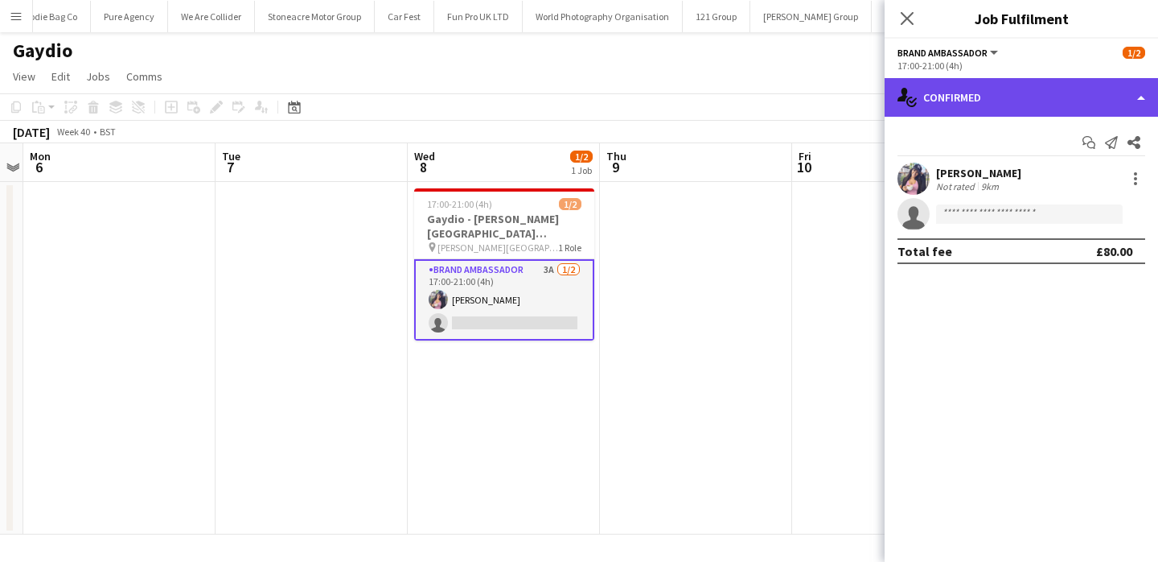
click at [1010, 84] on div "single-neutral-actions-check-2 Confirmed" at bounding box center [1022, 97] width 274 height 39
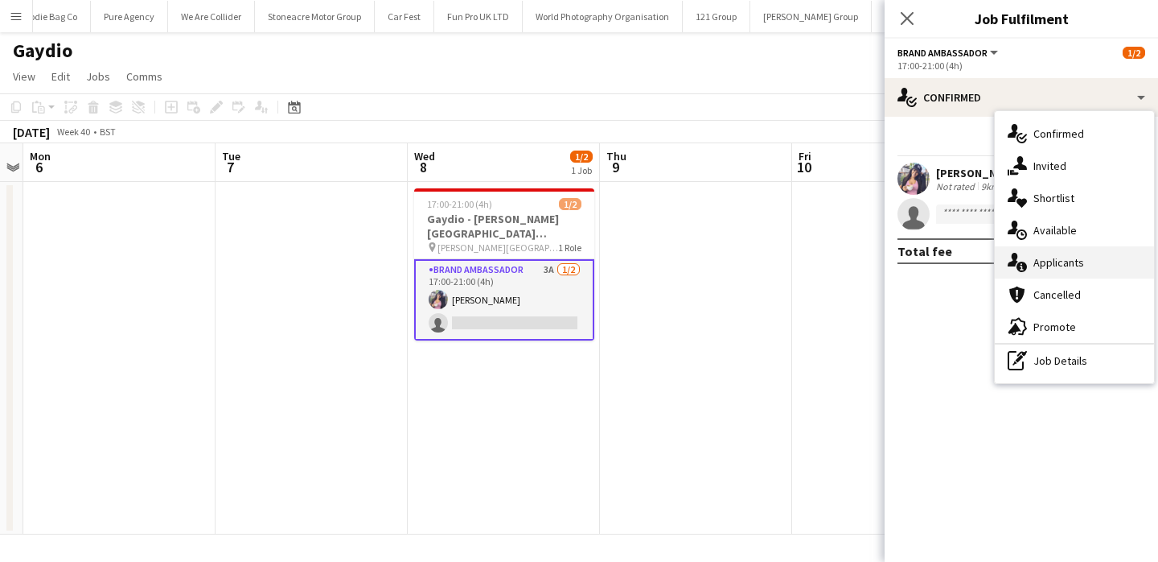
click at [1066, 262] on span "Applicants" at bounding box center [1059, 262] width 51 height 14
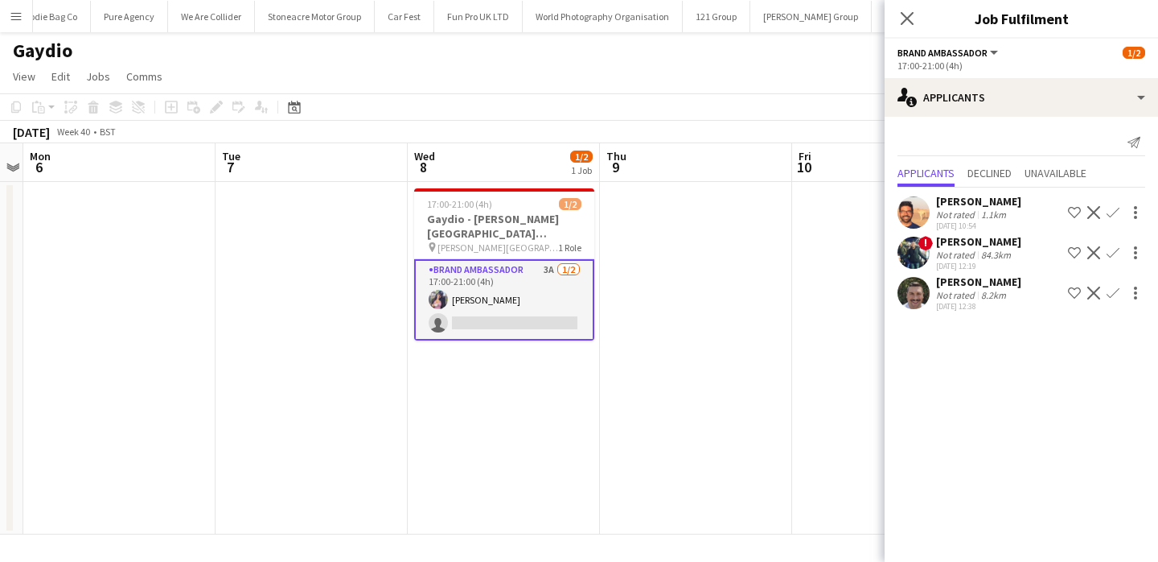
click at [526, 270] on app-card-role "Brand Ambassador 3A [DATE] 17:00-21:00 (4h) [PERSON_NAME] single-neutral-actions" at bounding box center [504, 299] width 180 height 81
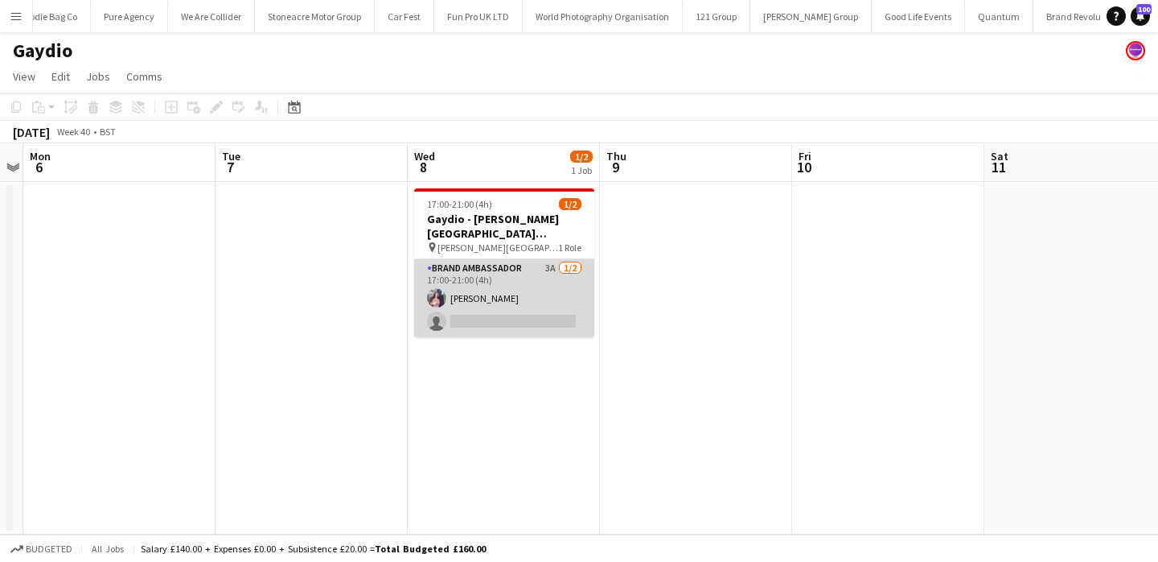
click at [526, 270] on app-card-role "Brand Ambassador 3A [DATE] 17:00-21:00 (4h) [PERSON_NAME] single-neutral-actions" at bounding box center [504, 298] width 180 height 78
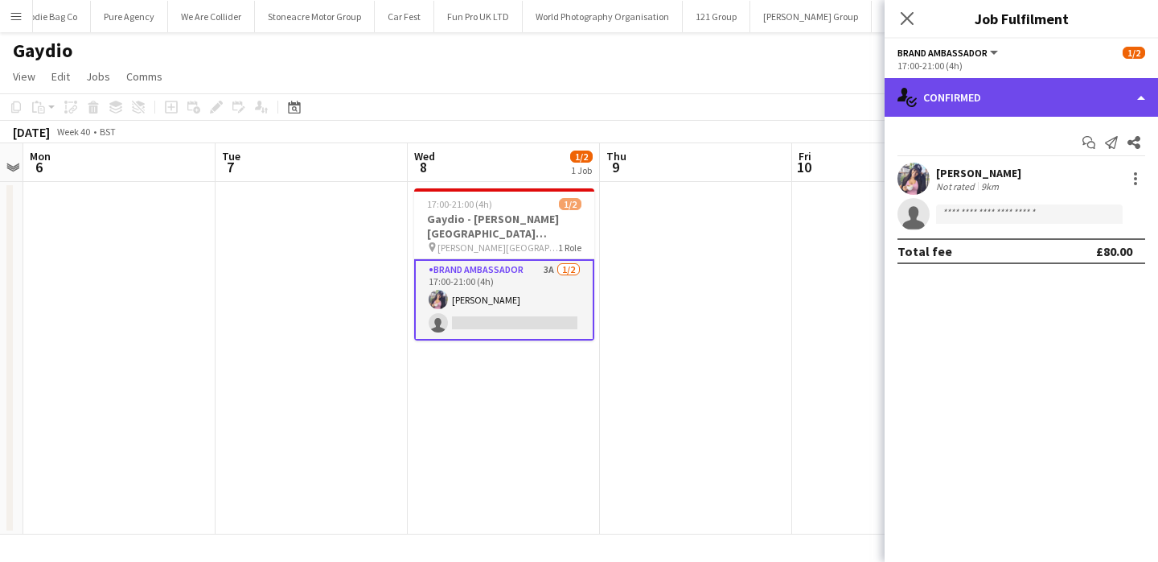
click at [1035, 85] on div "single-neutral-actions-check-2 Confirmed" at bounding box center [1022, 97] width 274 height 39
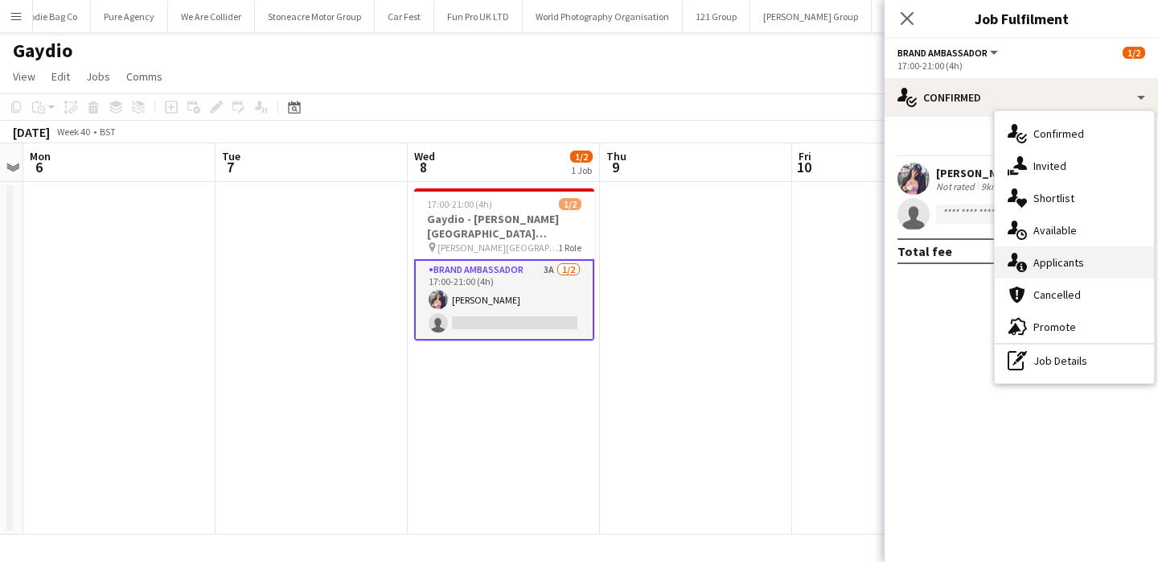
click at [1061, 265] on span "Applicants" at bounding box center [1059, 262] width 51 height 14
